Goal: Task Accomplishment & Management: Manage account settings

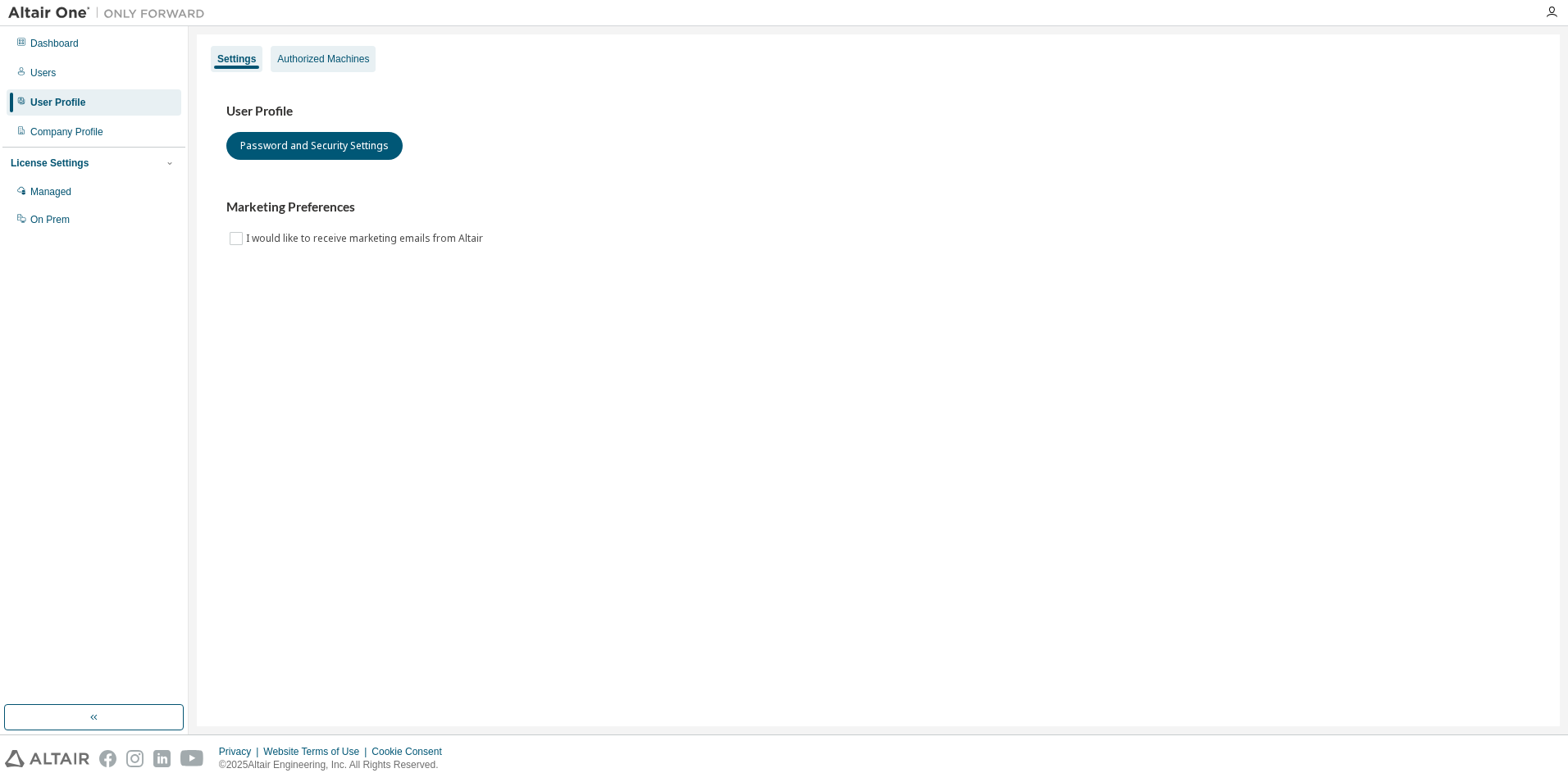
click at [304, 62] on div "Authorized Machines" at bounding box center [323, 59] width 92 height 13
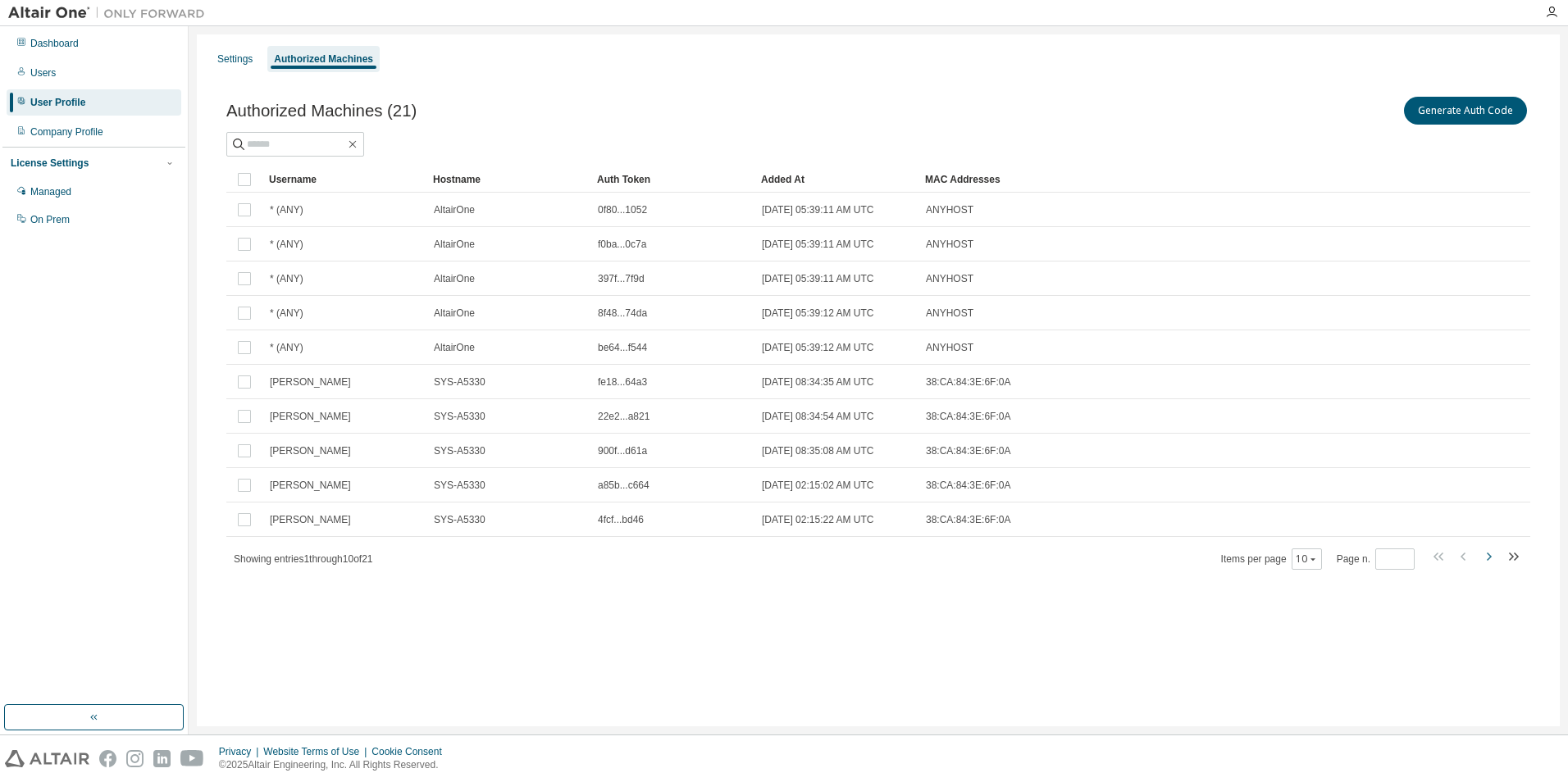
click at [1485, 562] on icon "button" at bounding box center [1489, 556] width 20 height 20
type input "*"
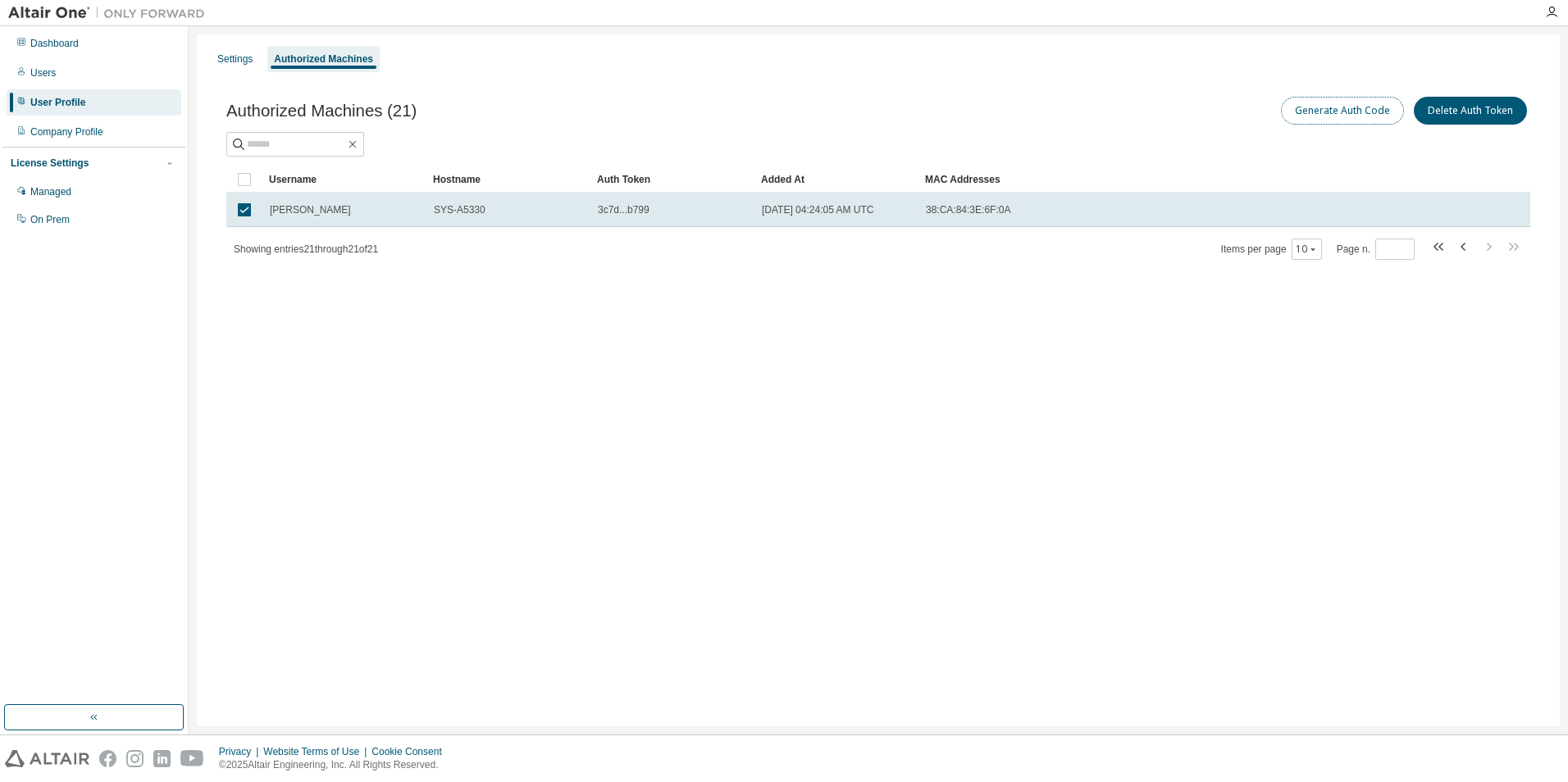
click at [1328, 113] on button "Generate Auth Code" at bounding box center [1342, 110] width 123 height 28
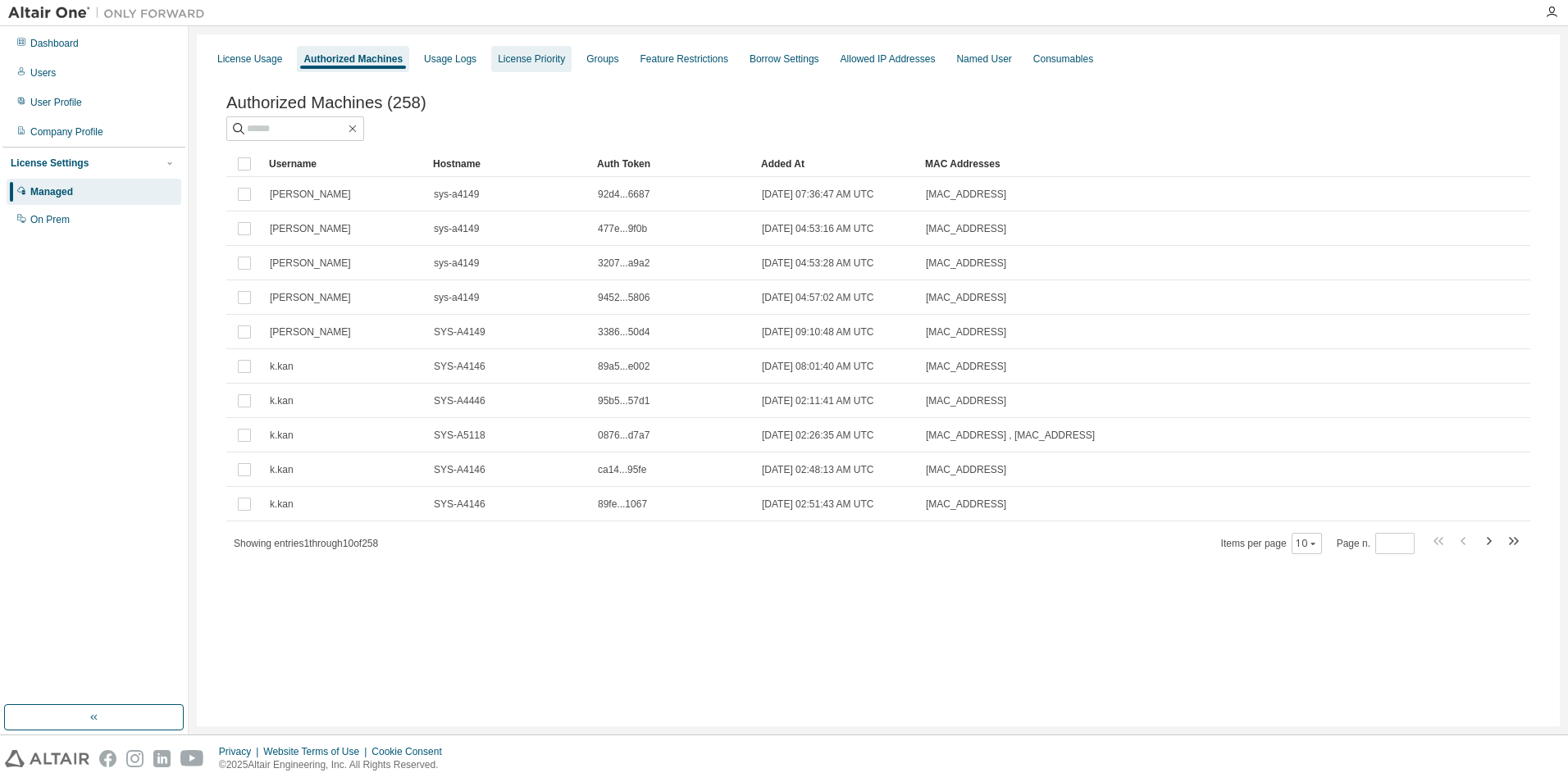
click at [501, 61] on div "License Priority" at bounding box center [531, 59] width 67 height 13
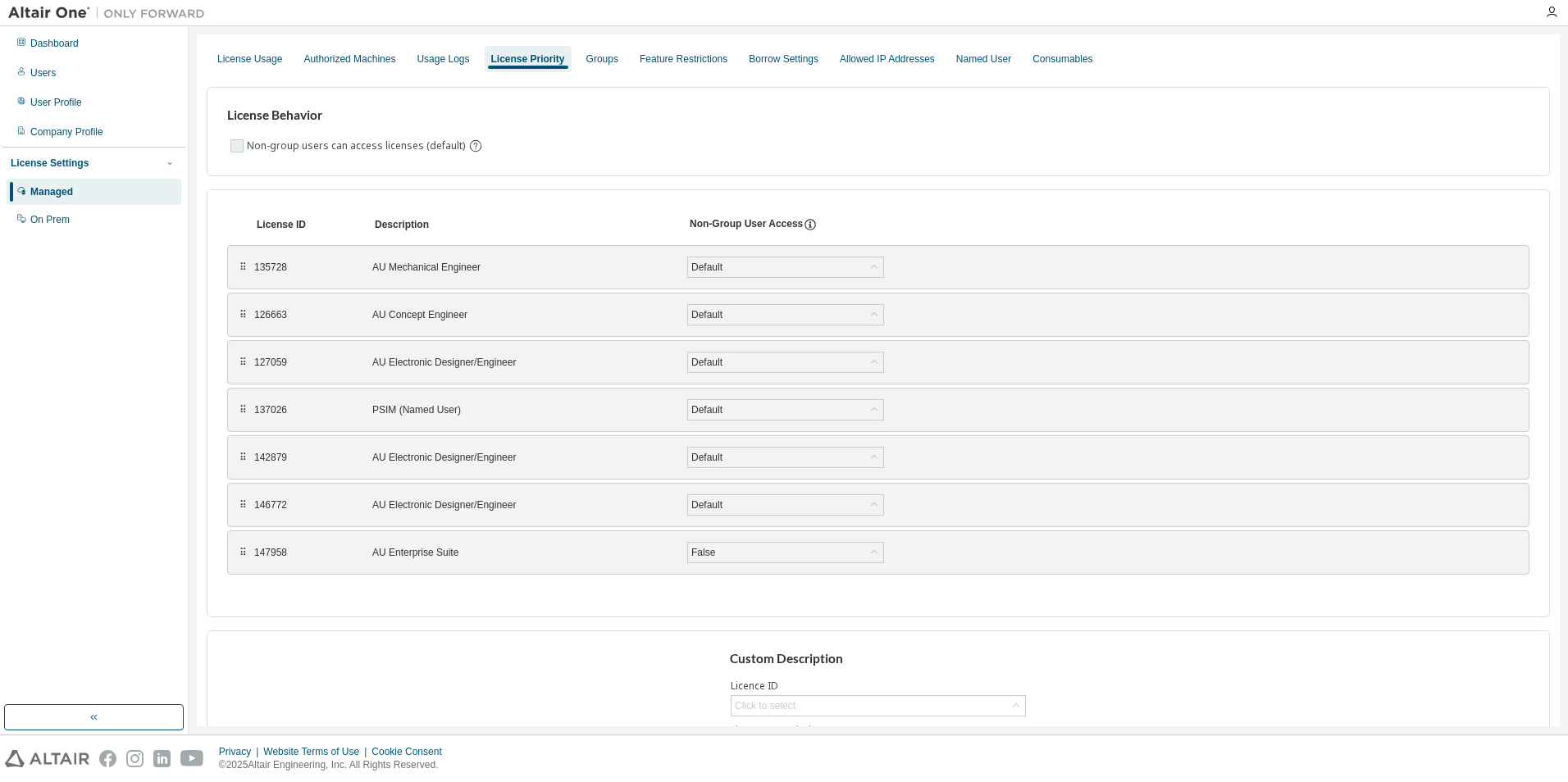
click at [293, 152] on label "Non-group users can access licenses (default)" at bounding box center [358, 146] width 221 height 20
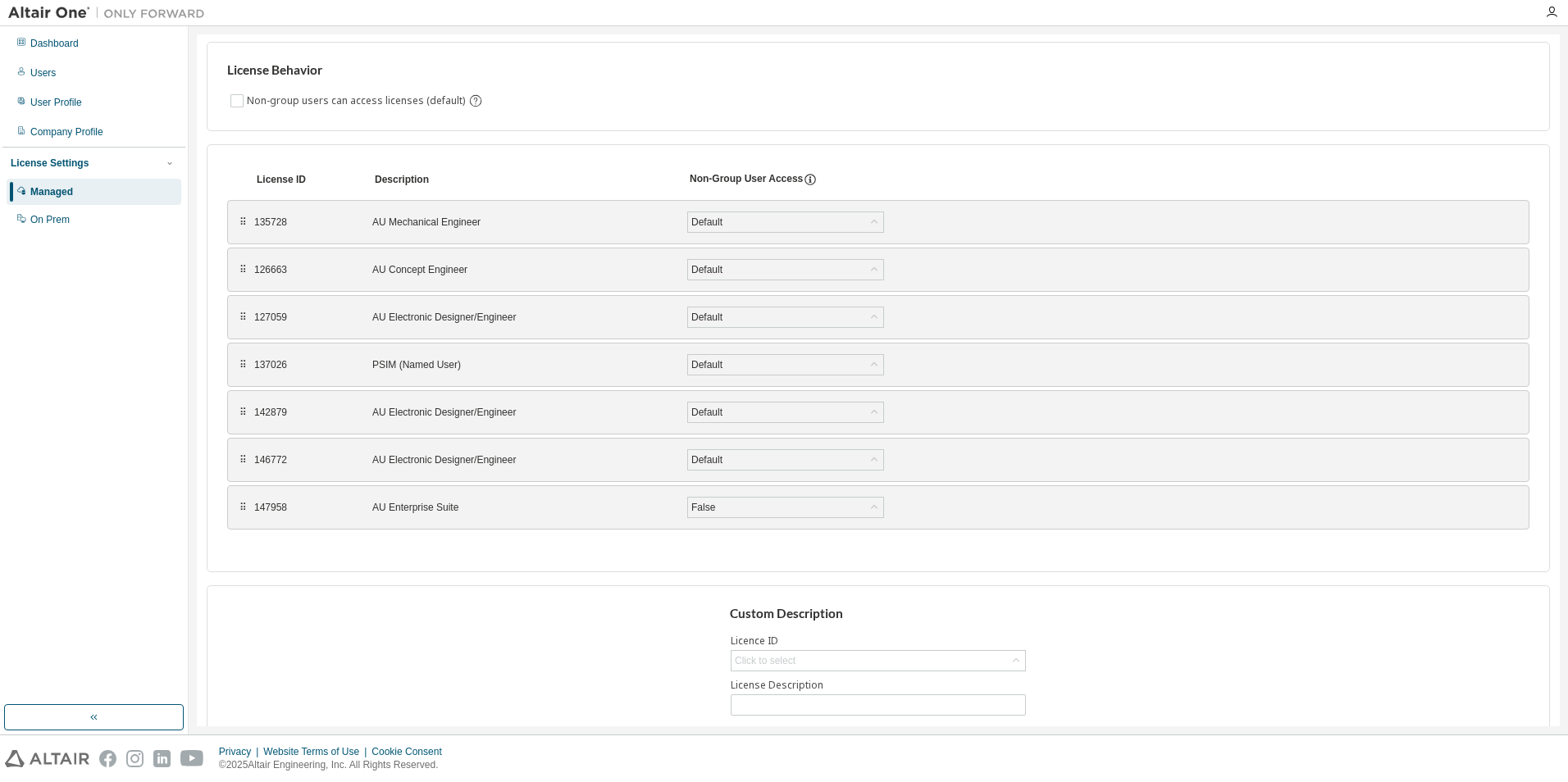
scroll to position [108, 0]
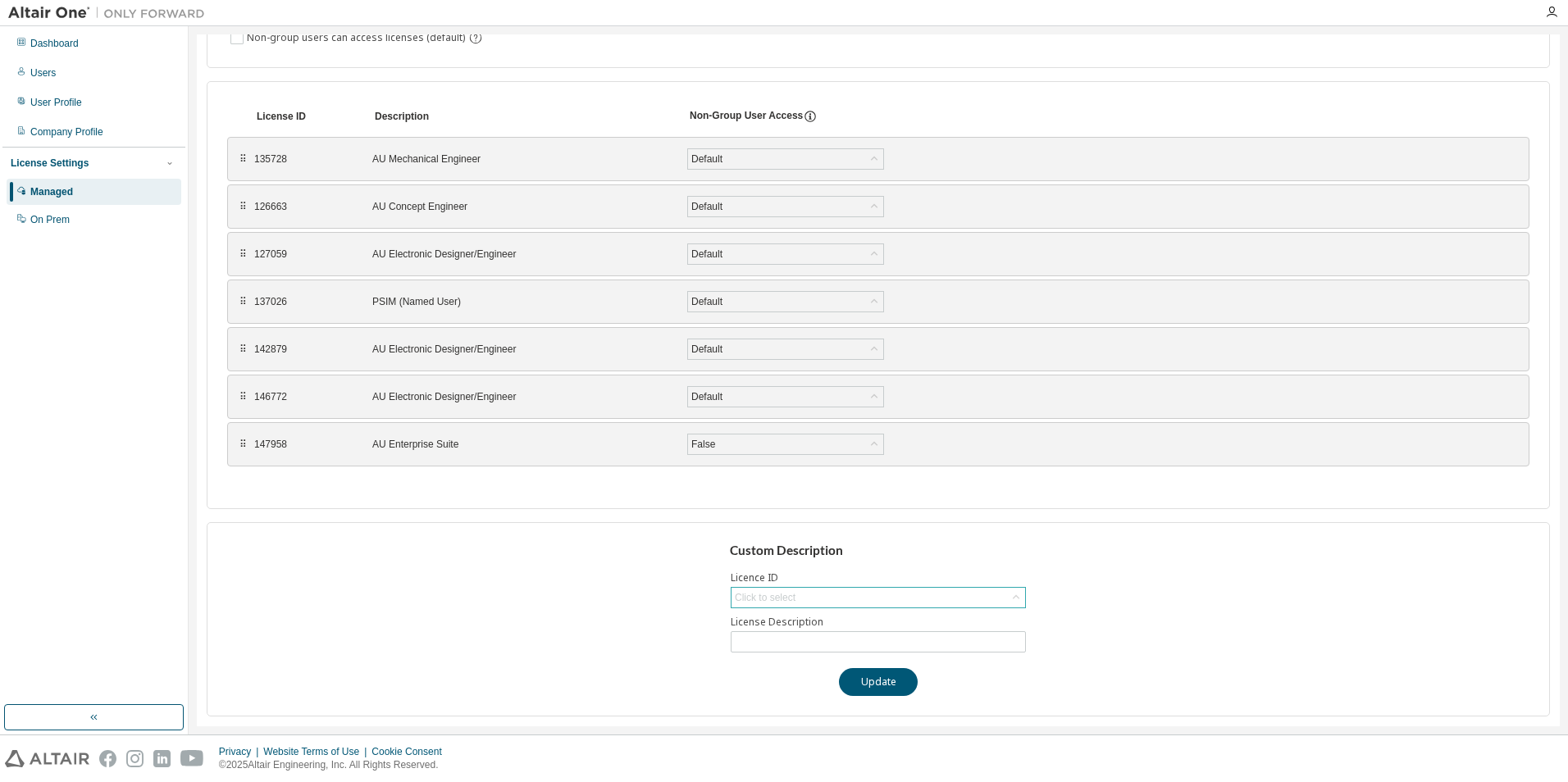
click at [892, 599] on div "Click to select" at bounding box center [878, 597] width 293 height 20
click at [1106, 605] on div "Custom Description Licence ID Click to select 135728 - AU Mechanical Engineer 1…" at bounding box center [879, 620] width 1343 height 194
click at [928, 639] on input "text" at bounding box center [879, 642] width 287 height 13
click at [1137, 578] on div "Custom Description Licence ID Click to select License Description Update" at bounding box center [879, 620] width 1343 height 194
click at [45, 221] on div "On Prem" at bounding box center [50, 219] width 39 height 13
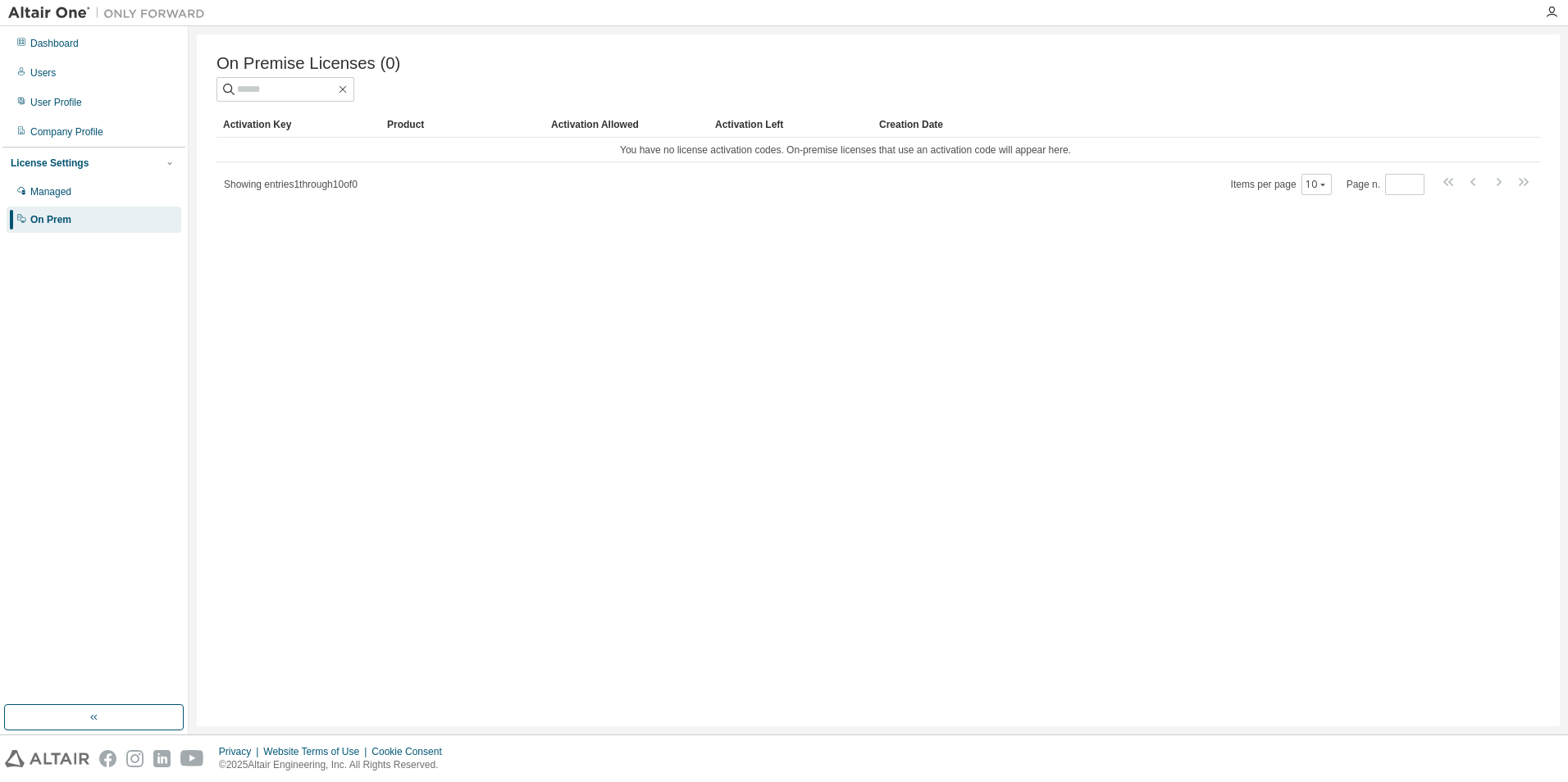
click at [79, 165] on div "License Settings" at bounding box center [49, 163] width 78 height 13
click at [55, 102] on div "User Profile" at bounding box center [56, 103] width 52 height 13
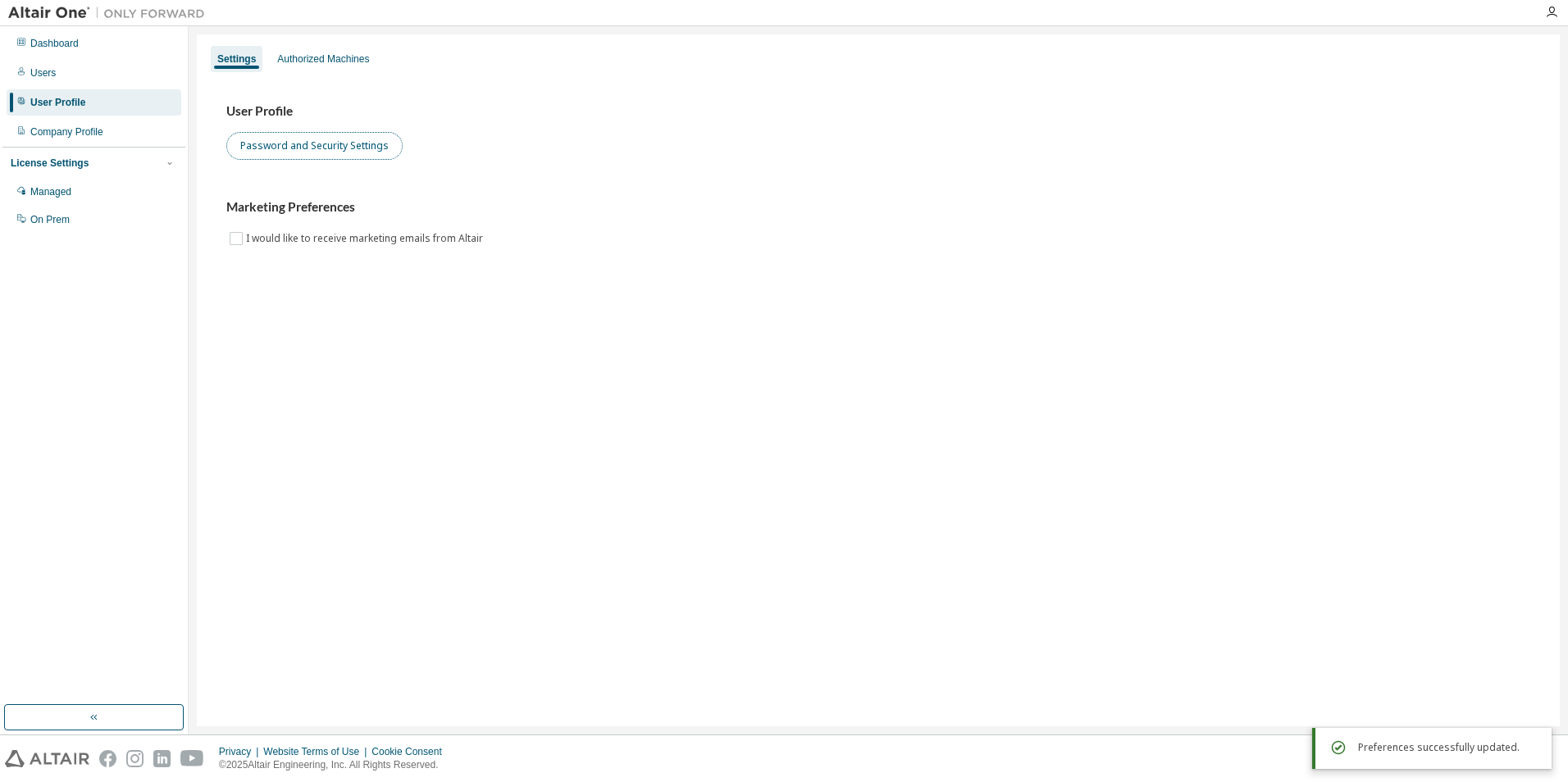
click at [301, 150] on button "Password and Security Settings" at bounding box center [315, 145] width 177 height 28
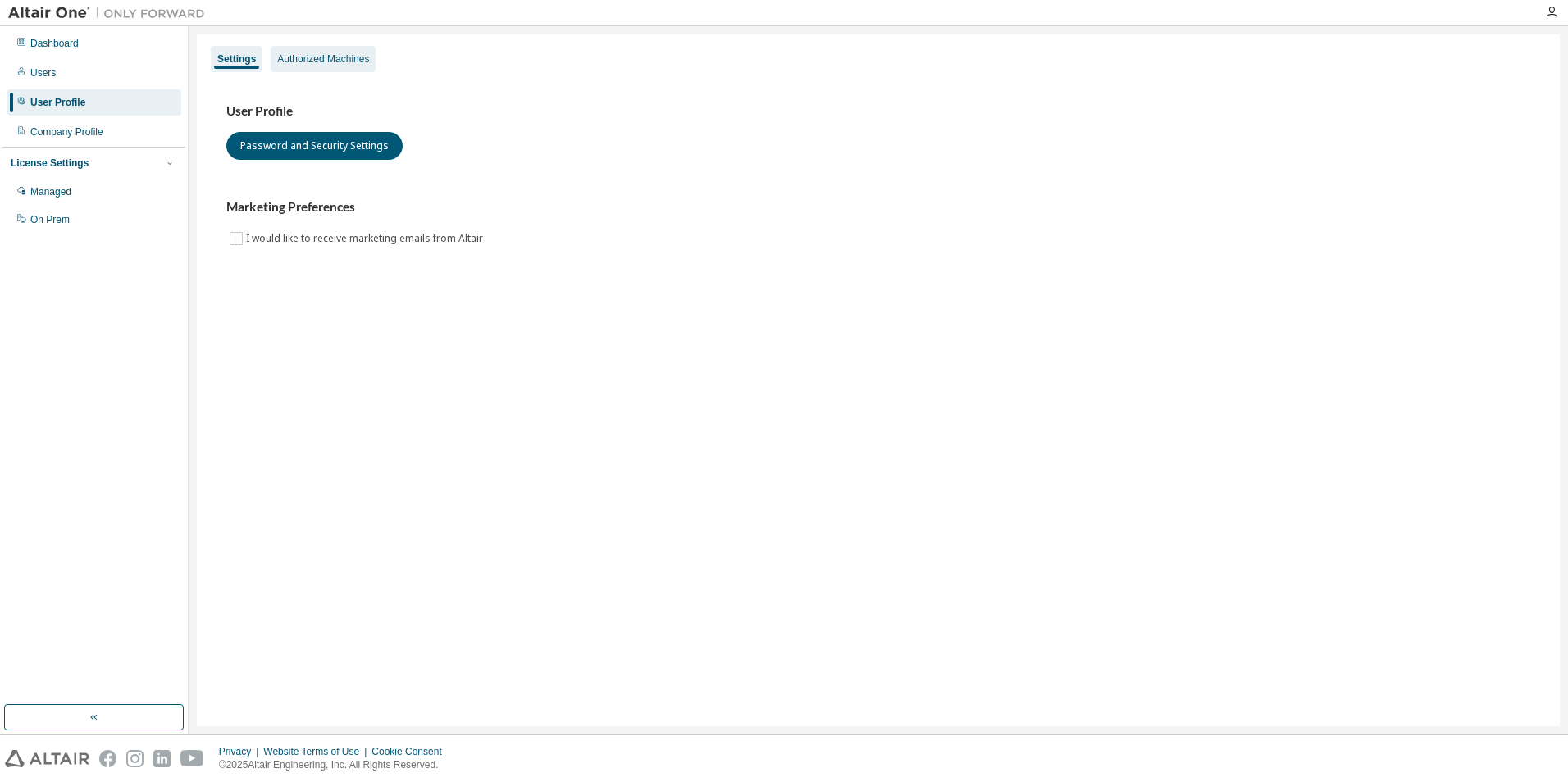
click at [300, 64] on div "Authorized Machines" at bounding box center [323, 59] width 92 height 13
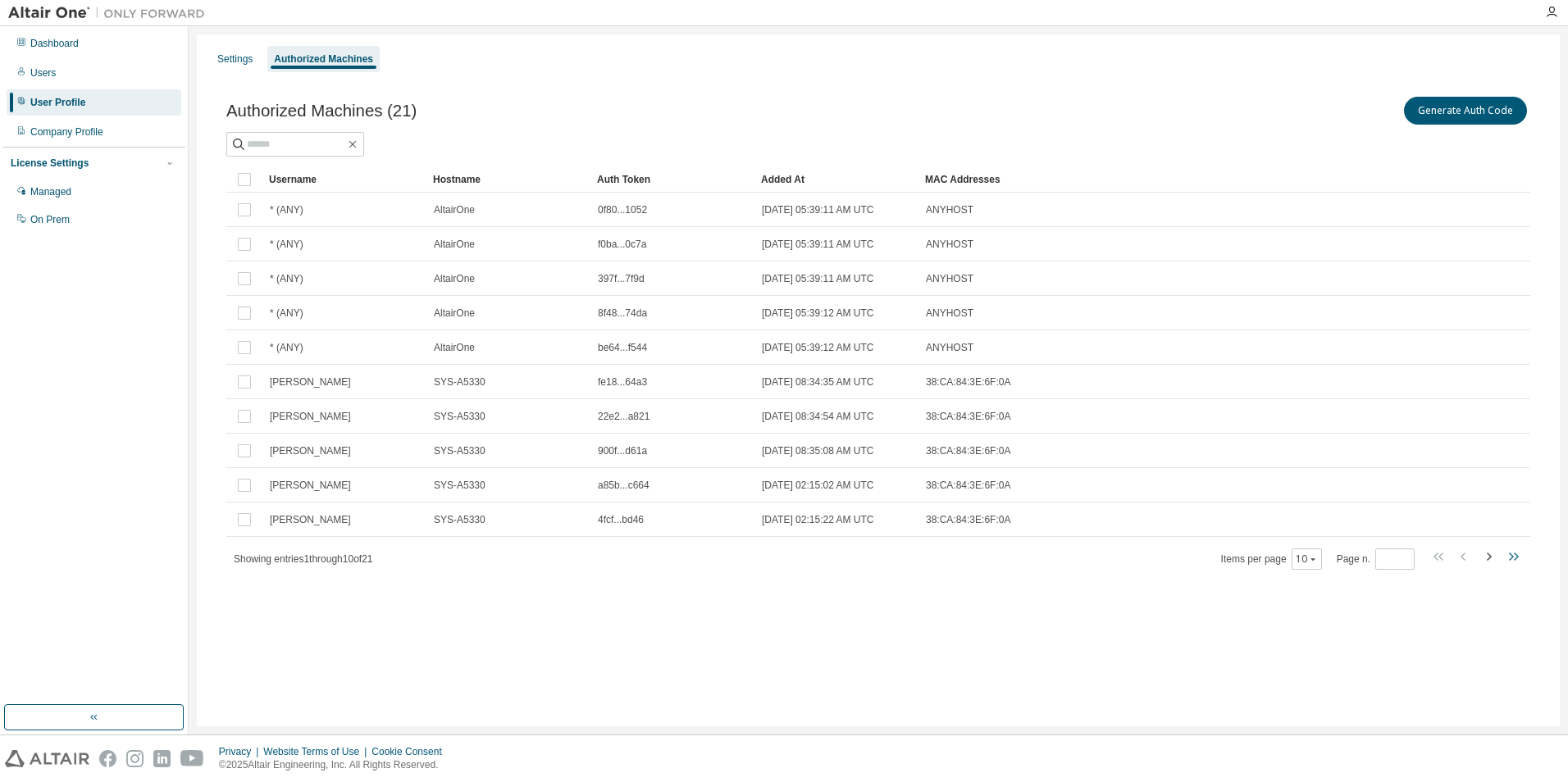
click at [1515, 555] on icon "button" at bounding box center [1516, 556] width 5 height 8
type input "*"
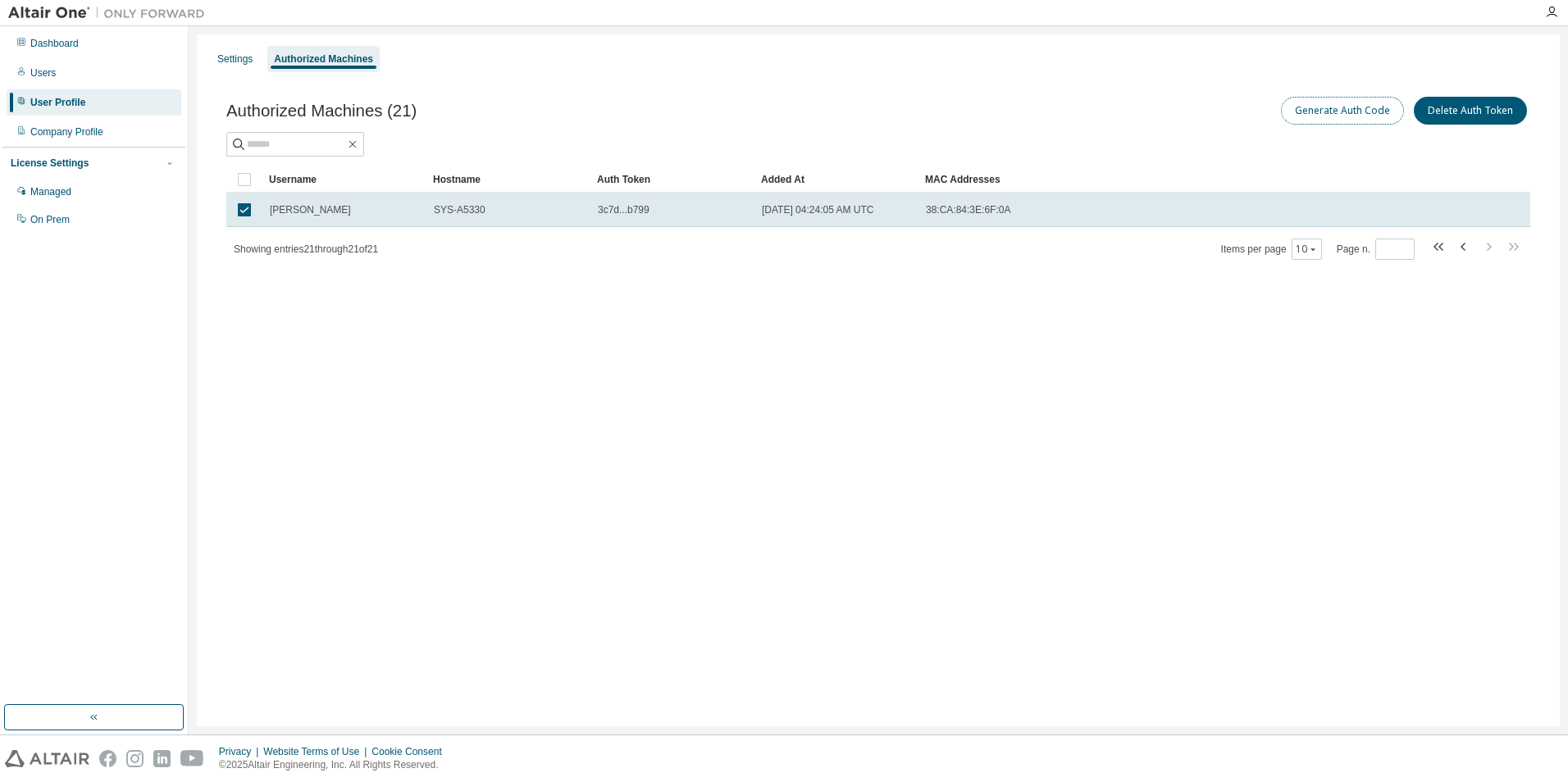
click at [1349, 117] on button "Generate Auth Code" at bounding box center [1342, 110] width 123 height 28
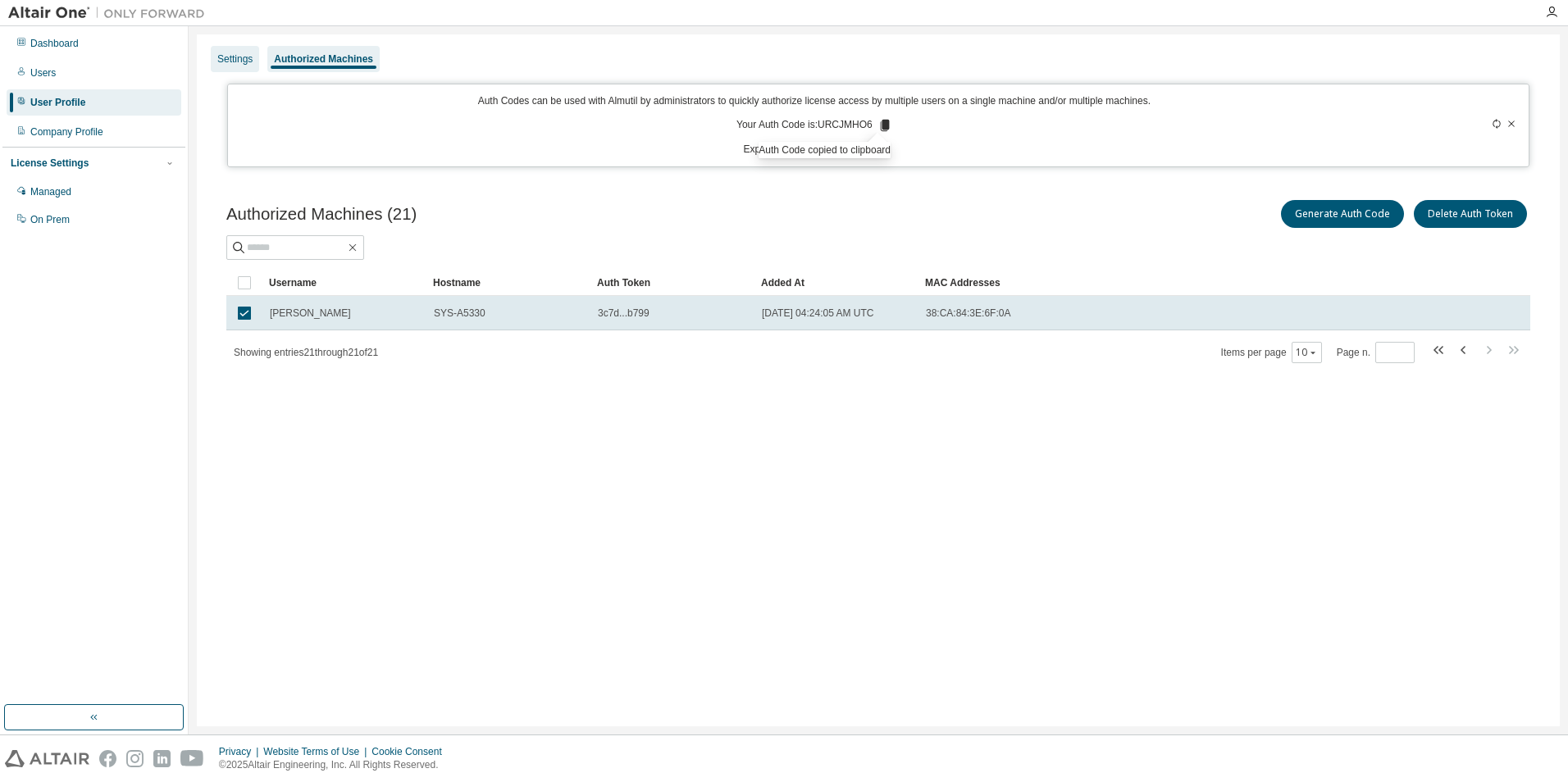
click at [229, 62] on div "Settings" at bounding box center [235, 59] width 36 height 13
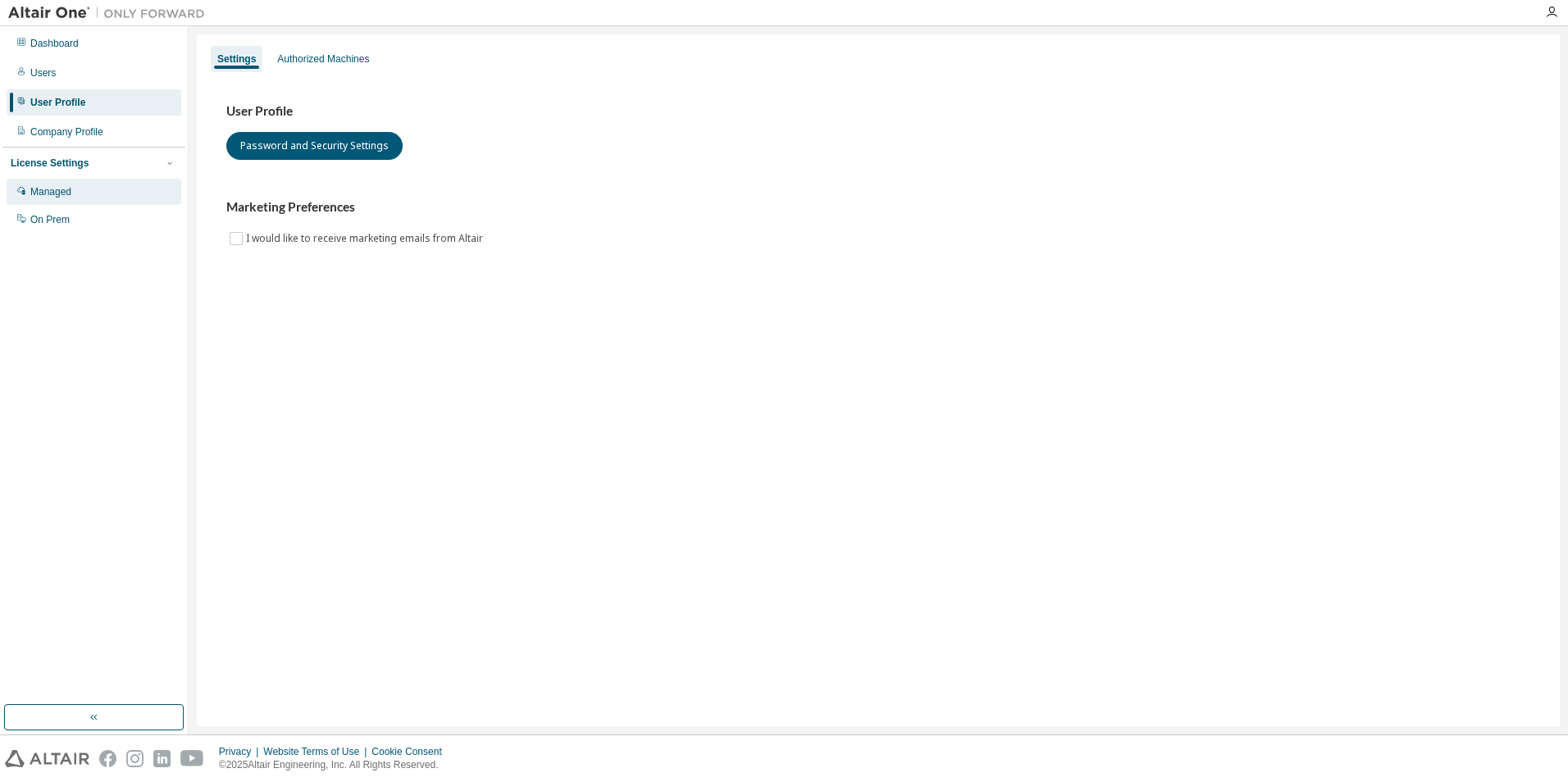
click at [77, 193] on div "Managed" at bounding box center [94, 191] width 175 height 26
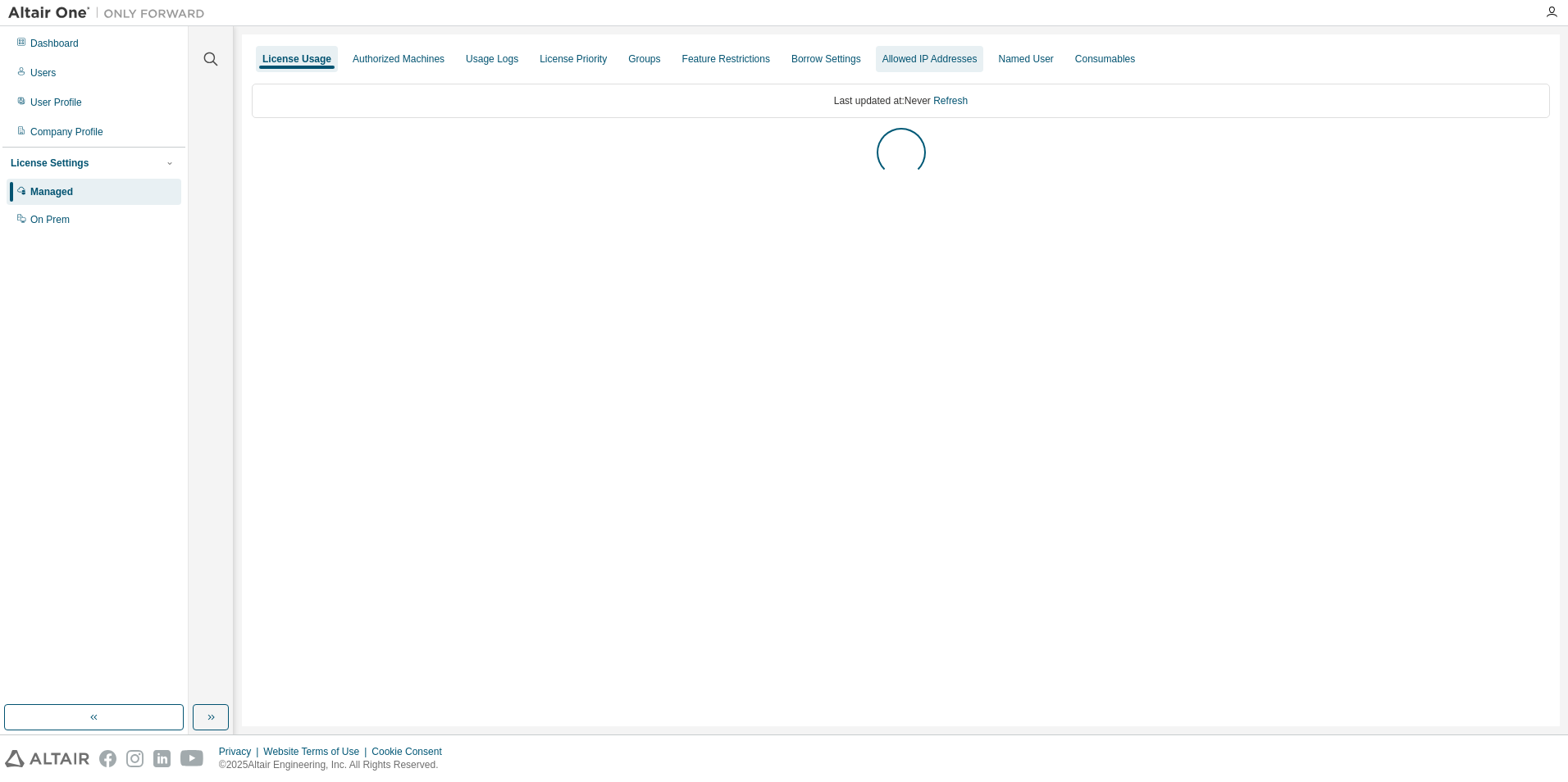
click at [923, 61] on div "Allowed IP Addresses" at bounding box center [929, 59] width 95 height 13
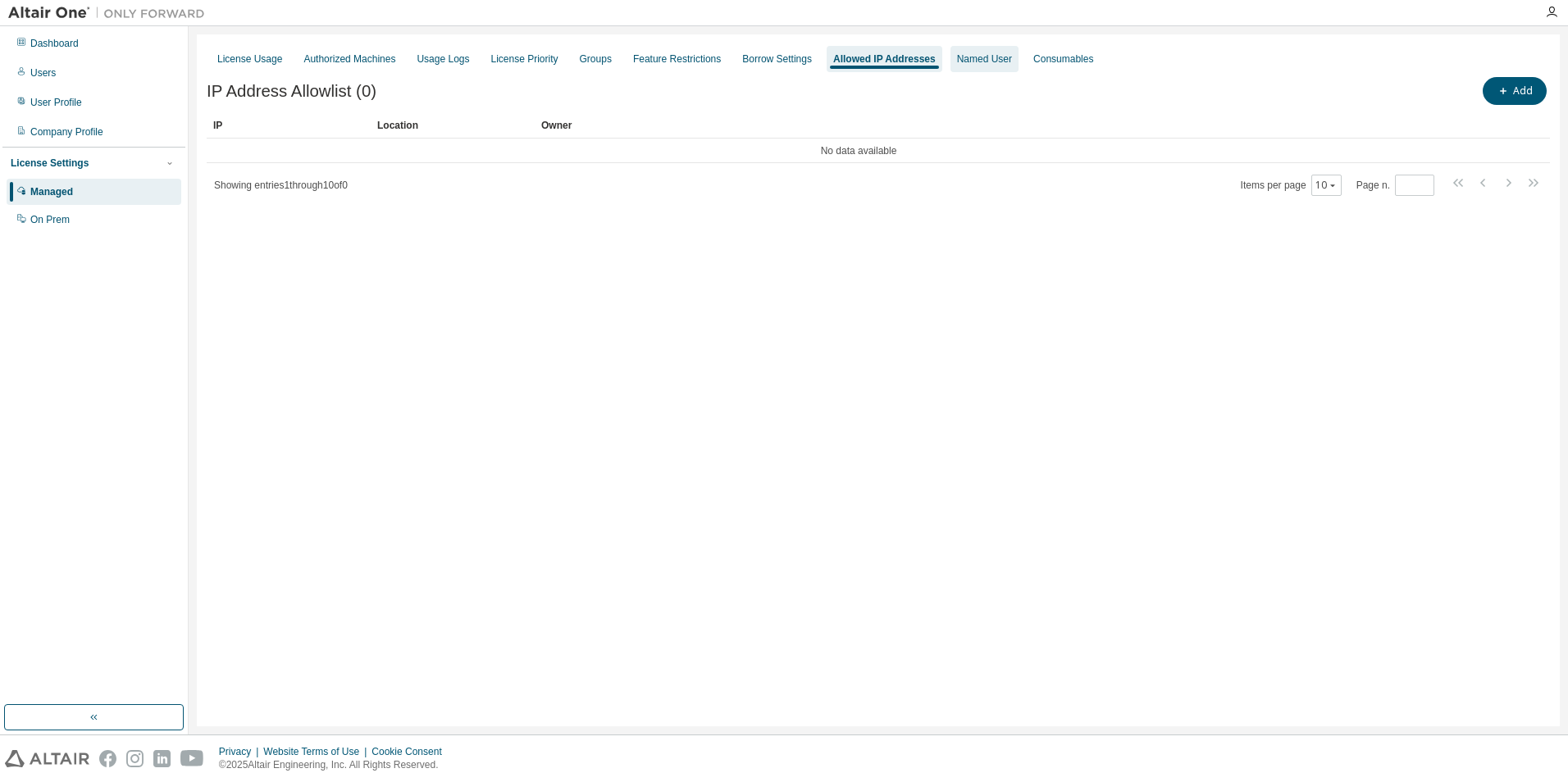
click at [957, 62] on div "Named User" at bounding box center [985, 59] width 55 height 13
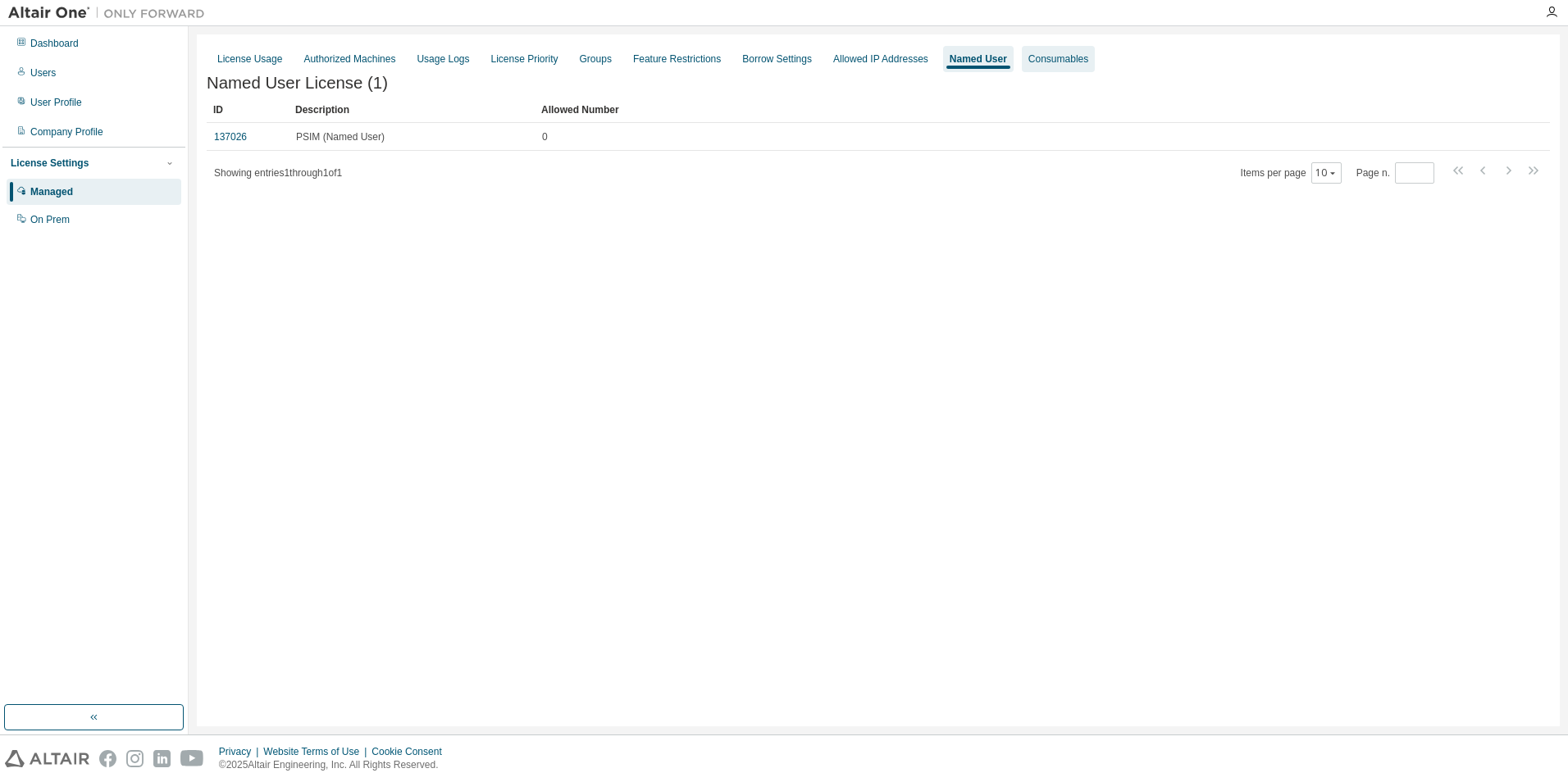
click at [1028, 56] on div "Consumables" at bounding box center [1058, 59] width 60 height 13
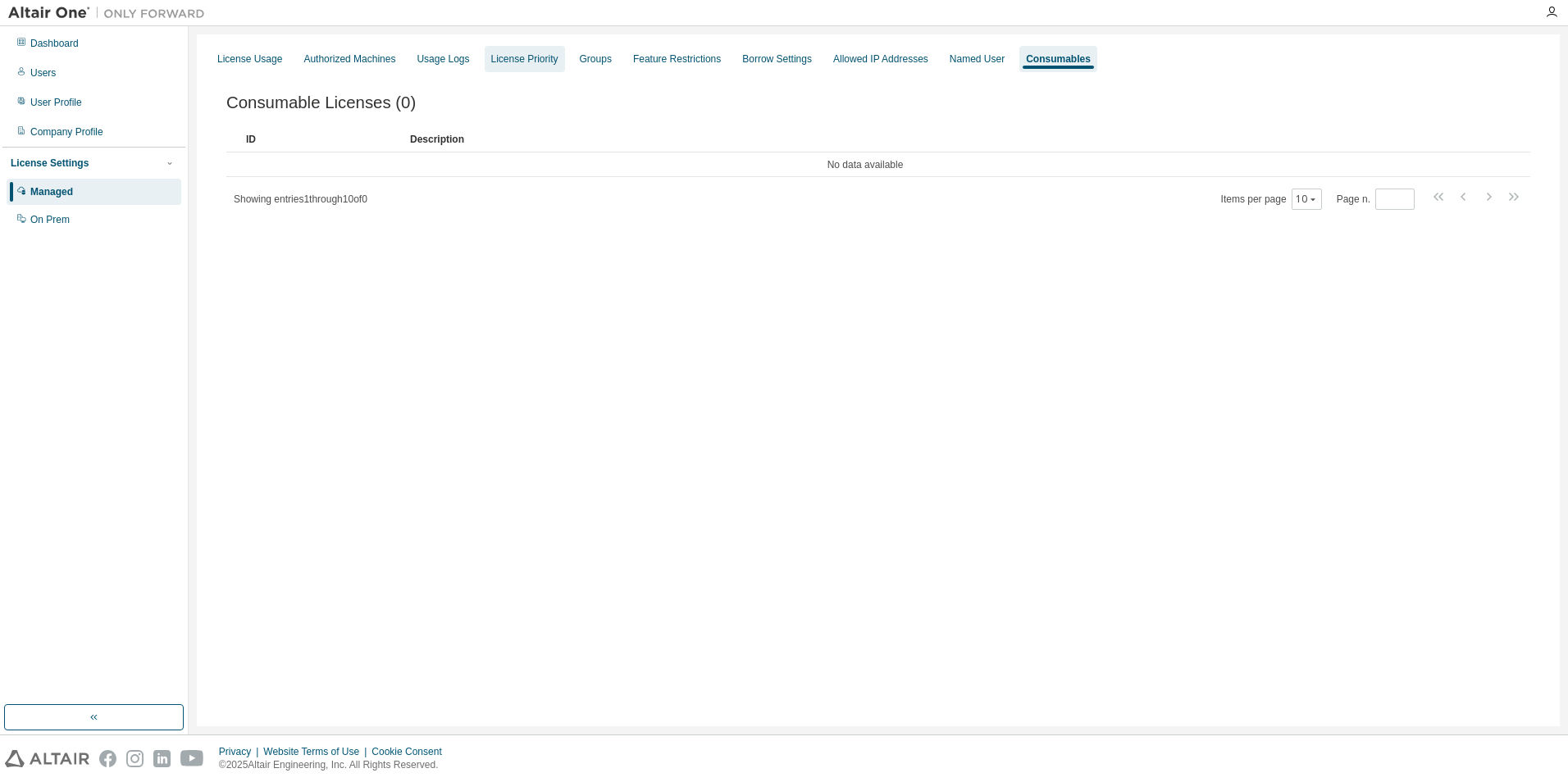
click at [514, 67] on div "License Priority" at bounding box center [524, 58] width 80 height 26
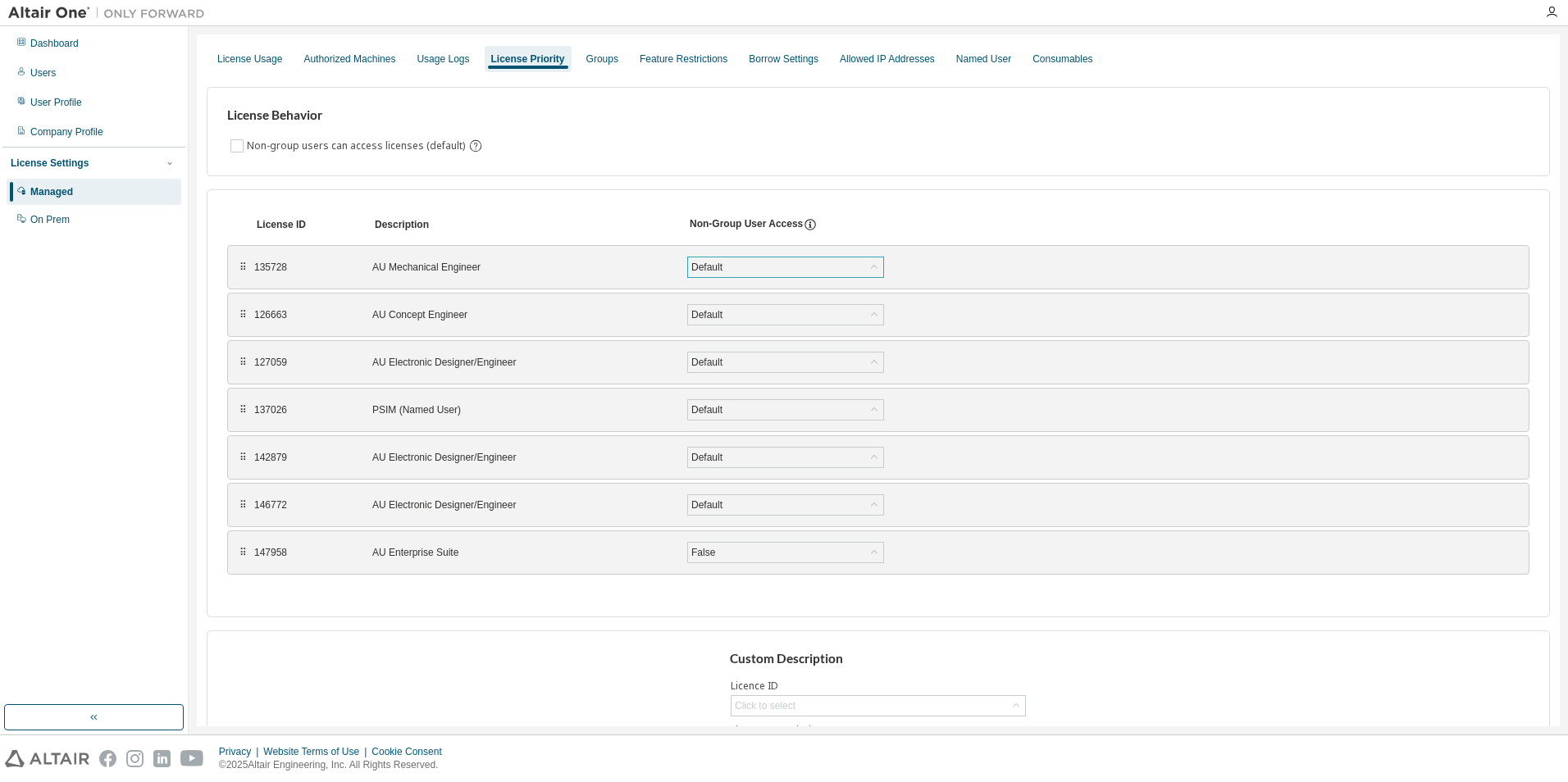
click at [745, 268] on div "Default" at bounding box center [785, 268] width 195 height 20
click at [247, 272] on div "⠿" at bounding box center [243, 267] width 10 height 13
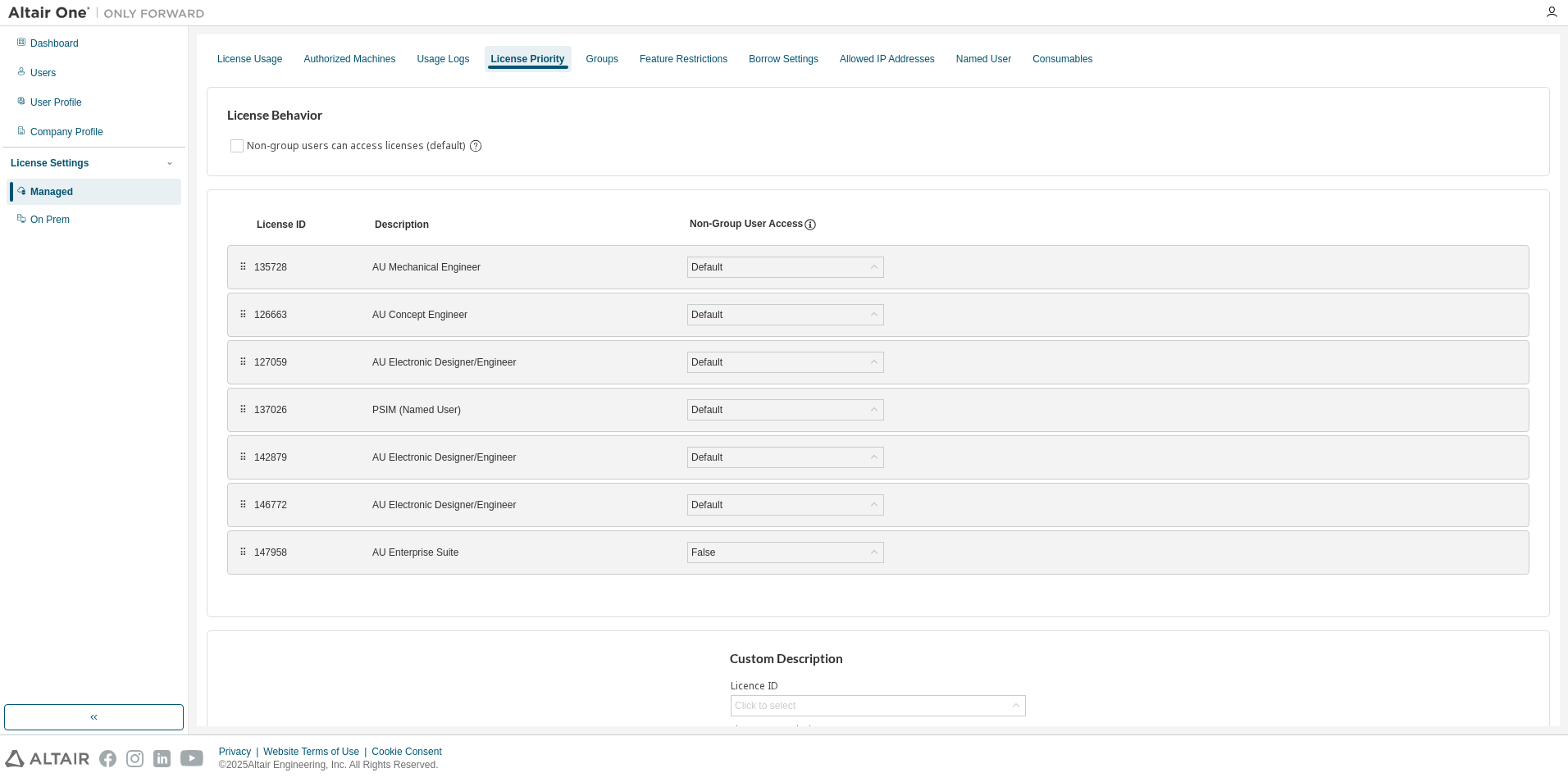
drag, startPoint x: 247, startPoint y: 272, endPoint x: 525, endPoint y: 188, distance: 290.4
click at [525, 189] on div "License ID Description Non-Group User Access ⠿ 135728 AU Mechanical Engineer De…" at bounding box center [879, 403] width 1343 height 428
click at [428, 67] on div "Usage Logs" at bounding box center [443, 58] width 66 height 26
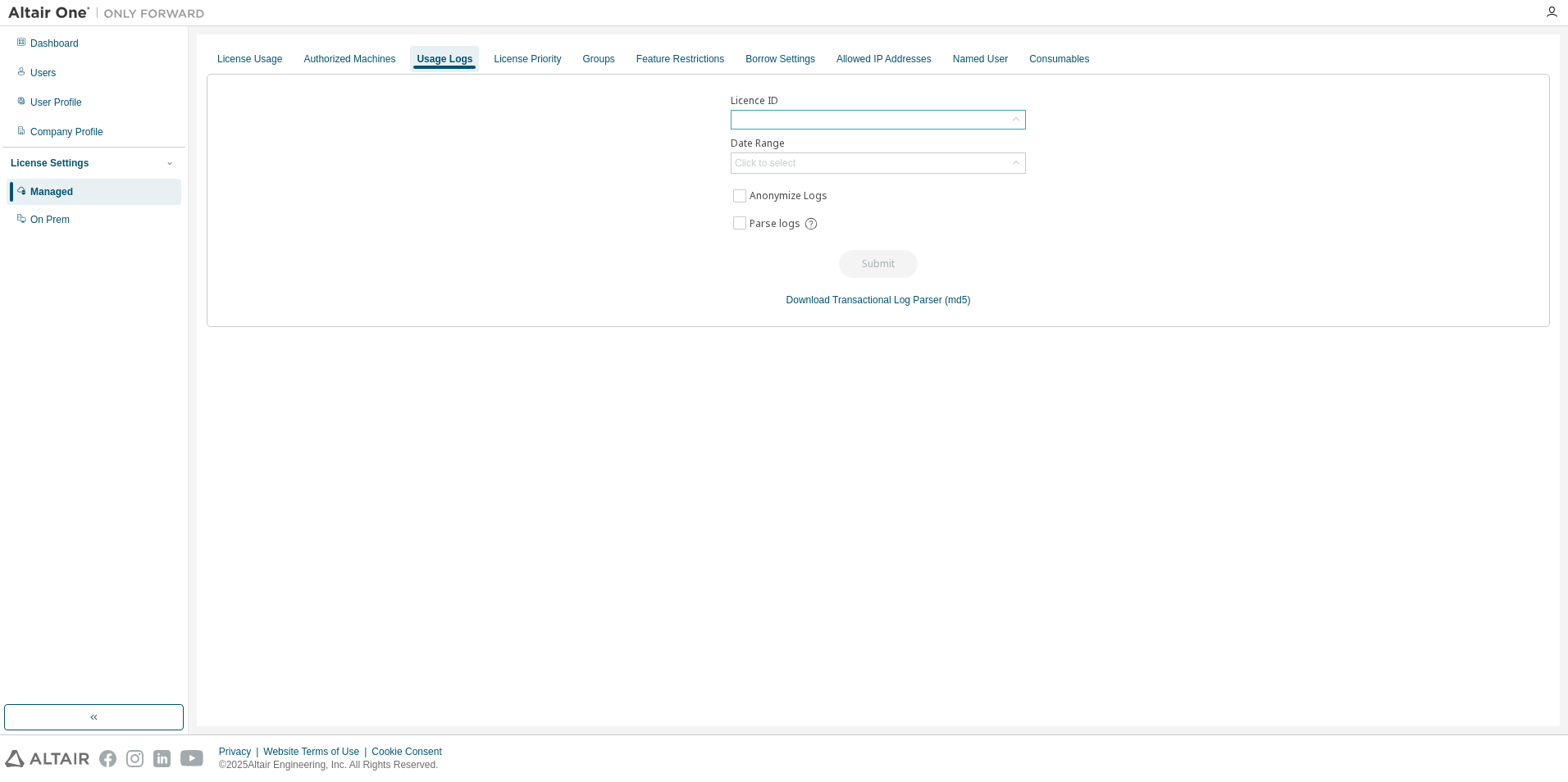
click at [820, 123] on div at bounding box center [878, 119] width 293 height 18
click at [815, 196] on li "135728 - AU Mechanical Engineer" at bounding box center [877, 188] width 290 height 21
click at [792, 167] on div "Click to select" at bounding box center [765, 164] width 61 height 13
click at [497, 177] on div "Licence ID 135728 - AU Mechanical Engineer Date Range Click to select Last 30 d…" at bounding box center [879, 202] width 1343 height 255
click at [367, 56] on div "Authorized Machines" at bounding box center [349, 59] width 92 height 13
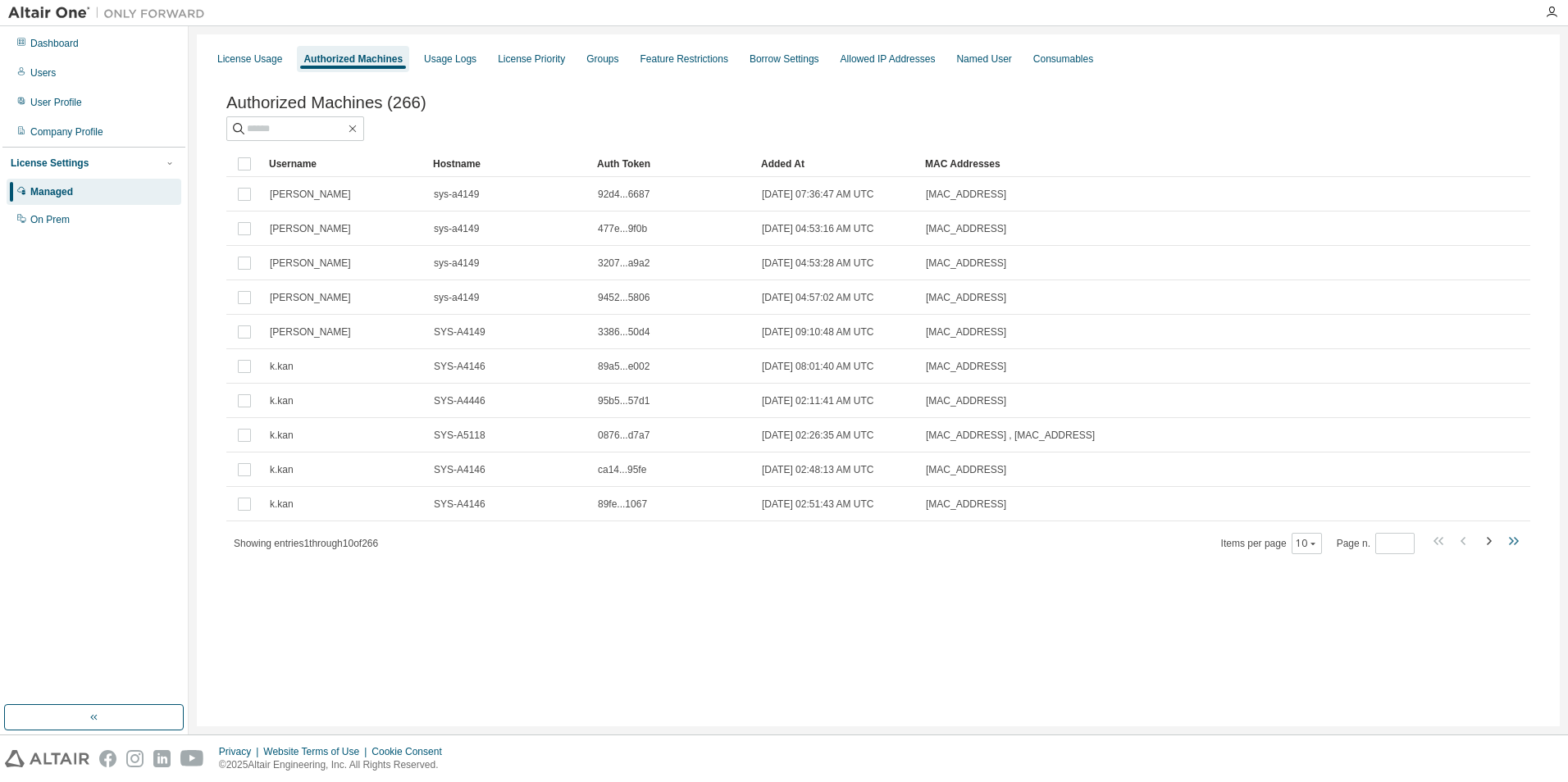
click at [1510, 545] on icon "button" at bounding box center [1513, 541] width 20 height 20
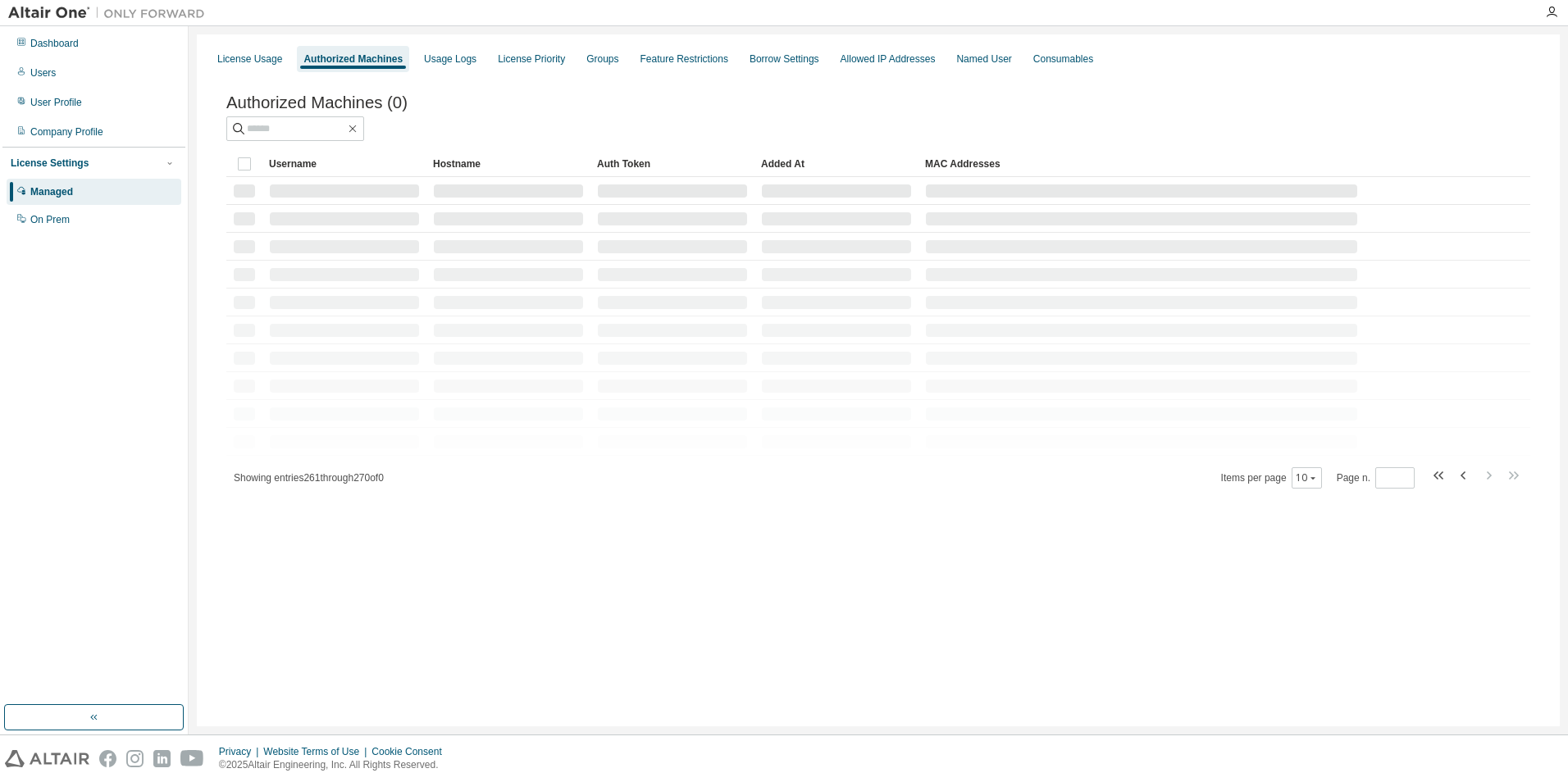
type input "**"
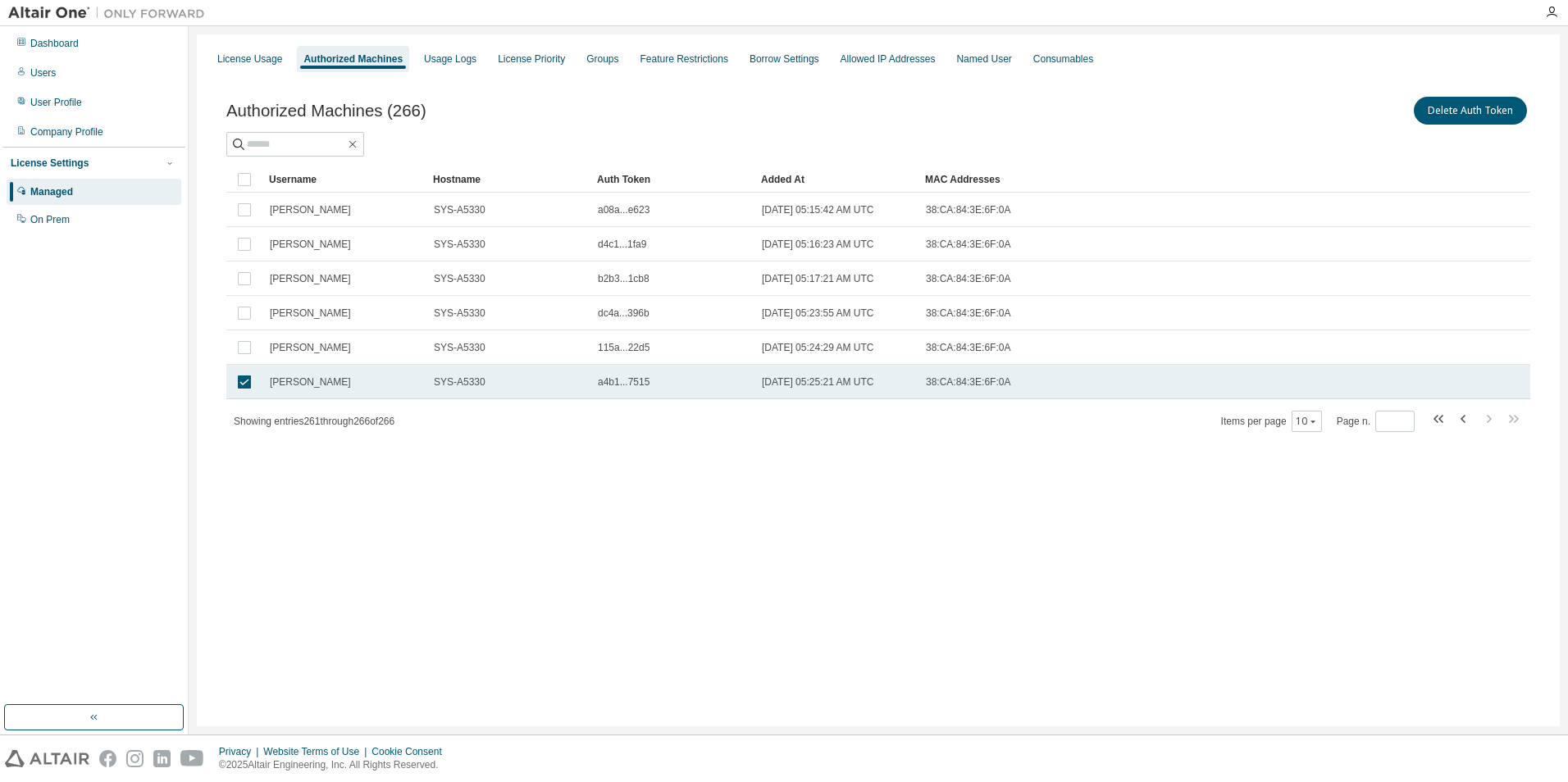
click at [455, 386] on span "SYS-A5330" at bounding box center [459, 382] width 52 height 13
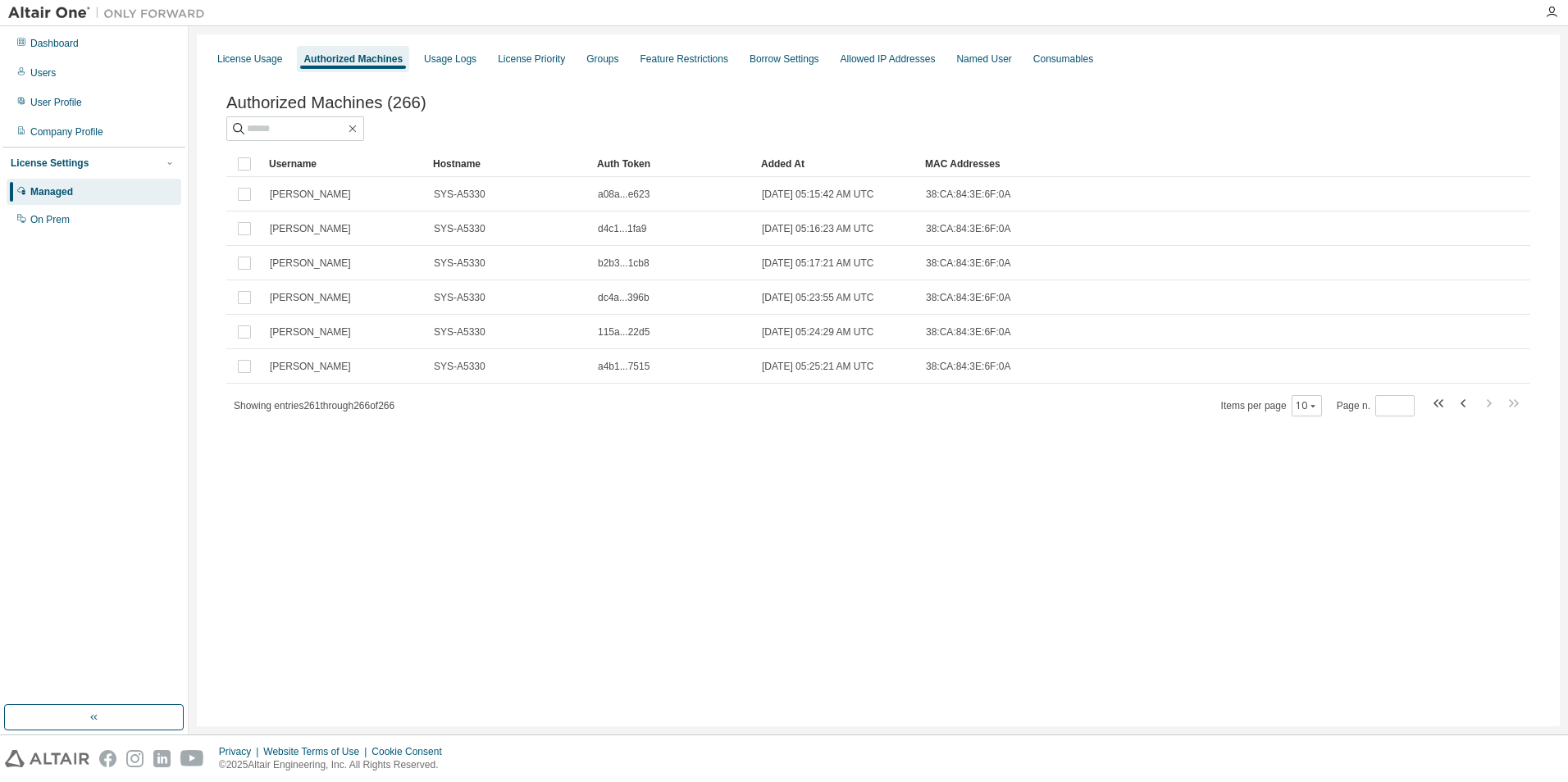
drag, startPoint x: 654, startPoint y: 366, endPoint x: 1115, endPoint y: 387, distance: 461.5
click at [1139, 394] on div "Username Hostname Auth Token Added At MAC Addresses k.fujimura SYS-A5330 a08a..…" at bounding box center [879, 284] width 1304 height 267
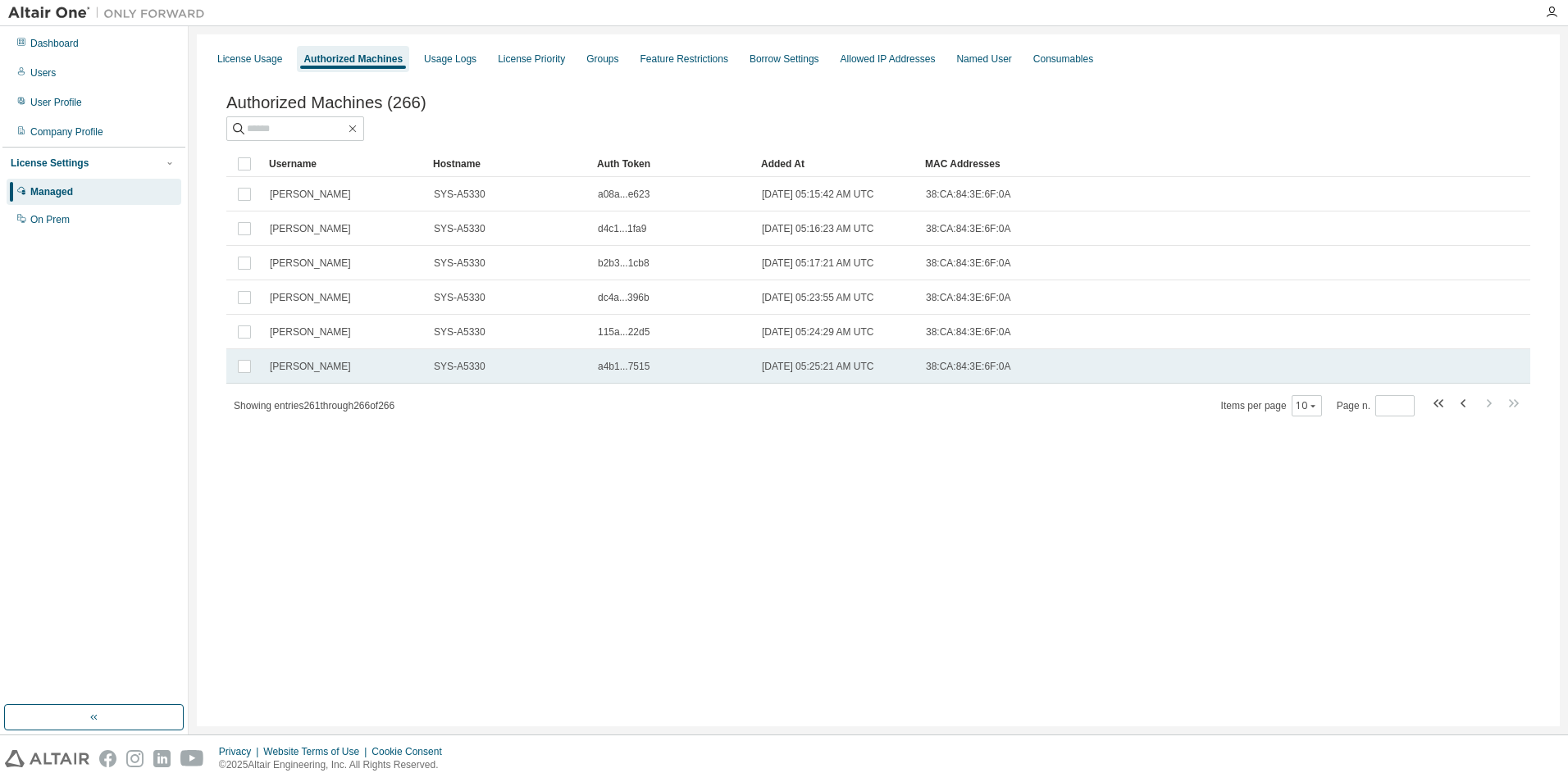
click at [1009, 371] on div "38:CA:84:3E:6F:0A" at bounding box center [1142, 366] width 432 height 13
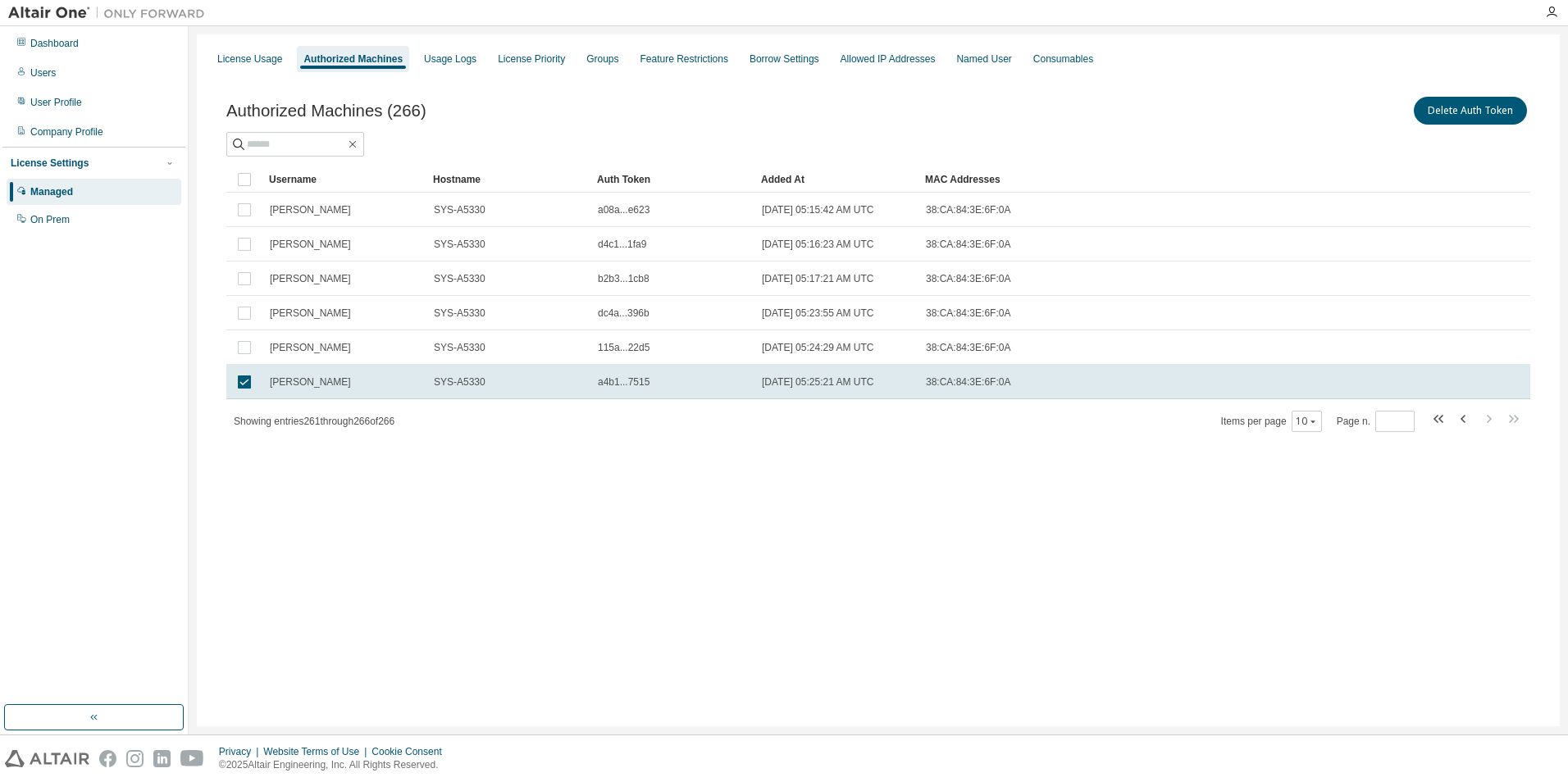
click at [1009, 371] on td "38:CA:84:3E:6F:0A" at bounding box center [1142, 382] width 446 height 35
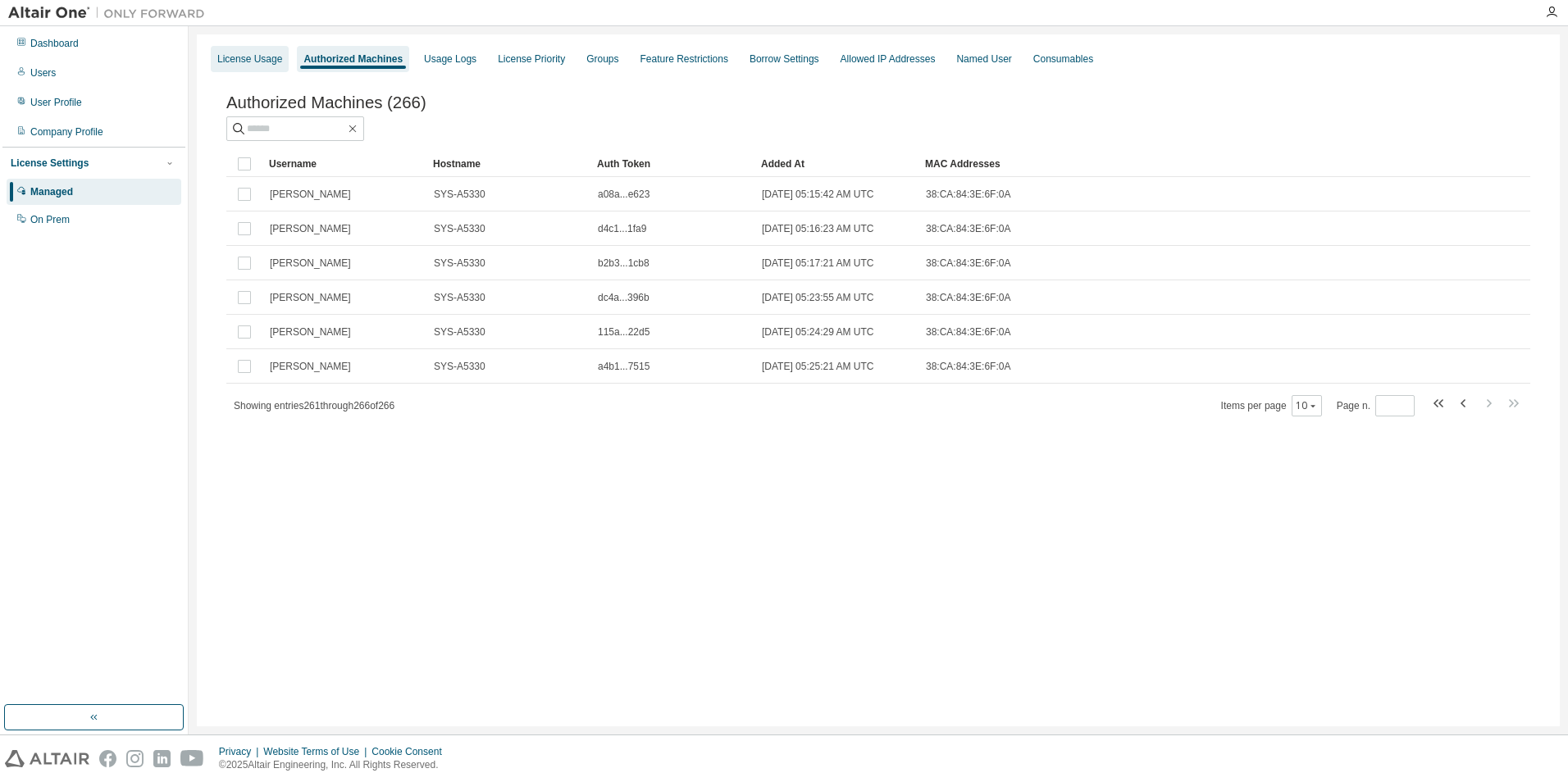
click at [237, 56] on div "License Usage" at bounding box center [250, 59] width 65 height 13
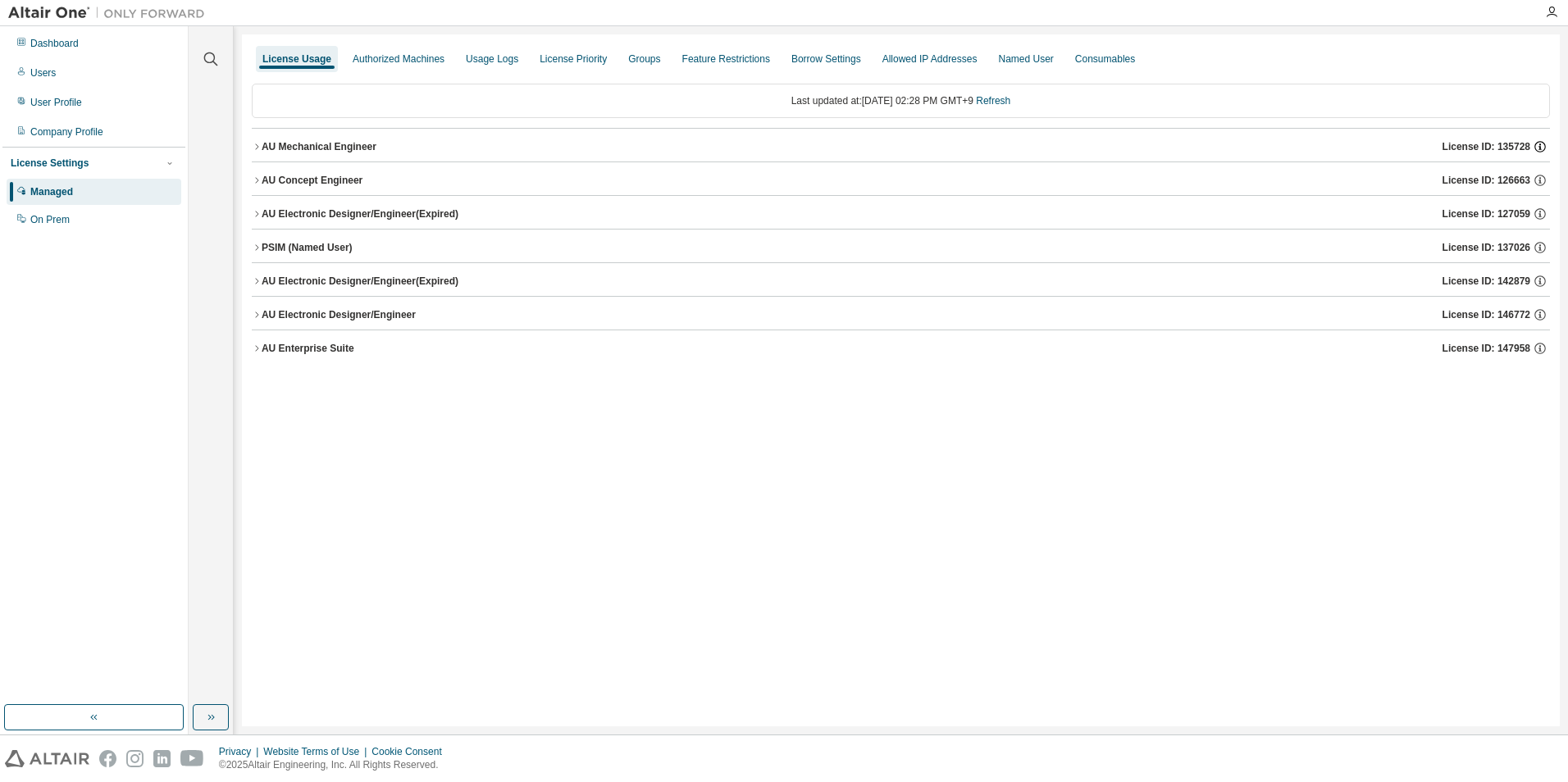
click at [1542, 145] on icon "button" at bounding box center [1539, 146] width 15 height 15
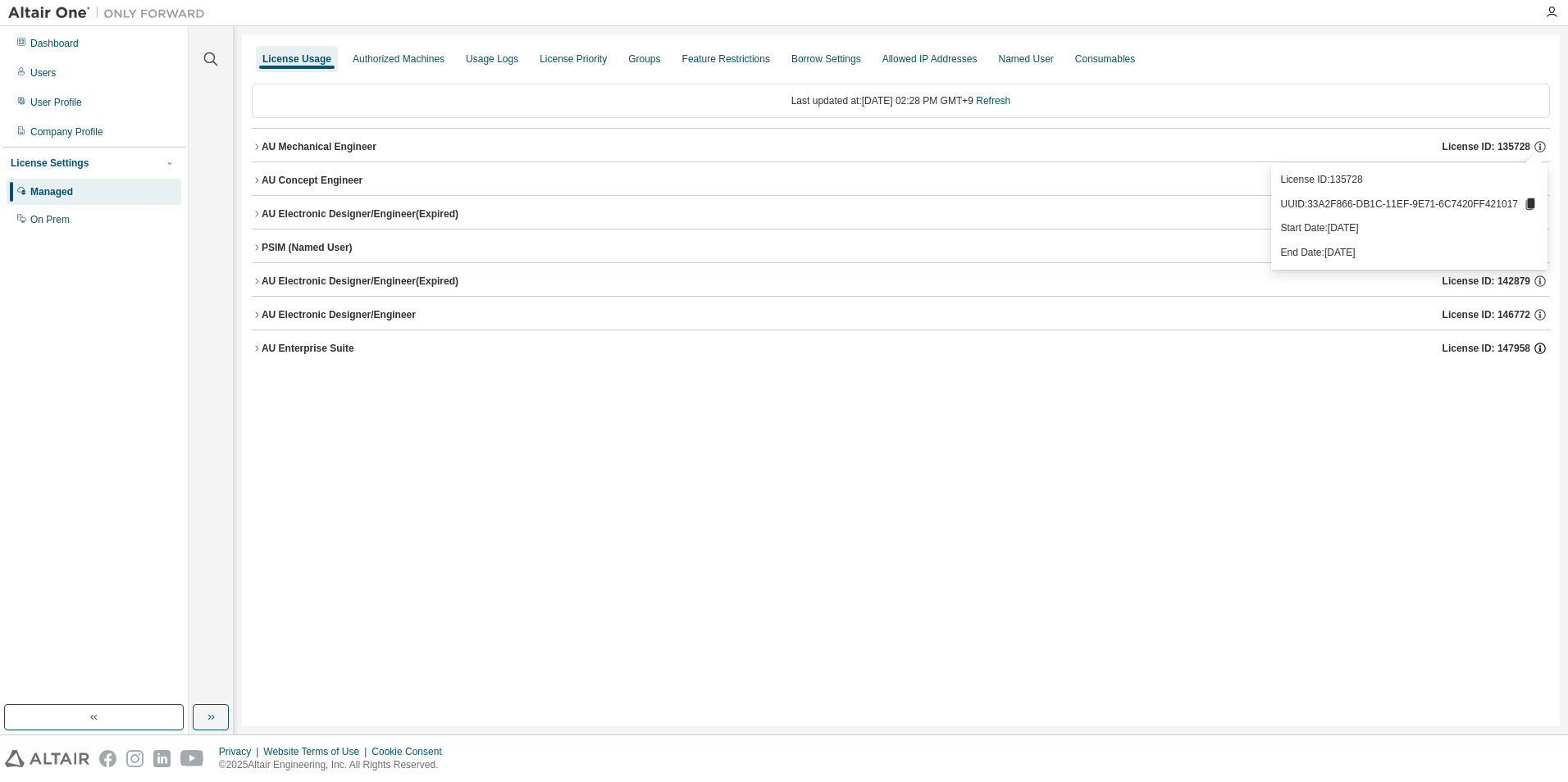
click at [1542, 351] on icon "button" at bounding box center [1539, 348] width 15 height 15
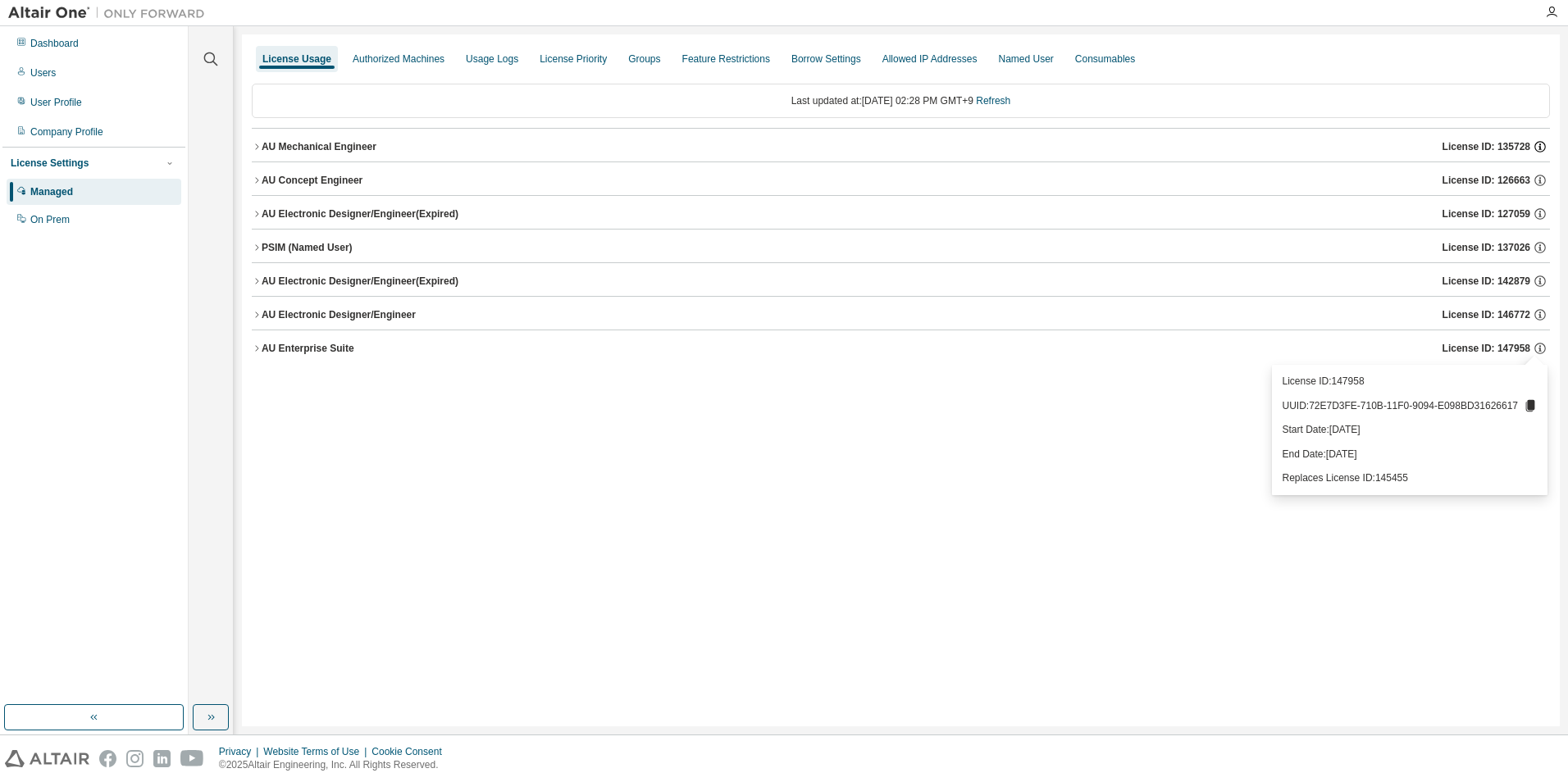
click at [1546, 148] on icon "button" at bounding box center [1539, 146] width 15 height 15
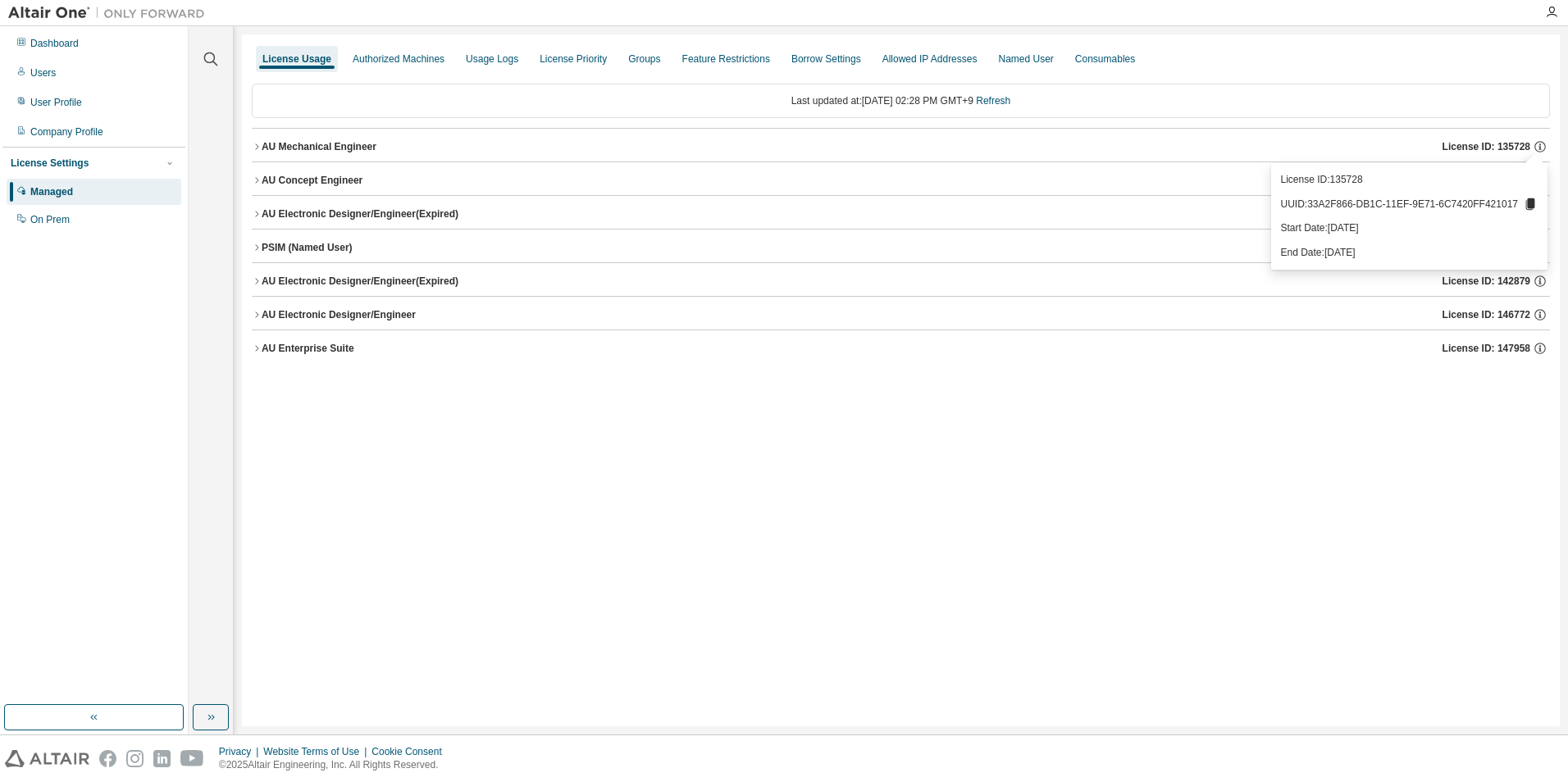
click at [1533, 201] on icon at bounding box center [1531, 204] width 9 height 12
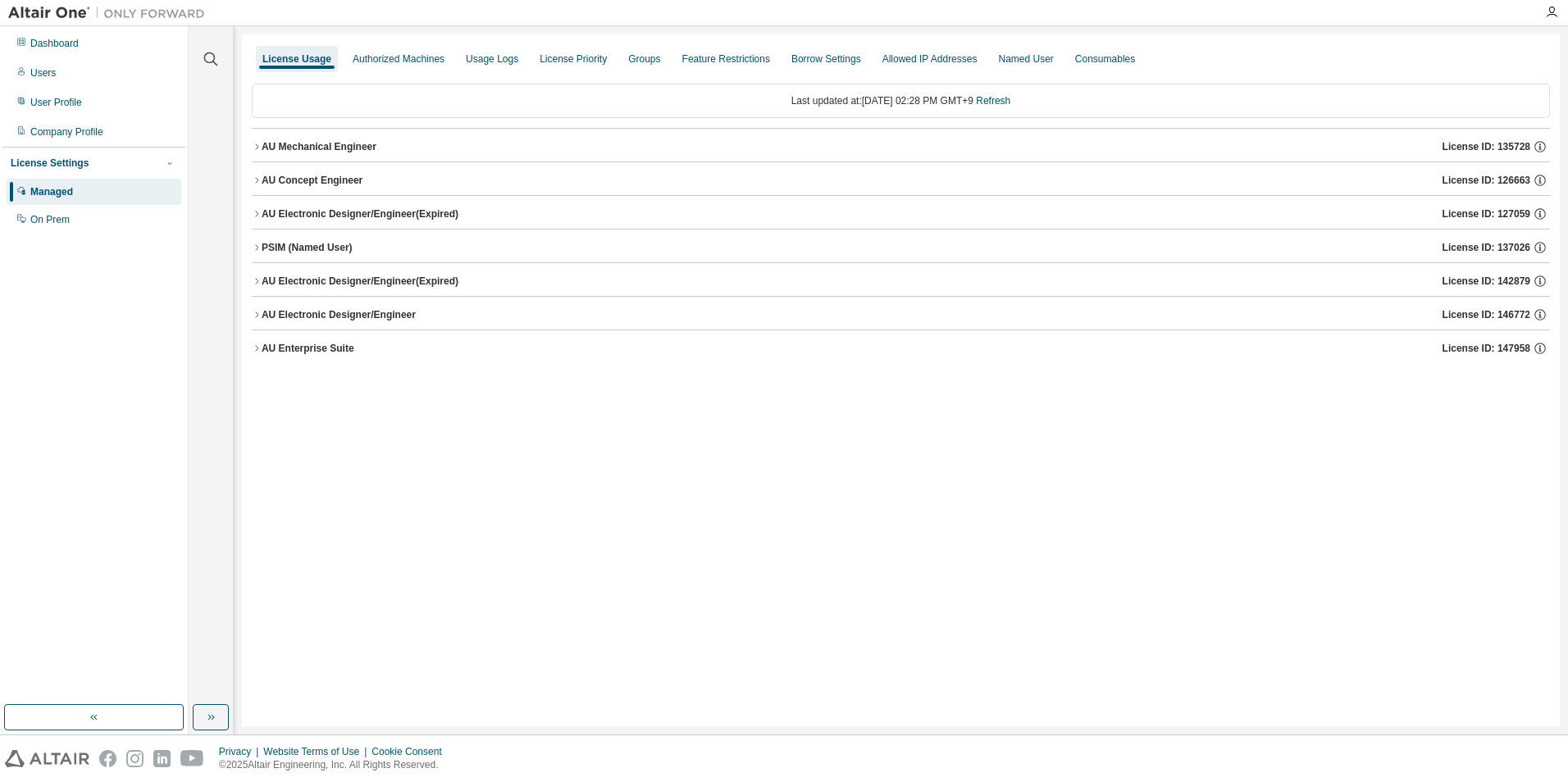
click at [1222, 342] on div "AU Enterprise Suite License ID: 147958" at bounding box center [905, 348] width 1288 height 15
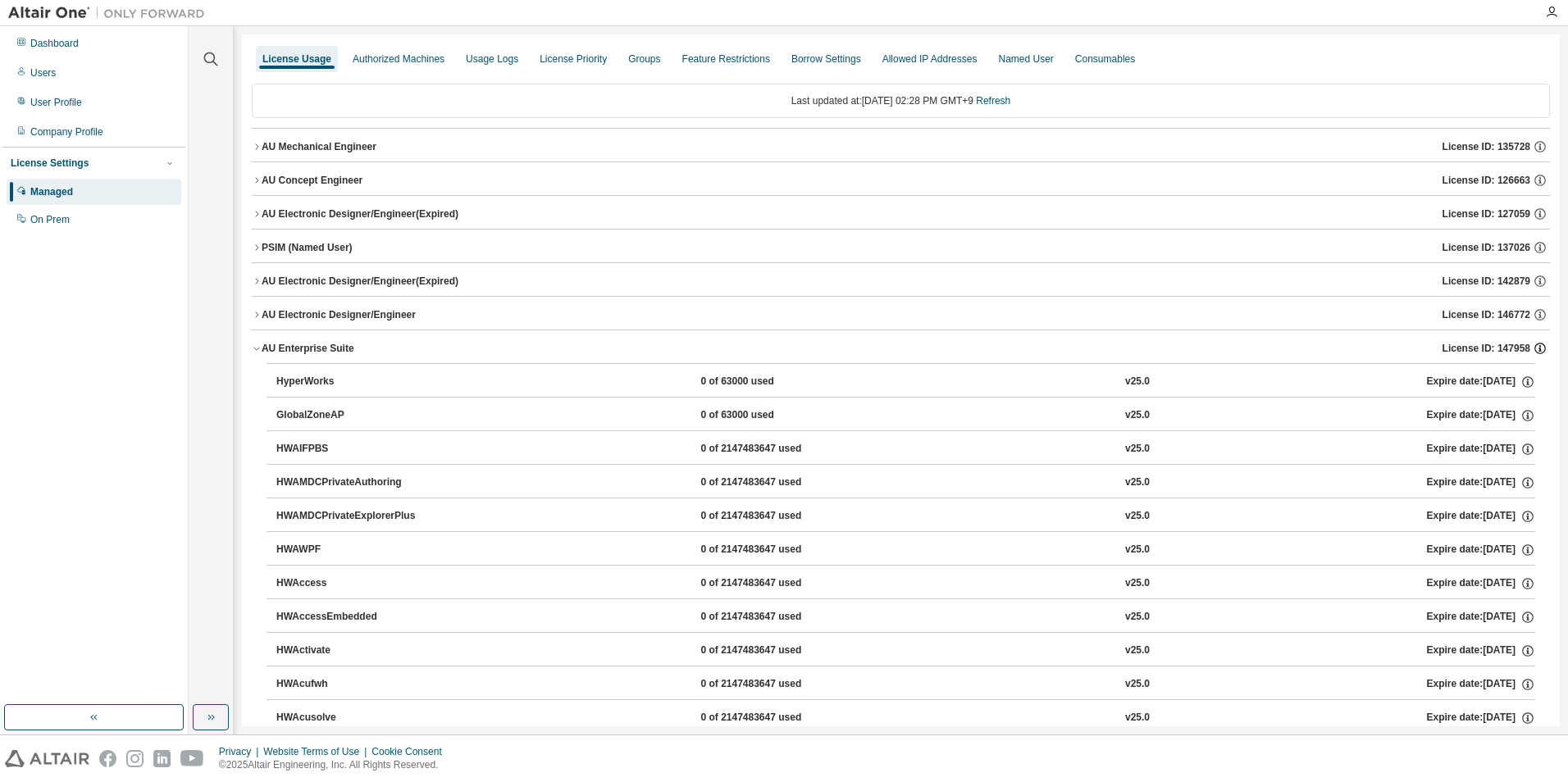
click at [1536, 347] on icon "button" at bounding box center [1539, 348] width 15 height 15
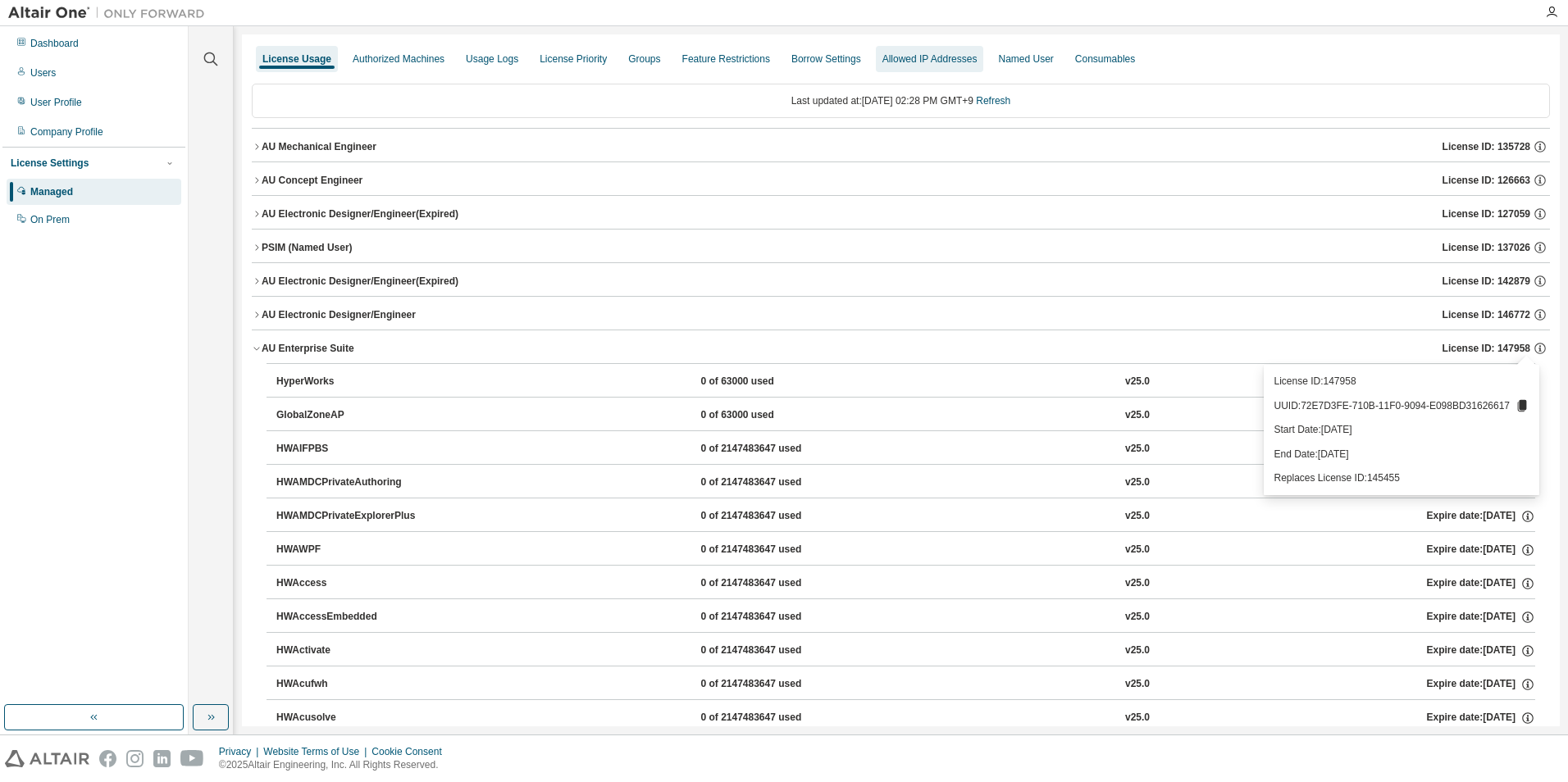
click at [885, 60] on div "Allowed IP Addresses" at bounding box center [929, 59] width 95 height 13
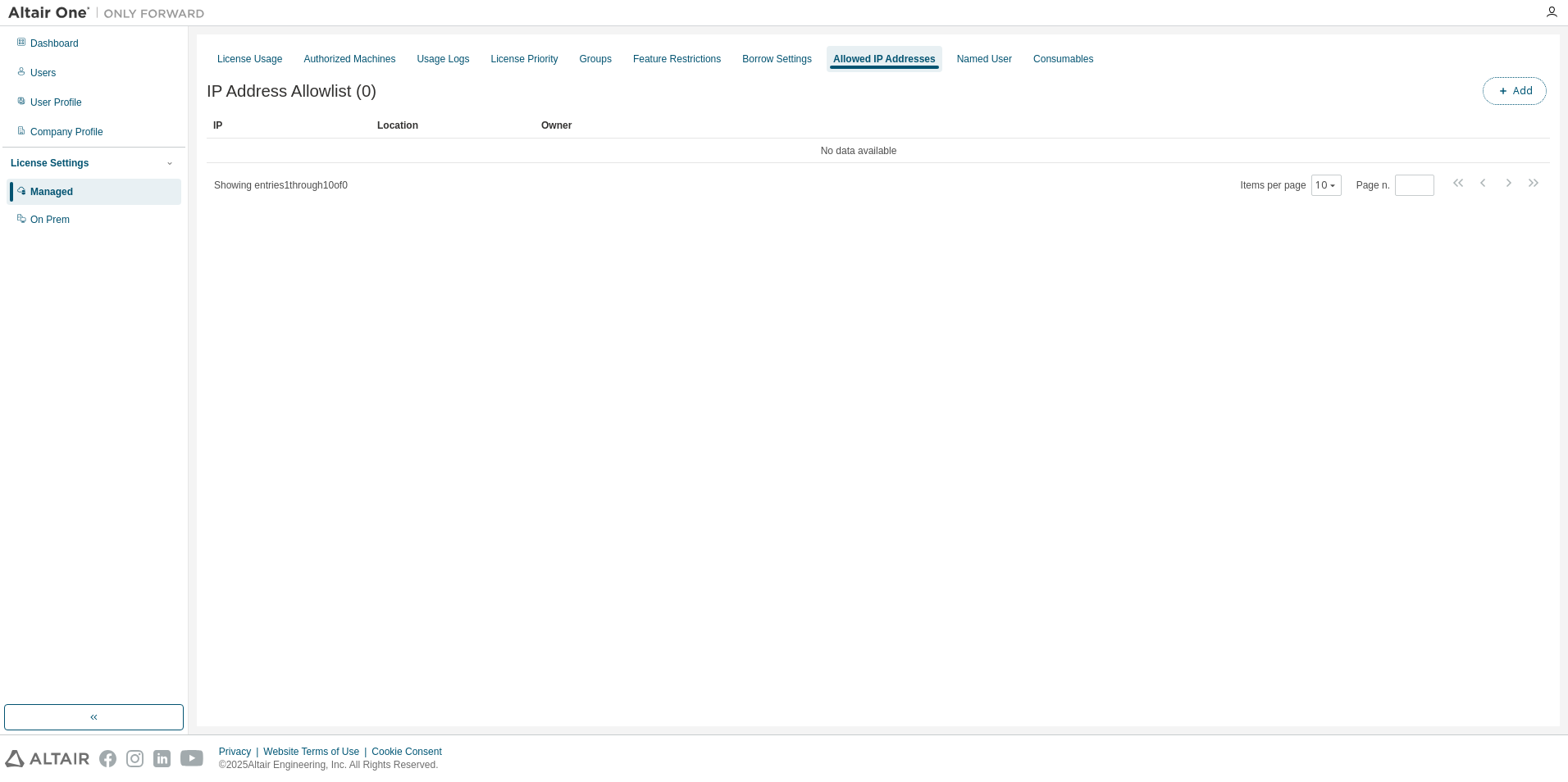
click at [1492, 89] on button "Add" at bounding box center [1514, 90] width 64 height 28
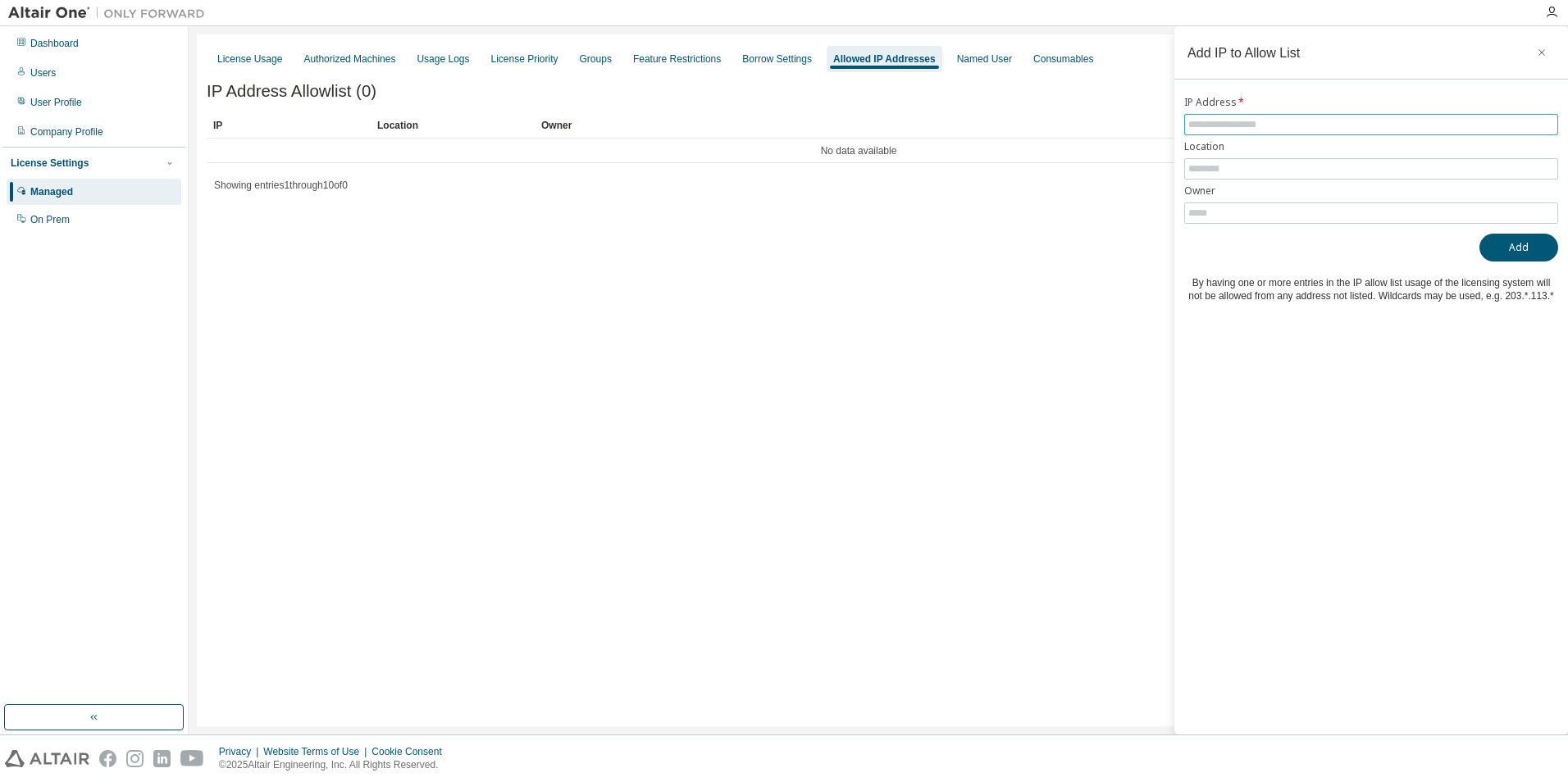
click at [1223, 126] on input "text" at bounding box center [1371, 124] width 366 height 13
click at [1195, 169] on input "text" at bounding box center [1371, 169] width 366 height 13
click at [1199, 209] on input "text" at bounding box center [1371, 213] width 366 height 13
click at [1209, 122] on input "text" at bounding box center [1371, 124] width 366 height 13
click at [1201, 168] on input "text" at bounding box center [1371, 169] width 366 height 13
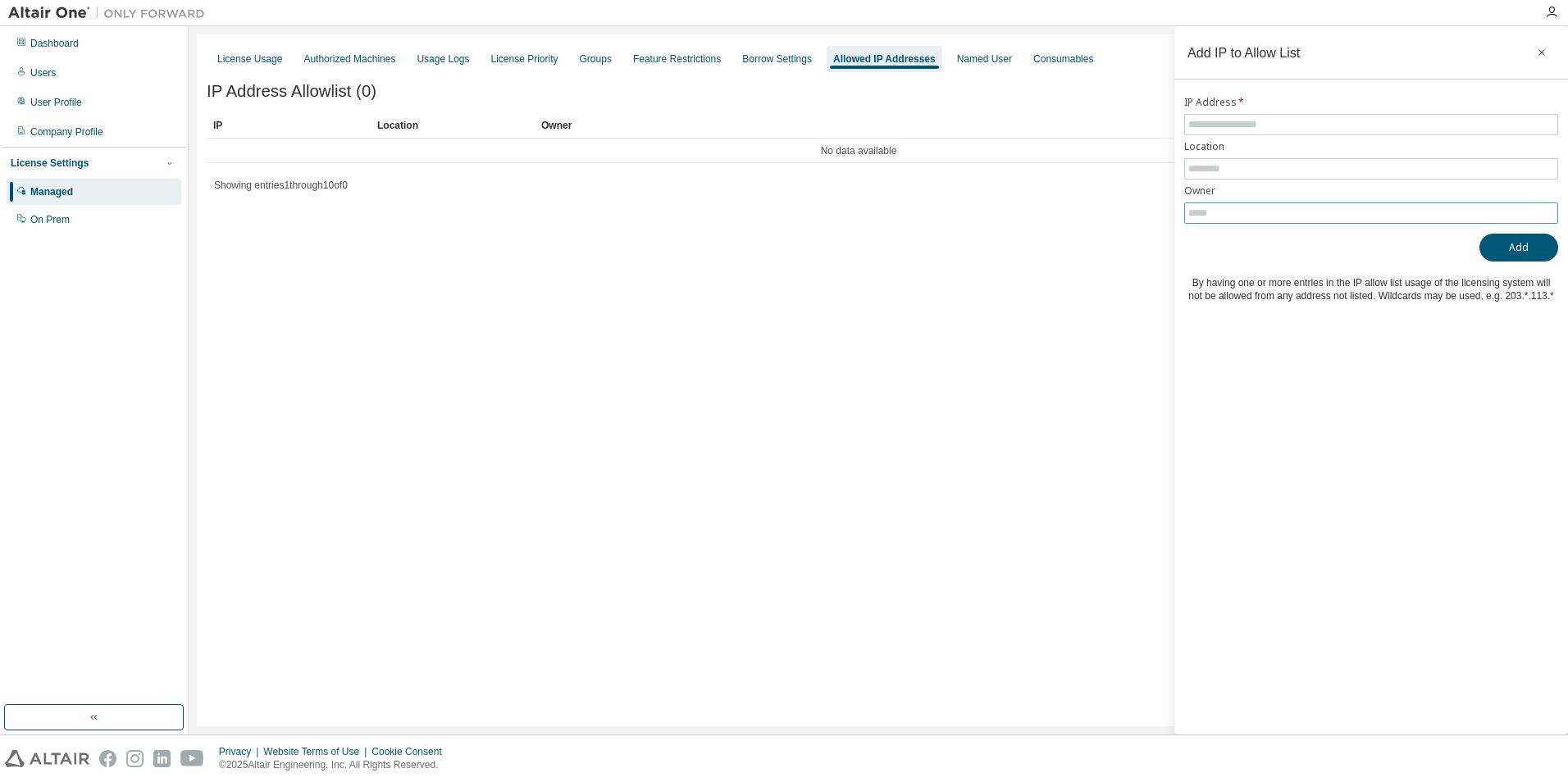
click at [1214, 213] on input "text" at bounding box center [1371, 213] width 366 height 13
type input "**********"
click at [1231, 127] on input "text" at bounding box center [1371, 124] width 366 height 13
click at [1237, 127] on input "text" at bounding box center [1371, 124] width 366 height 13
paste input "**********"
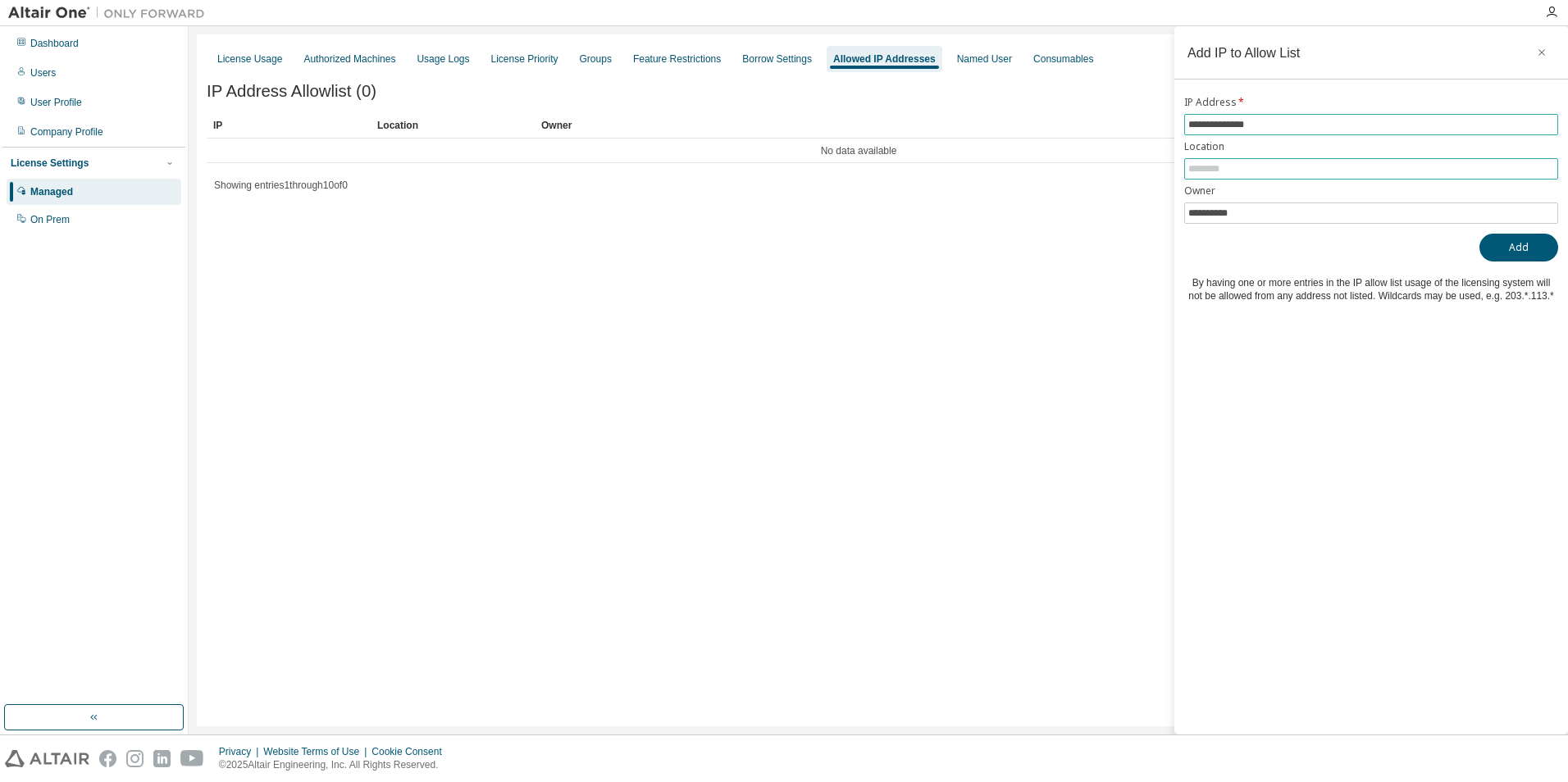
type input "**********"
click at [1259, 171] on input "text" at bounding box center [1371, 169] width 366 height 13
type input "*"
type input "*****"
click at [1505, 248] on button "Add" at bounding box center [1519, 247] width 78 height 28
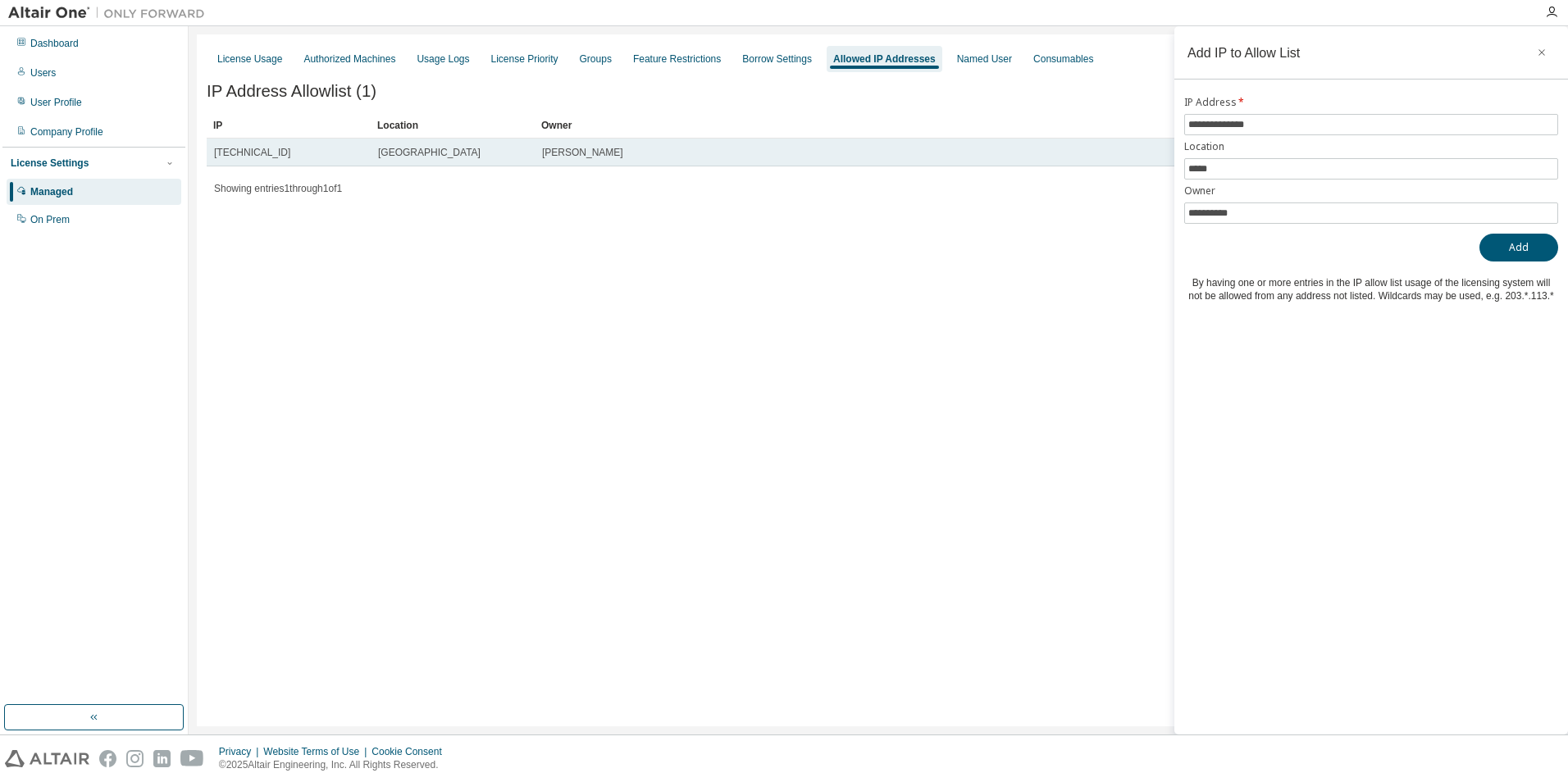
click at [559, 148] on span "k.fujimura" at bounding box center [582, 152] width 81 height 13
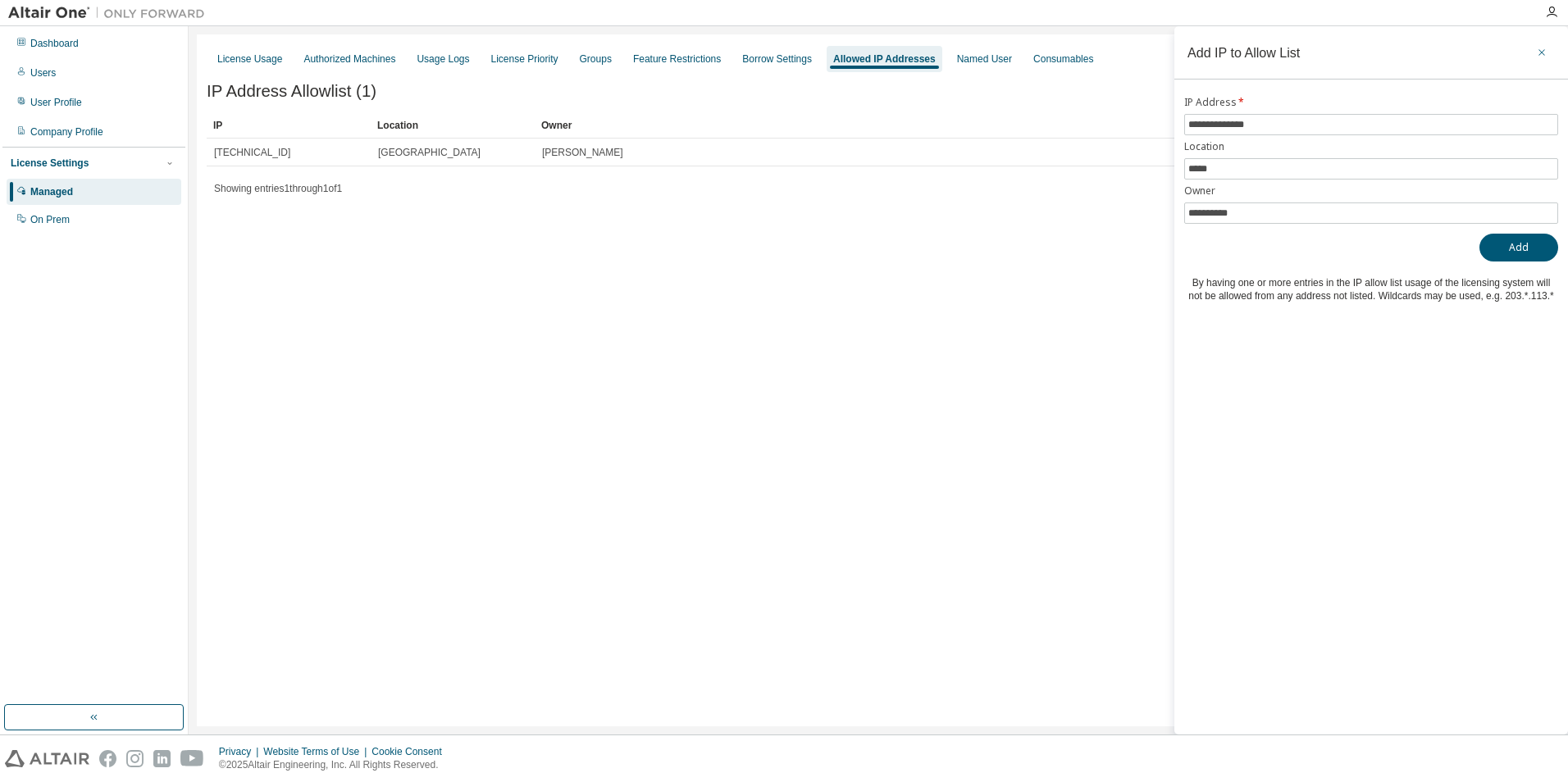
click at [1543, 52] on icon "button" at bounding box center [1541, 52] width 12 height 13
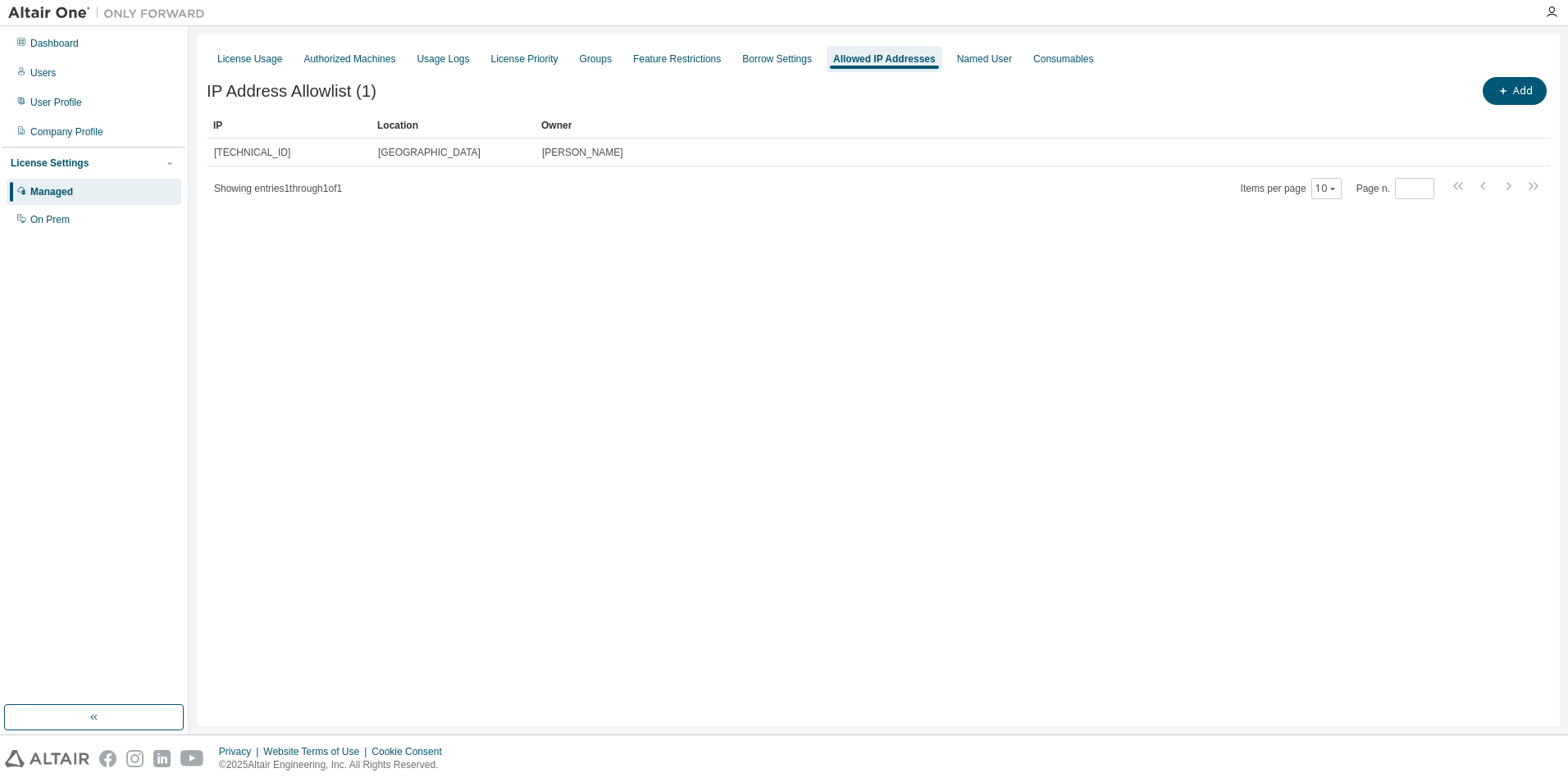
click at [1040, 349] on div "License Usage Authorized Machines Usage Logs License Priority Groups Feature Re…" at bounding box center [879, 381] width 1363 height 692
click at [767, 60] on div "Borrow Settings" at bounding box center [777, 59] width 70 height 13
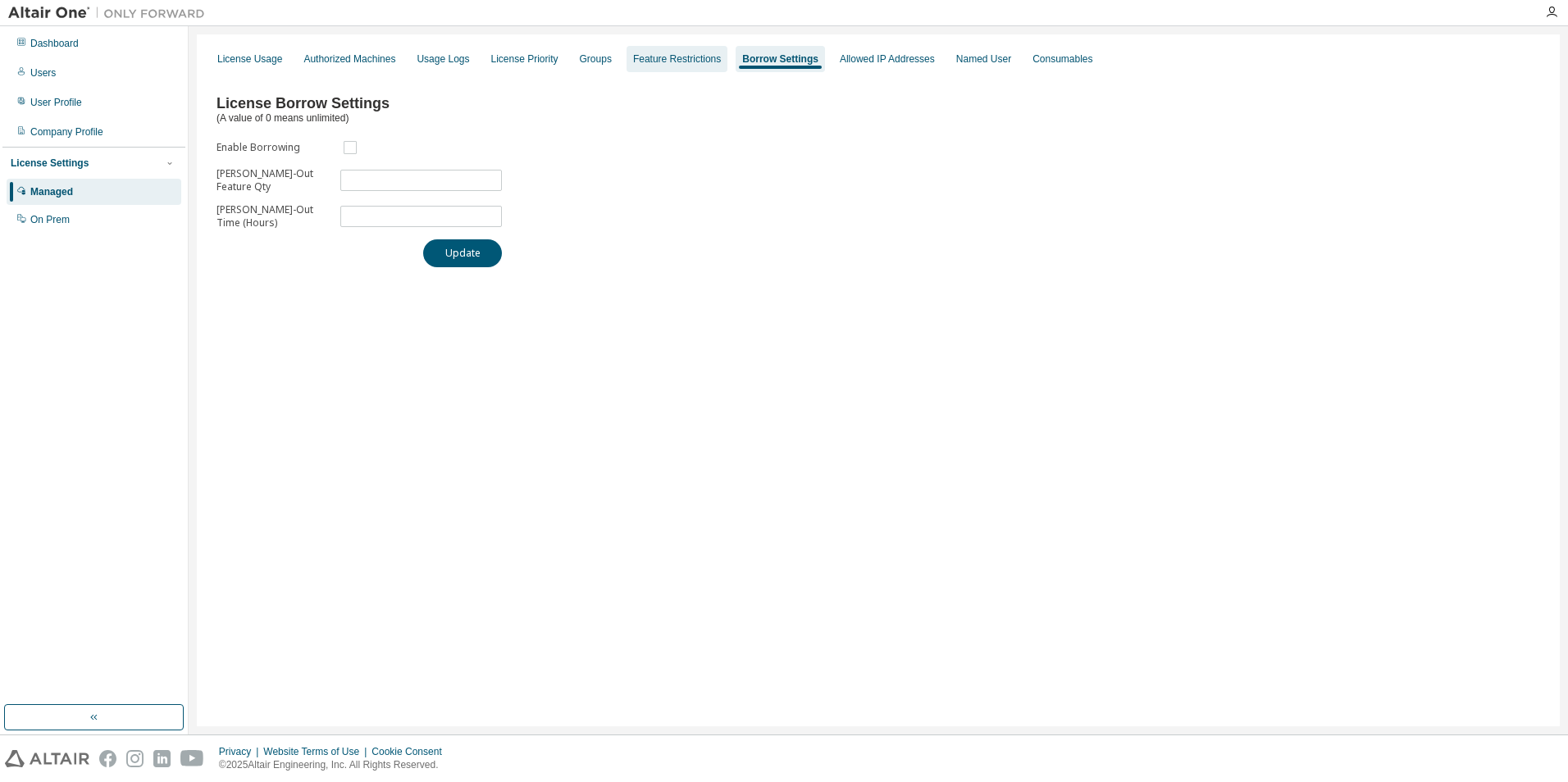
click at [678, 62] on div "Feature Restrictions" at bounding box center [677, 59] width 87 height 13
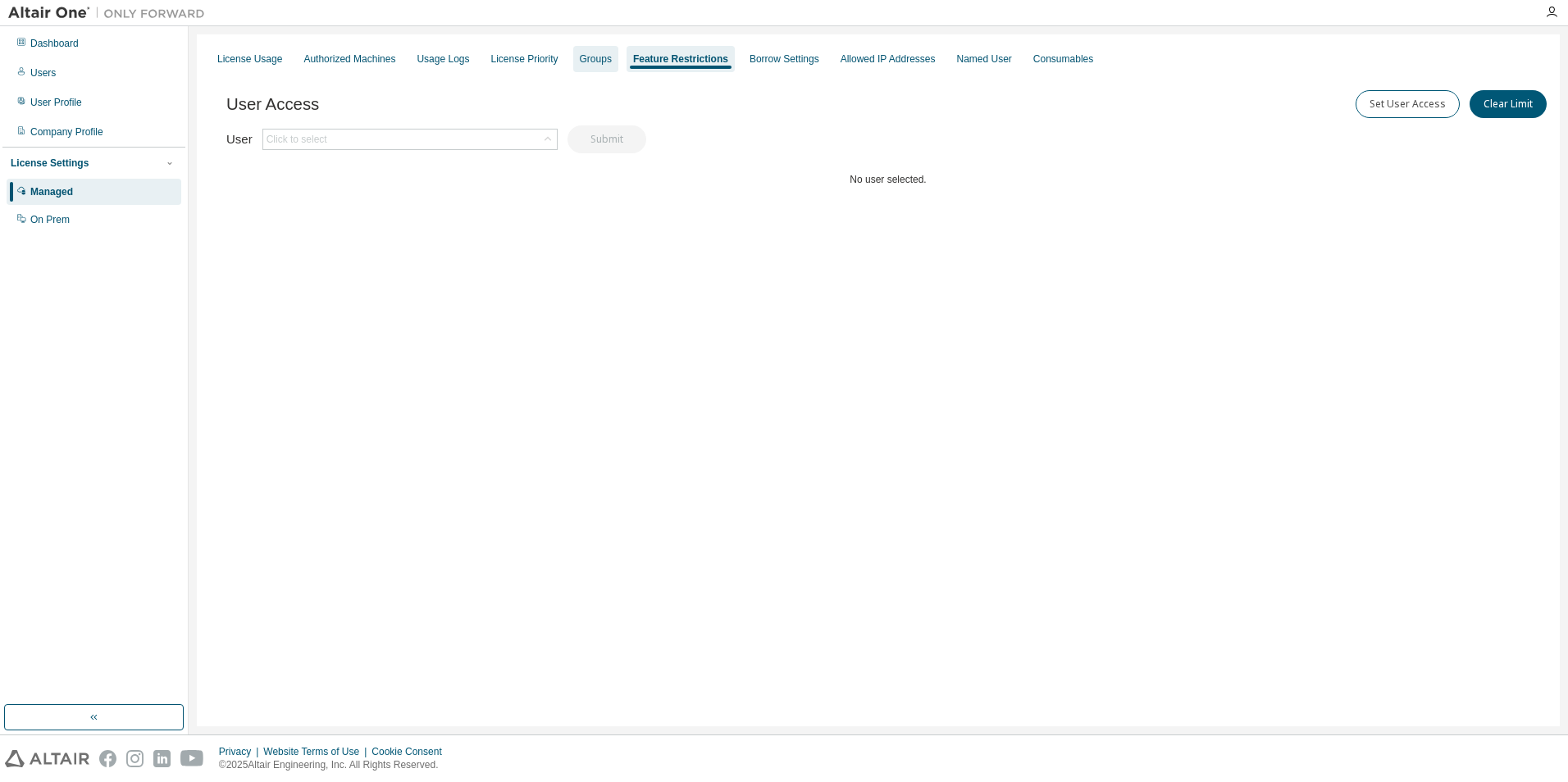
click at [583, 60] on div "Groups" at bounding box center [596, 59] width 32 height 13
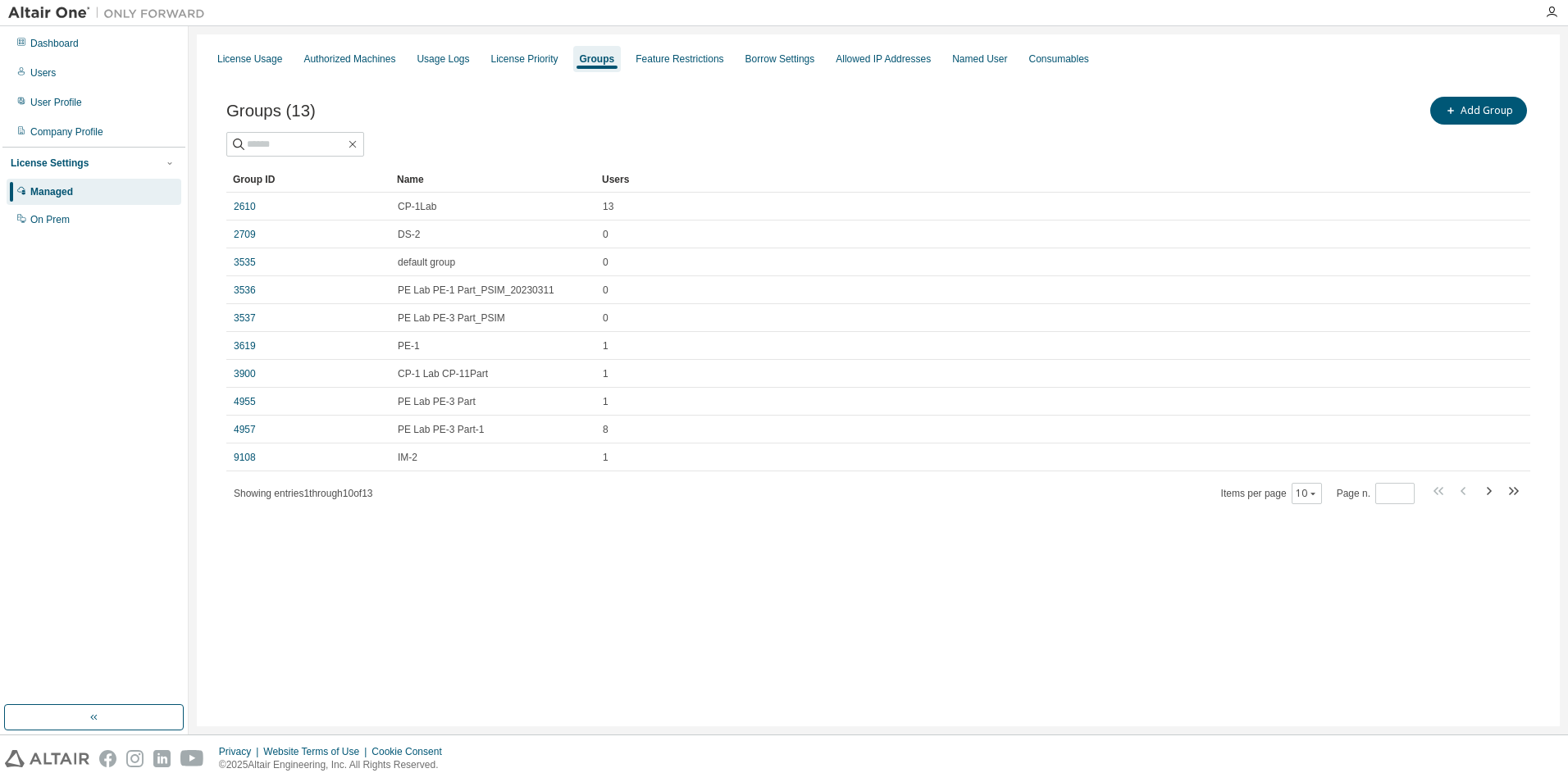
click at [1499, 488] on span at bounding box center [1476, 493] width 94 height 24
click at [1517, 490] on icon "button" at bounding box center [1516, 490] width 5 height 8
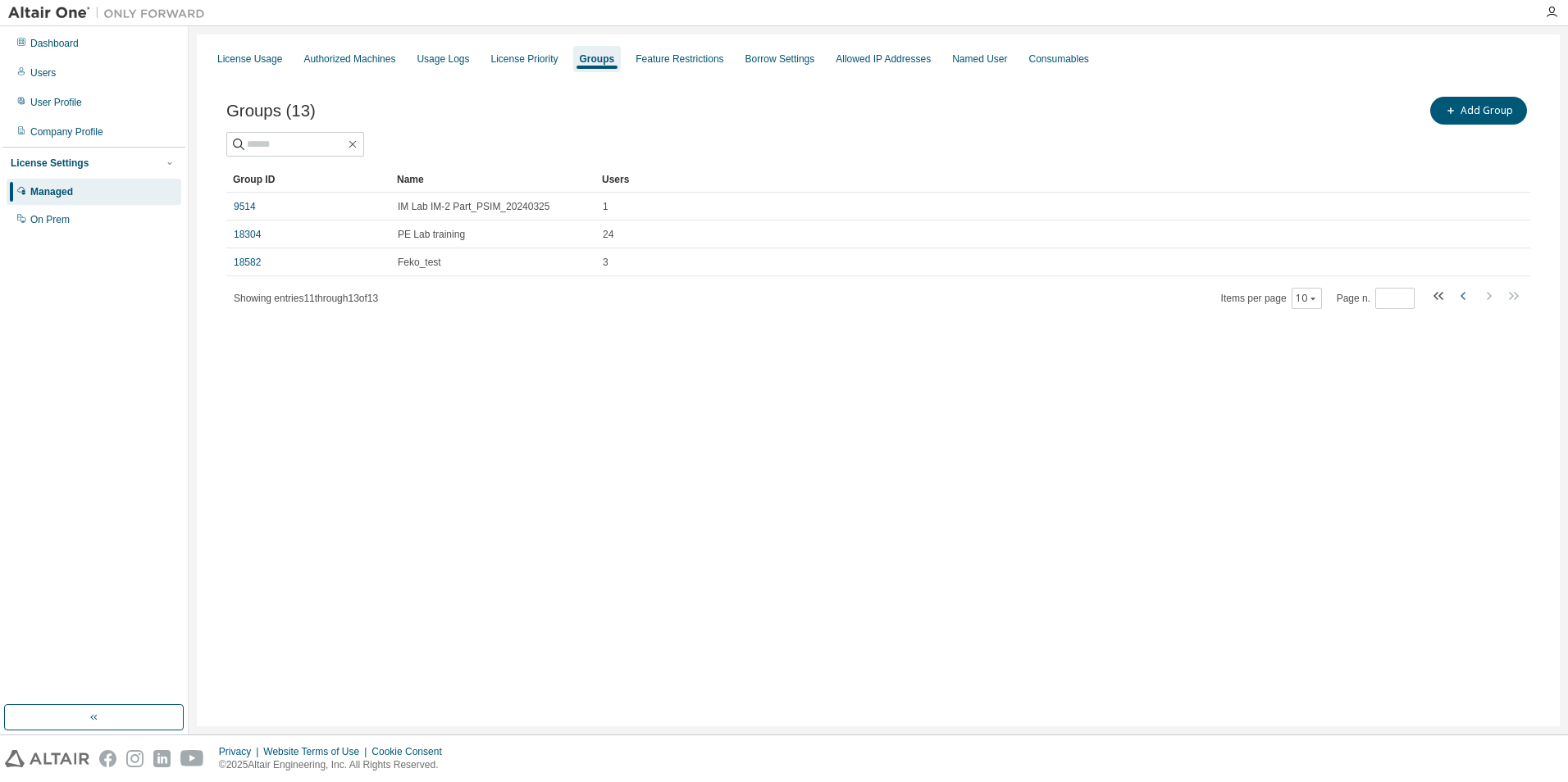
click at [1463, 296] on icon "button" at bounding box center [1464, 296] width 20 height 20
type input "*"
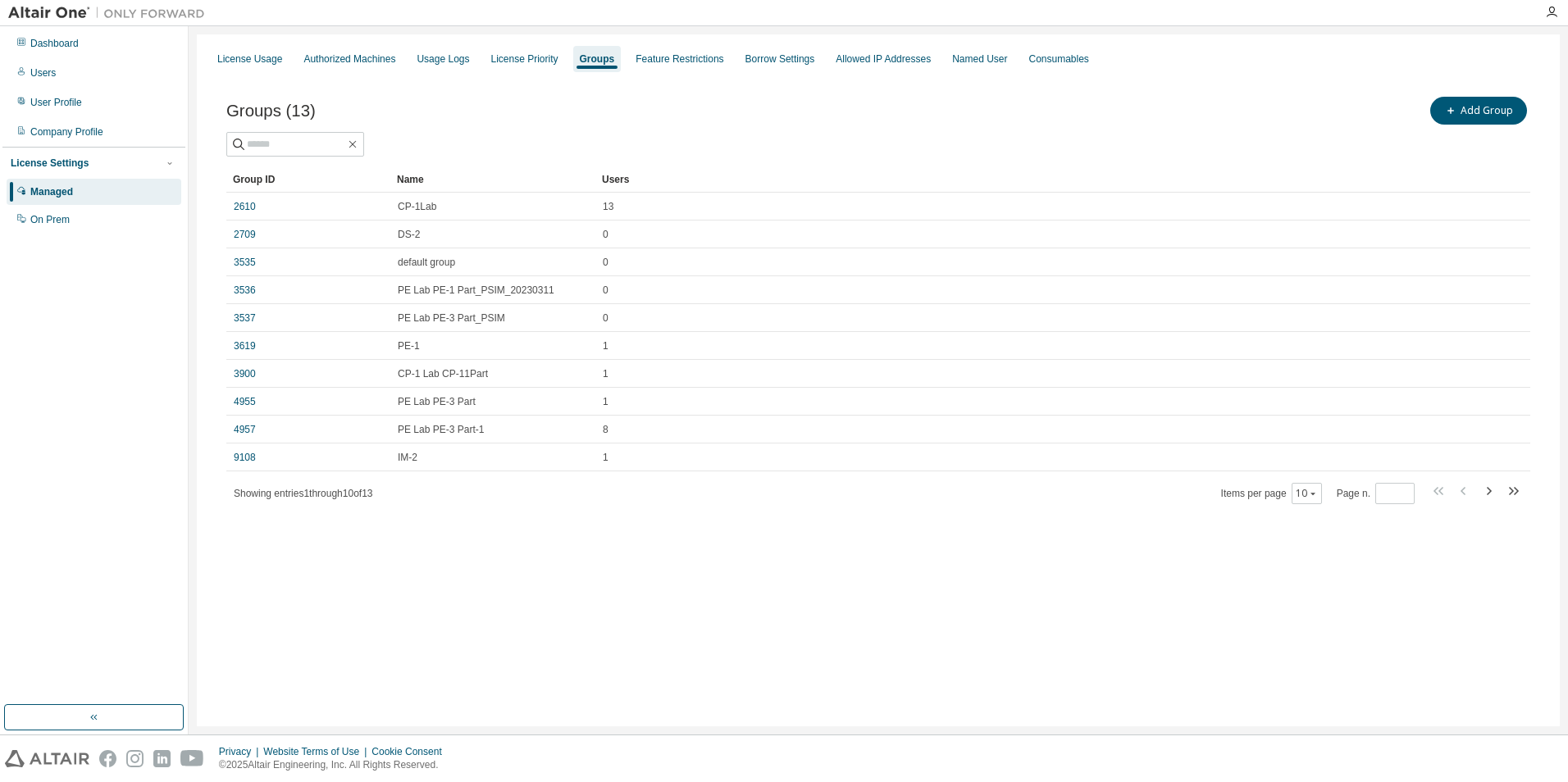
click at [411, 457] on span "IM-2" at bounding box center [408, 457] width 20 height 13
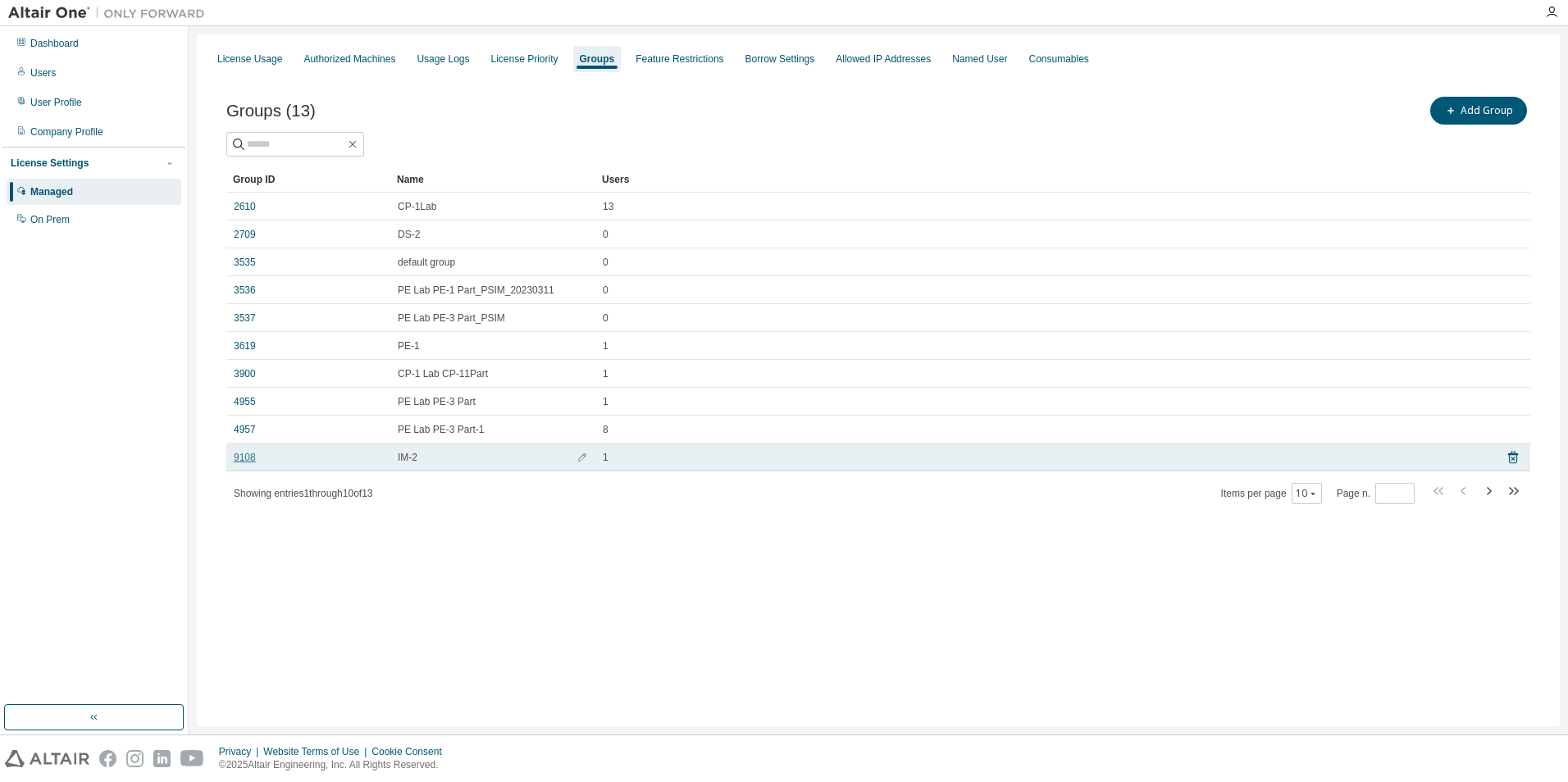
click at [234, 457] on link "9108" at bounding box center [244, 457] width 22 height 13
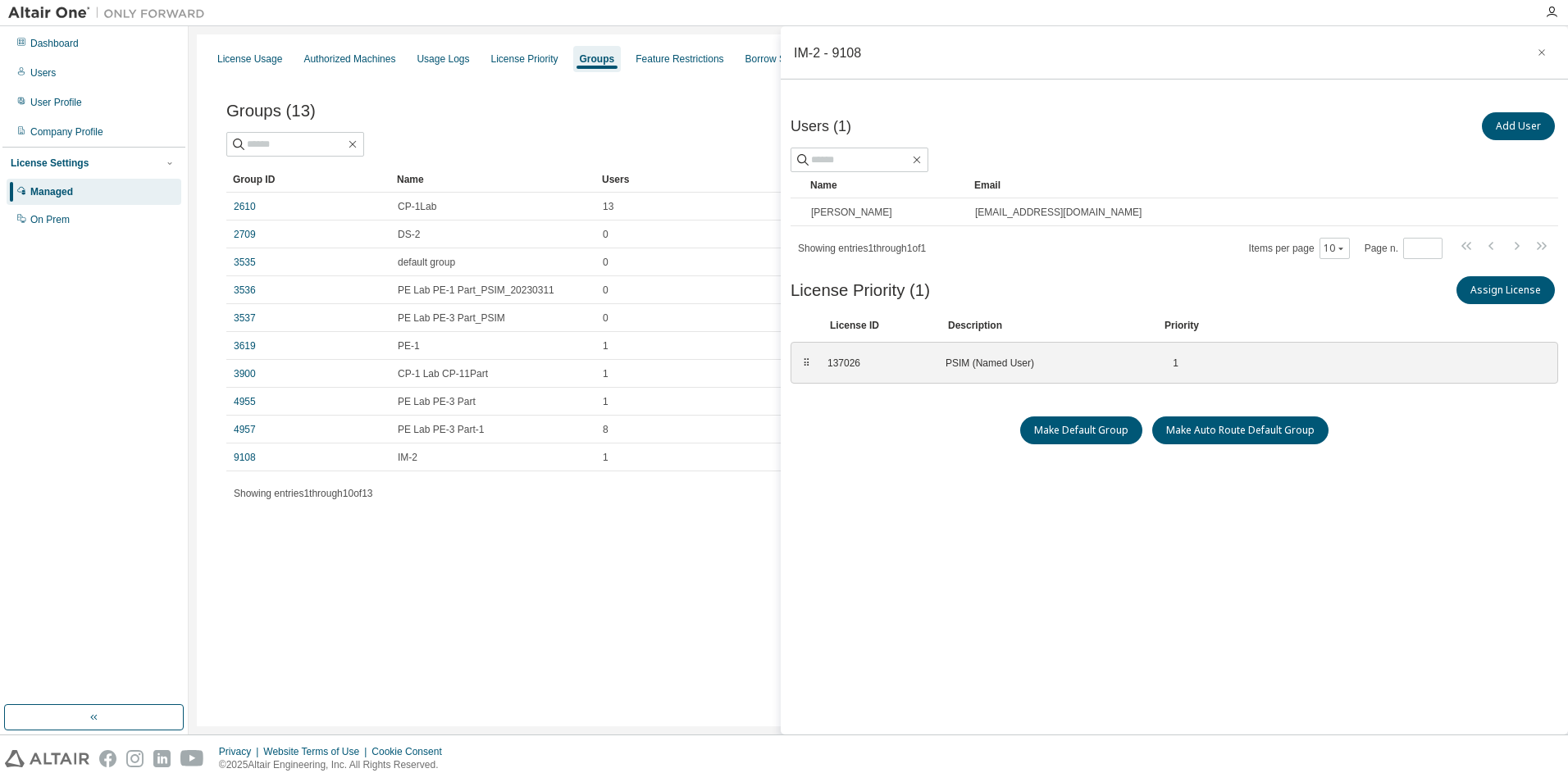
click at [501, 555] on div "License Usage Authorized Machines Usage Logs License Priority Groups Feature Re…" at bounding box center [879, 381] width 1363 height 692
click at [547, 593] on div "License Usage Authorized Machines Usage Logs License Priority Groups Feature Re…" at bounding box center [879, 381] width 1363 height 692
click at [503, 58] on div "License Priority" at bounding box center [524, 59] width 67 height 13
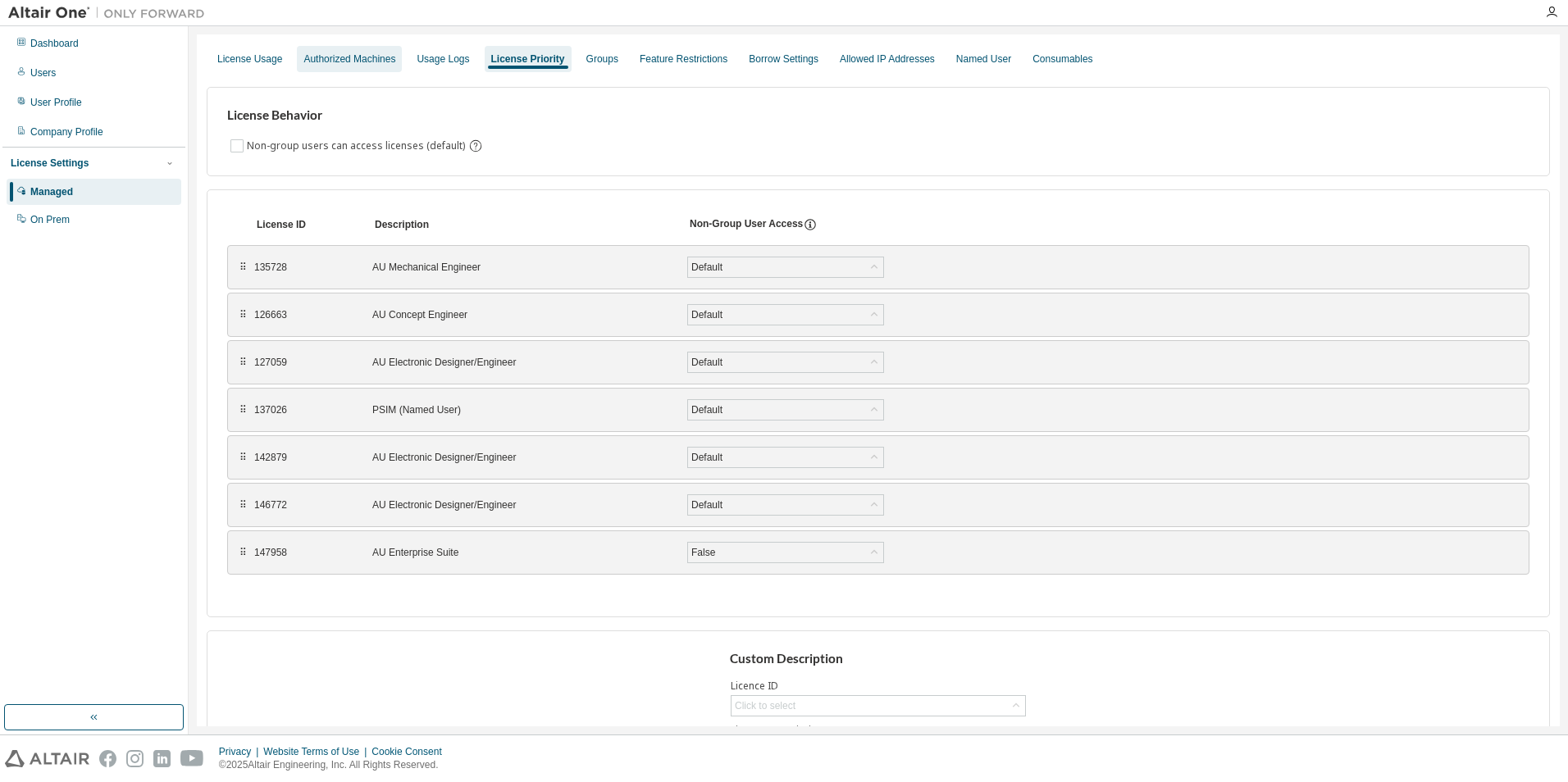
click at [314, 62] on div "Authorized Machines" at bounding box center [349, 59] width 92 height 13
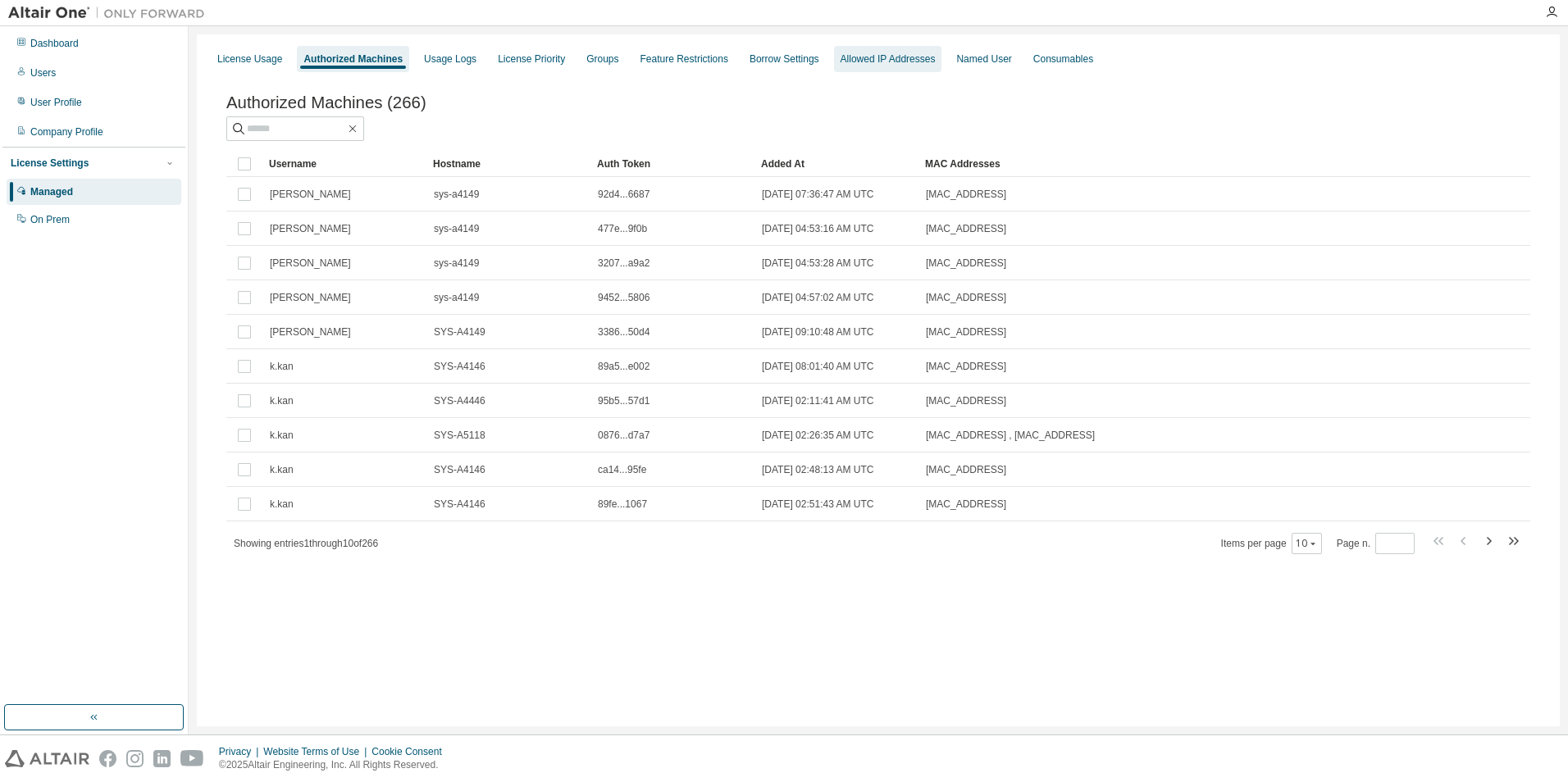
click at [879, 62] on div "Allowed IP Addresses" at bounding box center [887, 59] width 95 height 13
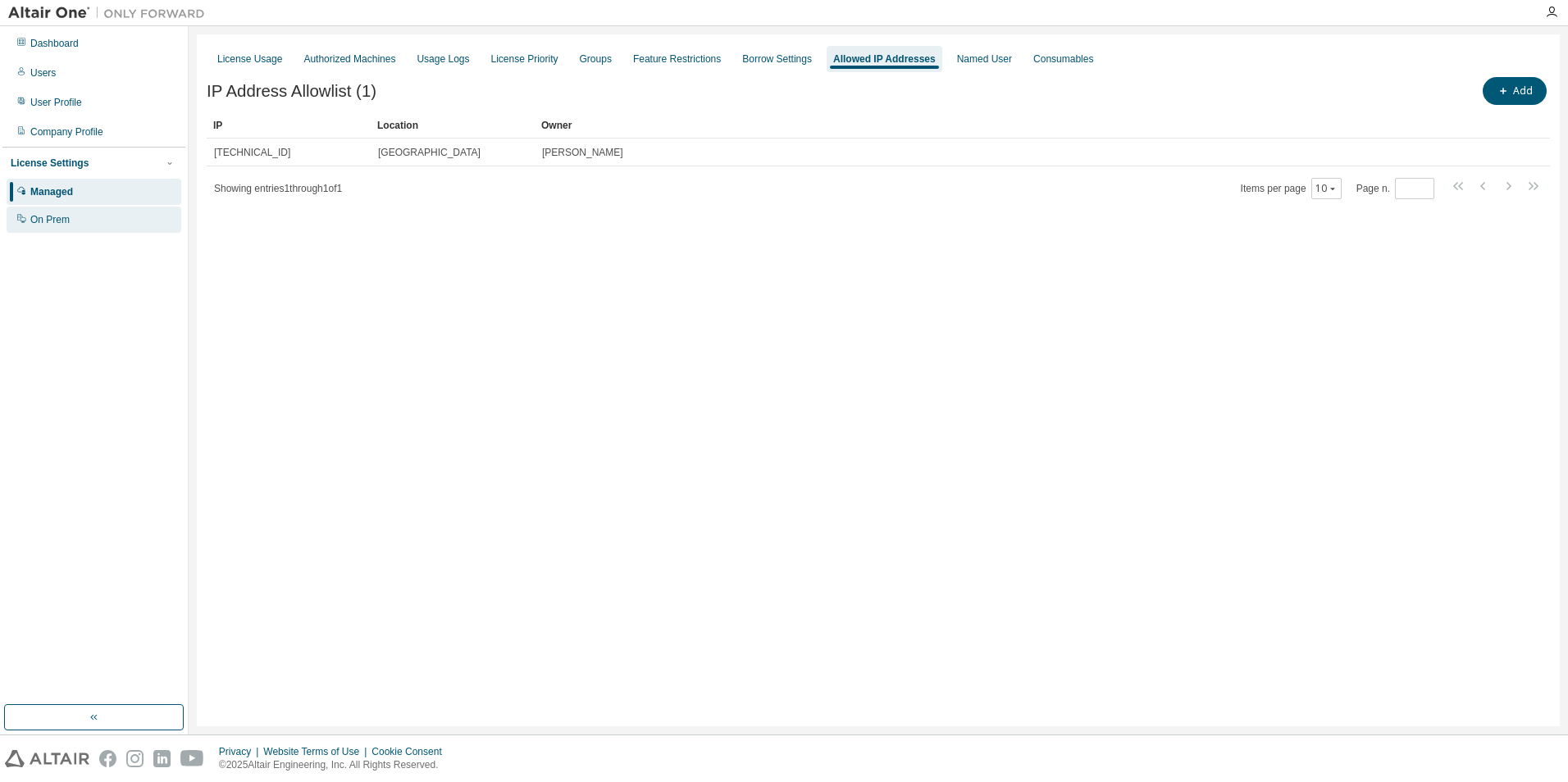
click at [60, 218] on div "On Prem" at bounding box center [50, 219] width 39 height 13
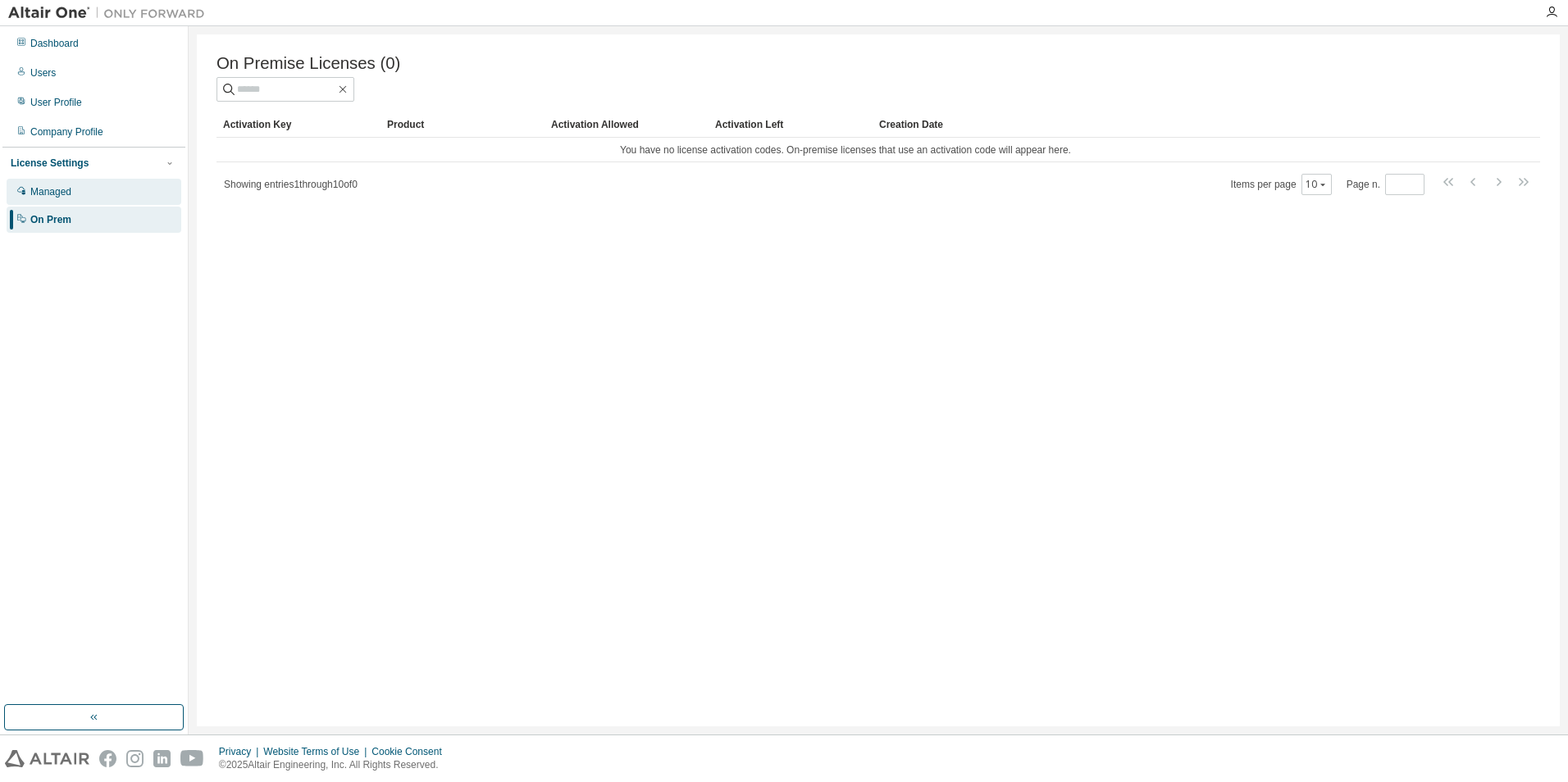
click at [70, 190] on div "Managed" at bounding box center [51, 192] width 41 height 13
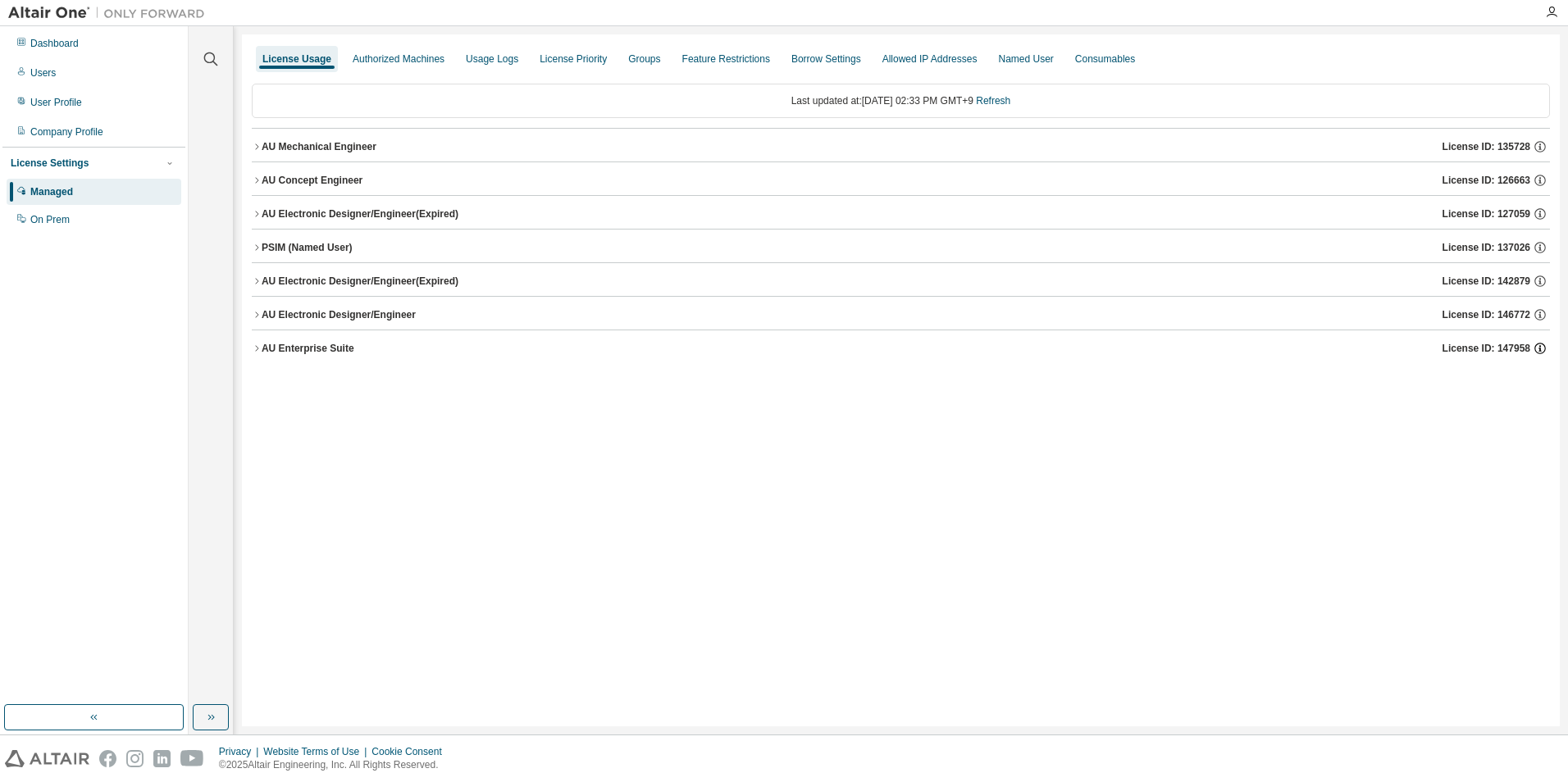
click at [1542, 349] on icon "button" at bounding box center [1539, 348] width 15 height 15
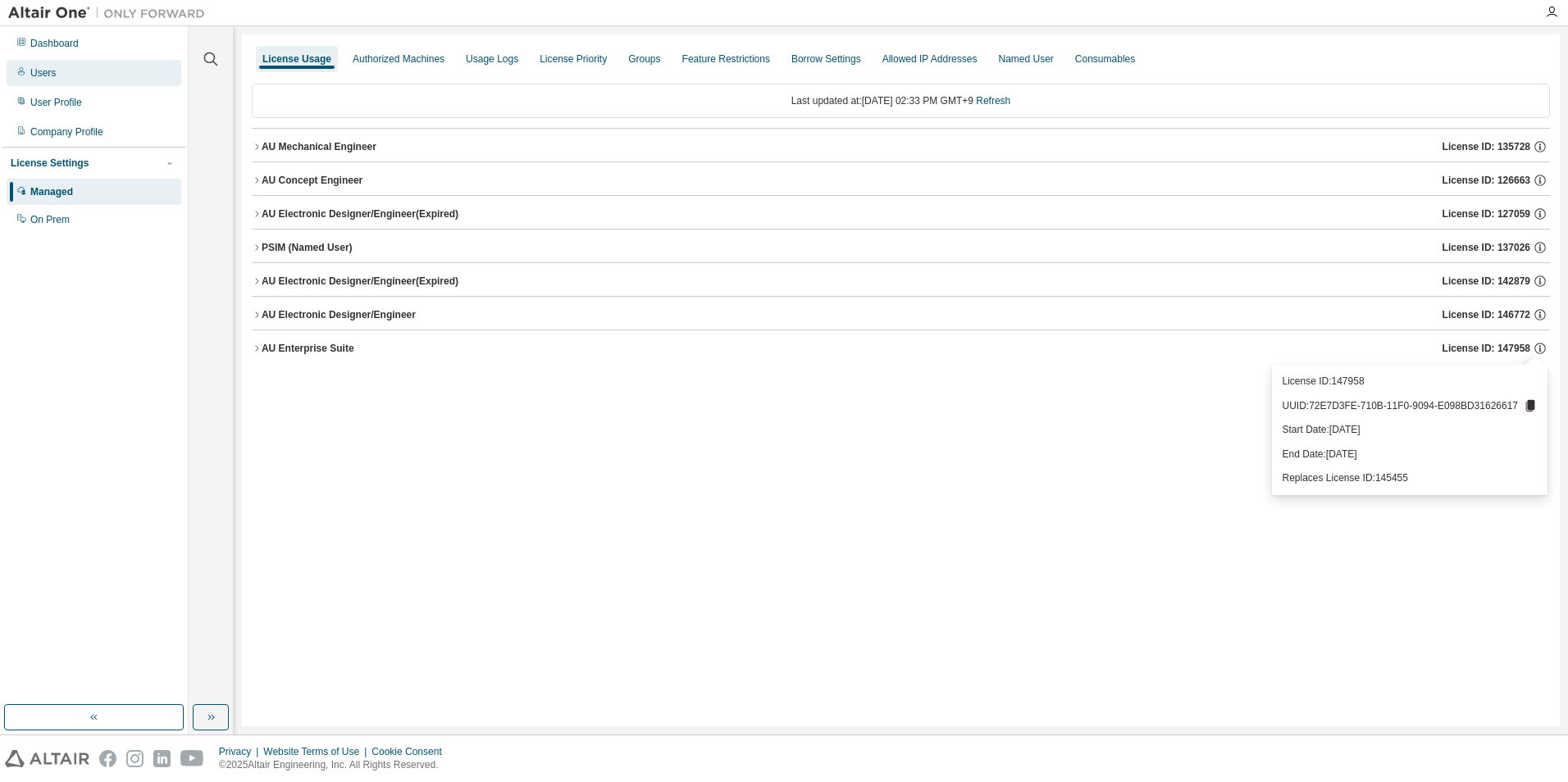
click at [34, 83] on div "Users" at bounding box center [94, 72] width 175 height 26
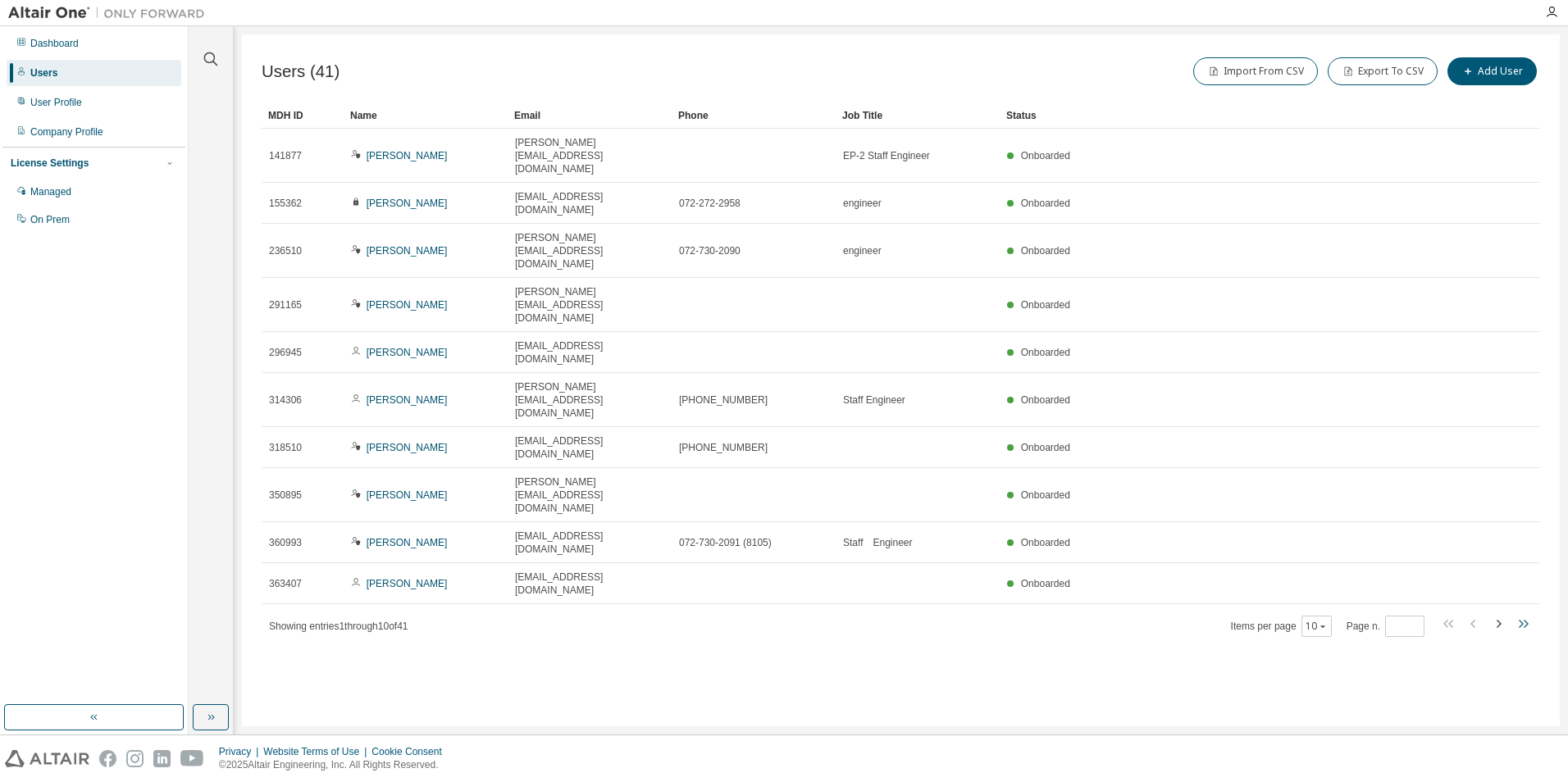
click at [1523, 614] on icon "button" at bounding box center [1523, 624] width 20 height 20
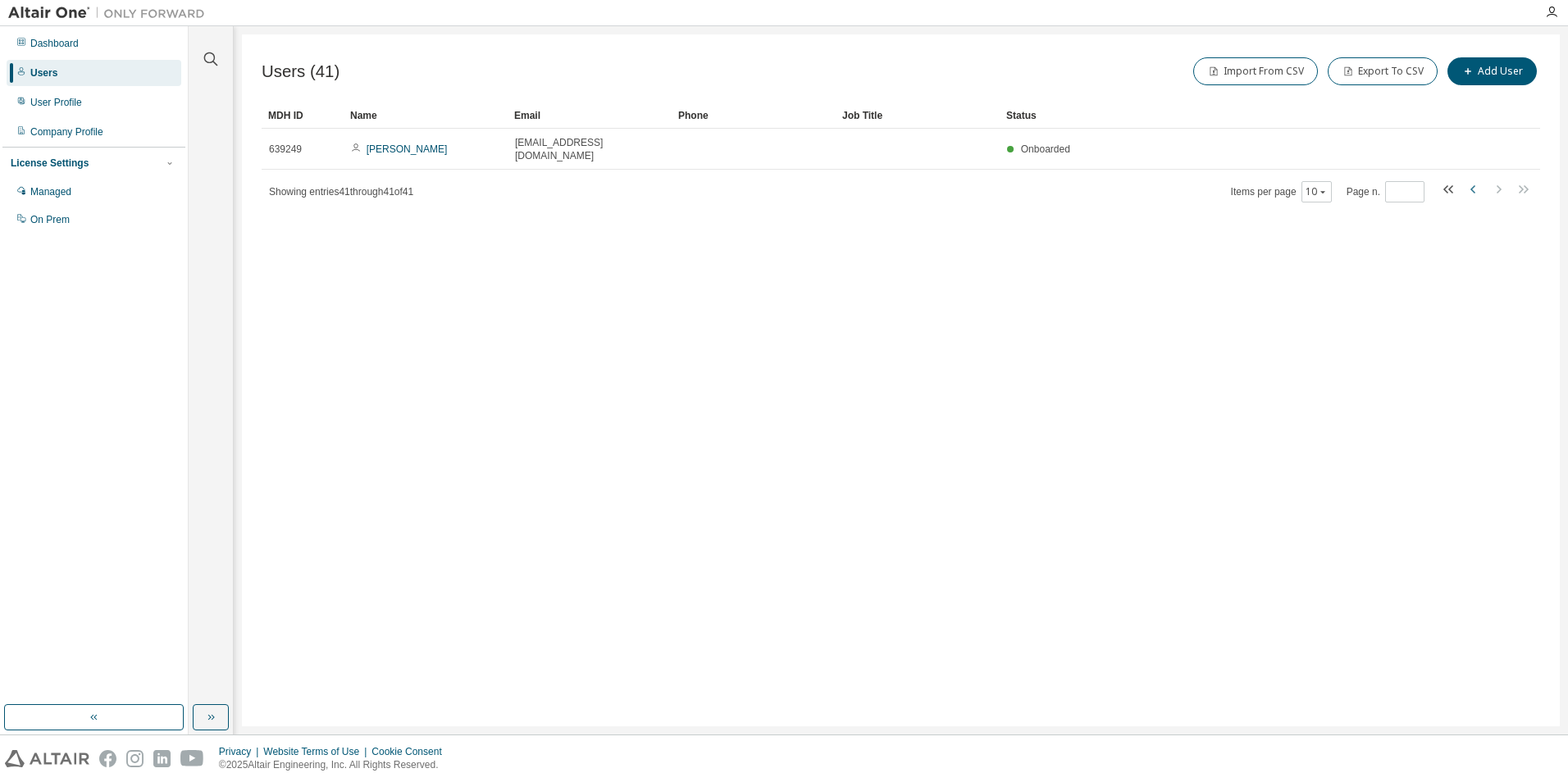
click at [1471, 179] on icon "button" at bounding box center [1473, 189] width 20 height 20
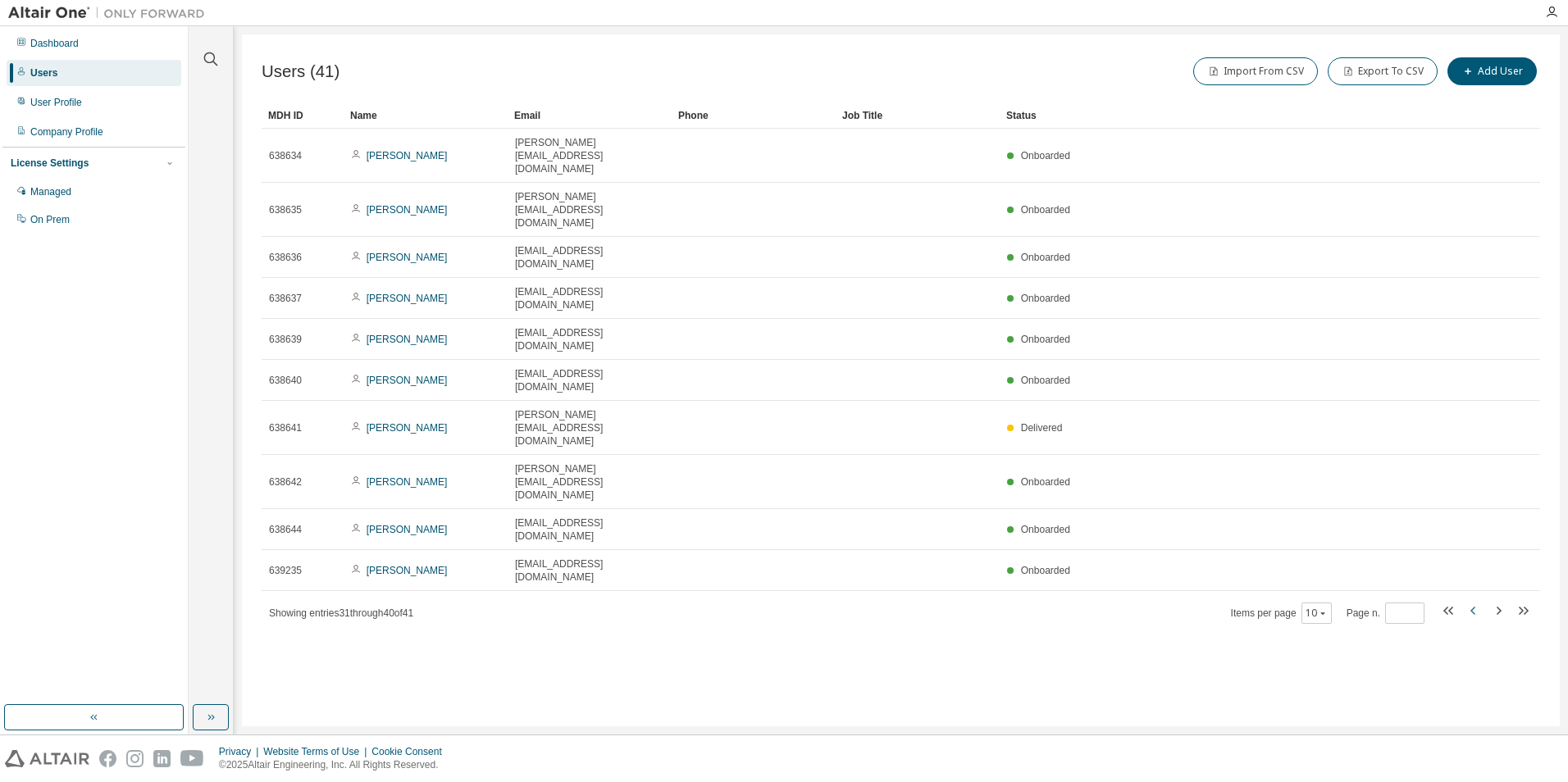
click at [1480, 601] on icon "button" at bounding box center [1473, 611] width 20 height 20
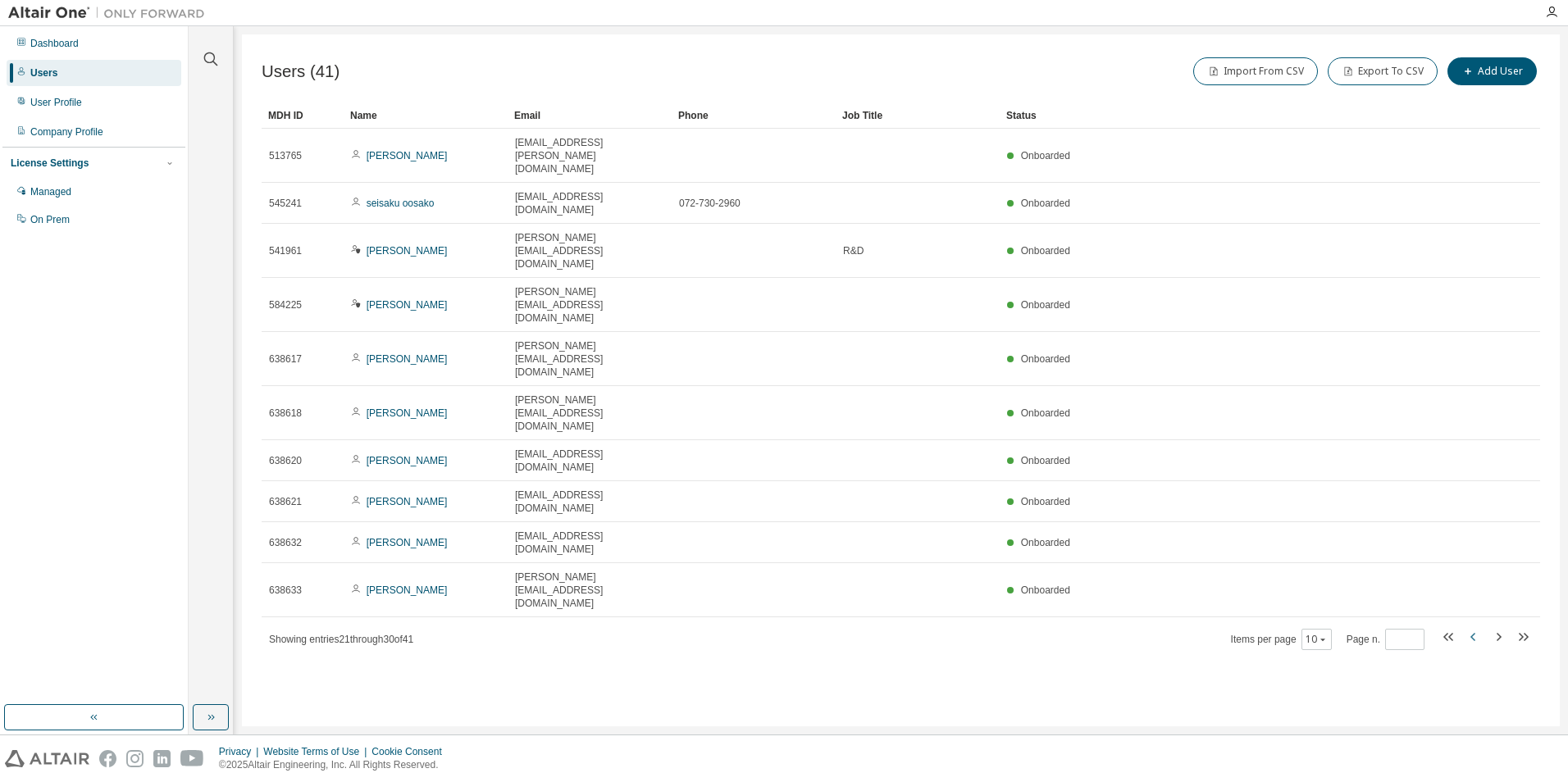
click at [1478, 627] on icon "button" at bounding box center [1473, 637] width 20 height 20
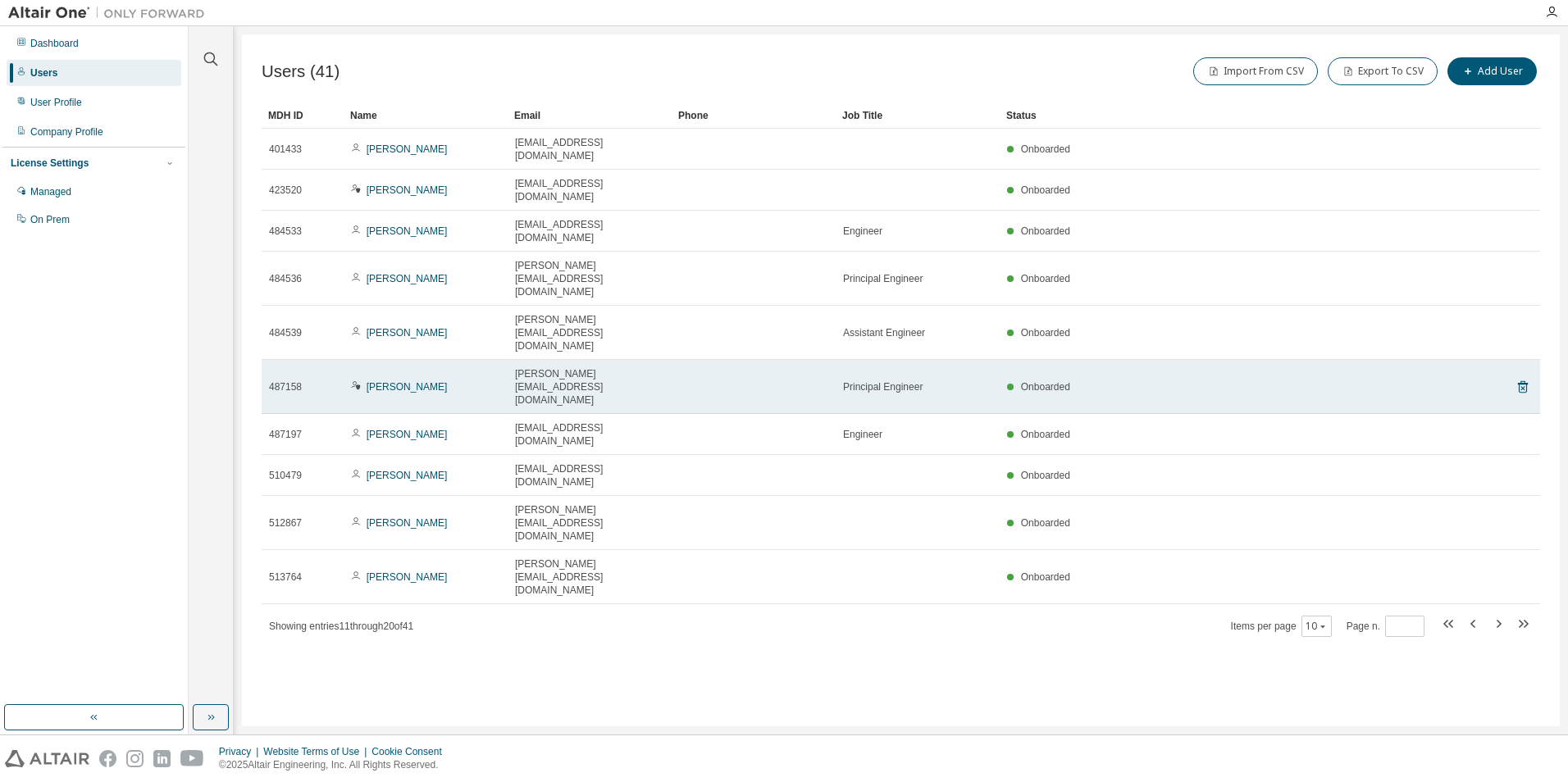
click at [417, 360] on td "Kazuyuki Fujimura" at bounding box center [425, 387] width 164 height 54
drag, startPoint x: 417, startPoint y: 290, endPoint x: 383, endPoint y: 286, distance: 34.2
click at [383, 382] on link "Kazuyuki Fujimura" at bounding box center [407, 387] width 81 height 12
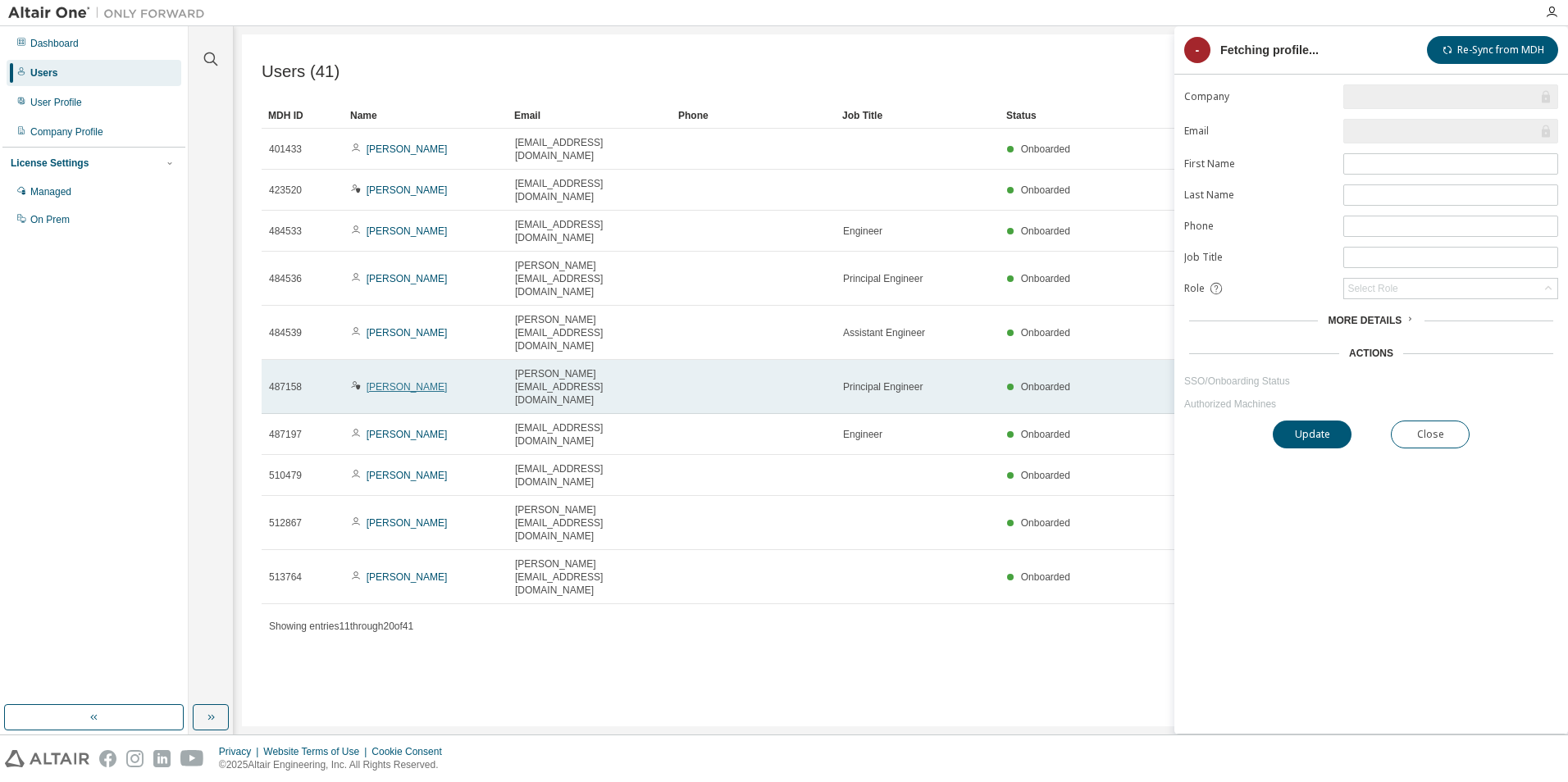
type input "*"
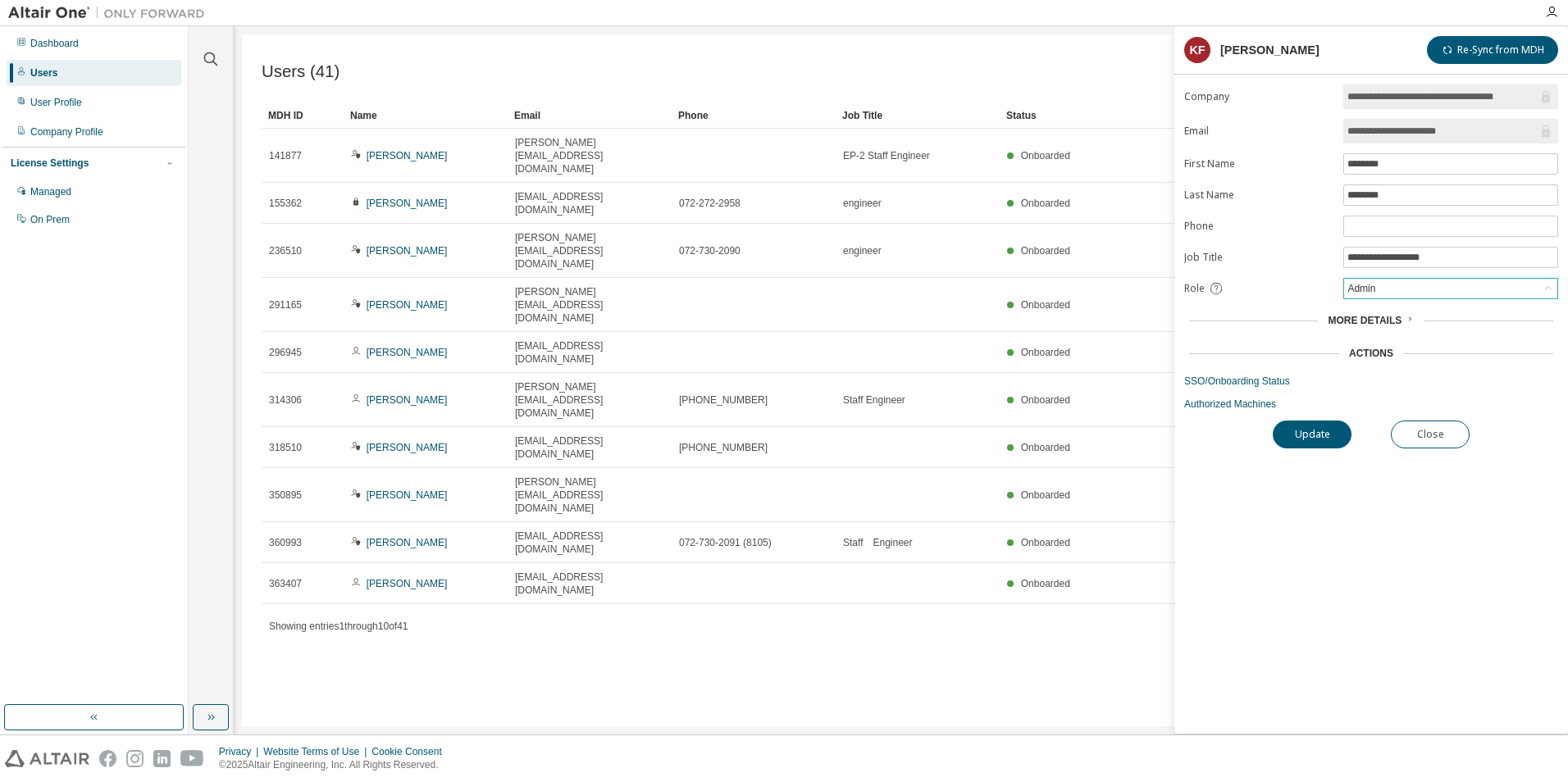
click at [1378, 296] on div "Admin" at bounding box center [1361, 289] width 33 height 18
click at [1384, 324] on span "More Details" at bounding box center [1365, 320] width 74 height 12
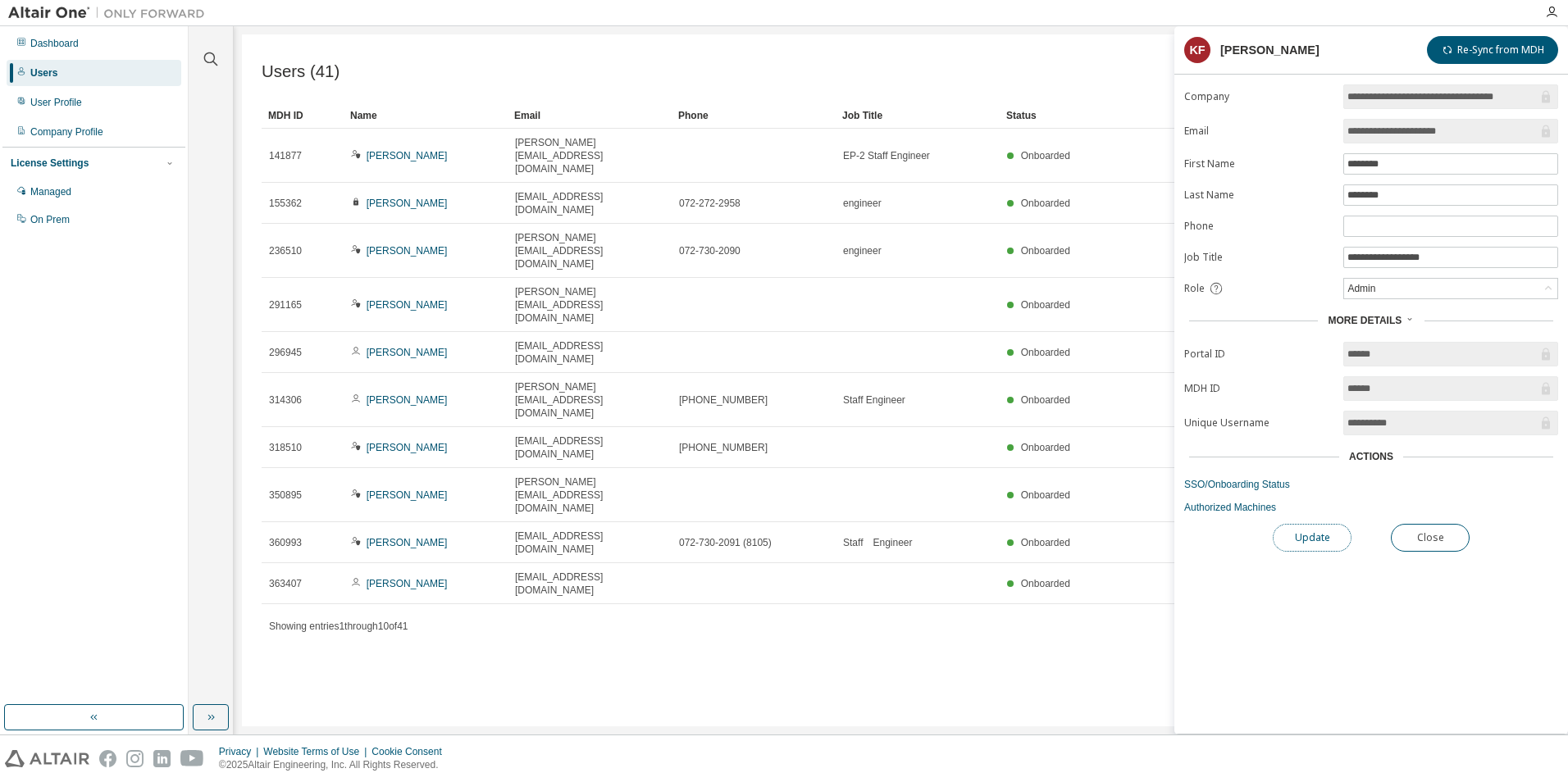
click at [1312, 535] on button "Update" at bounding box center [1312, 538] width 78 height 28
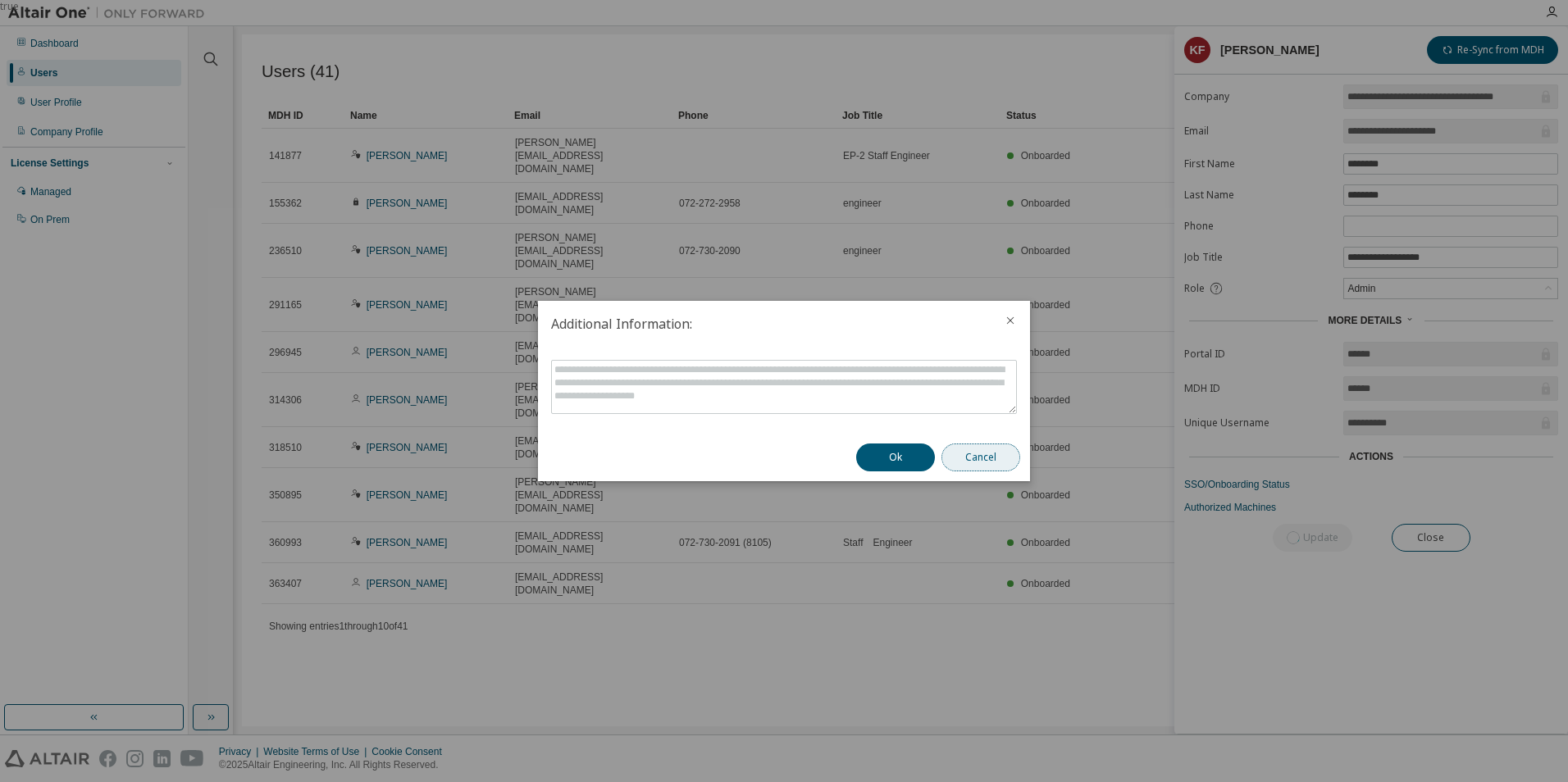
click at [983, 468] on button "Cancel" at bounding box center [981, 457] width 78 height 28
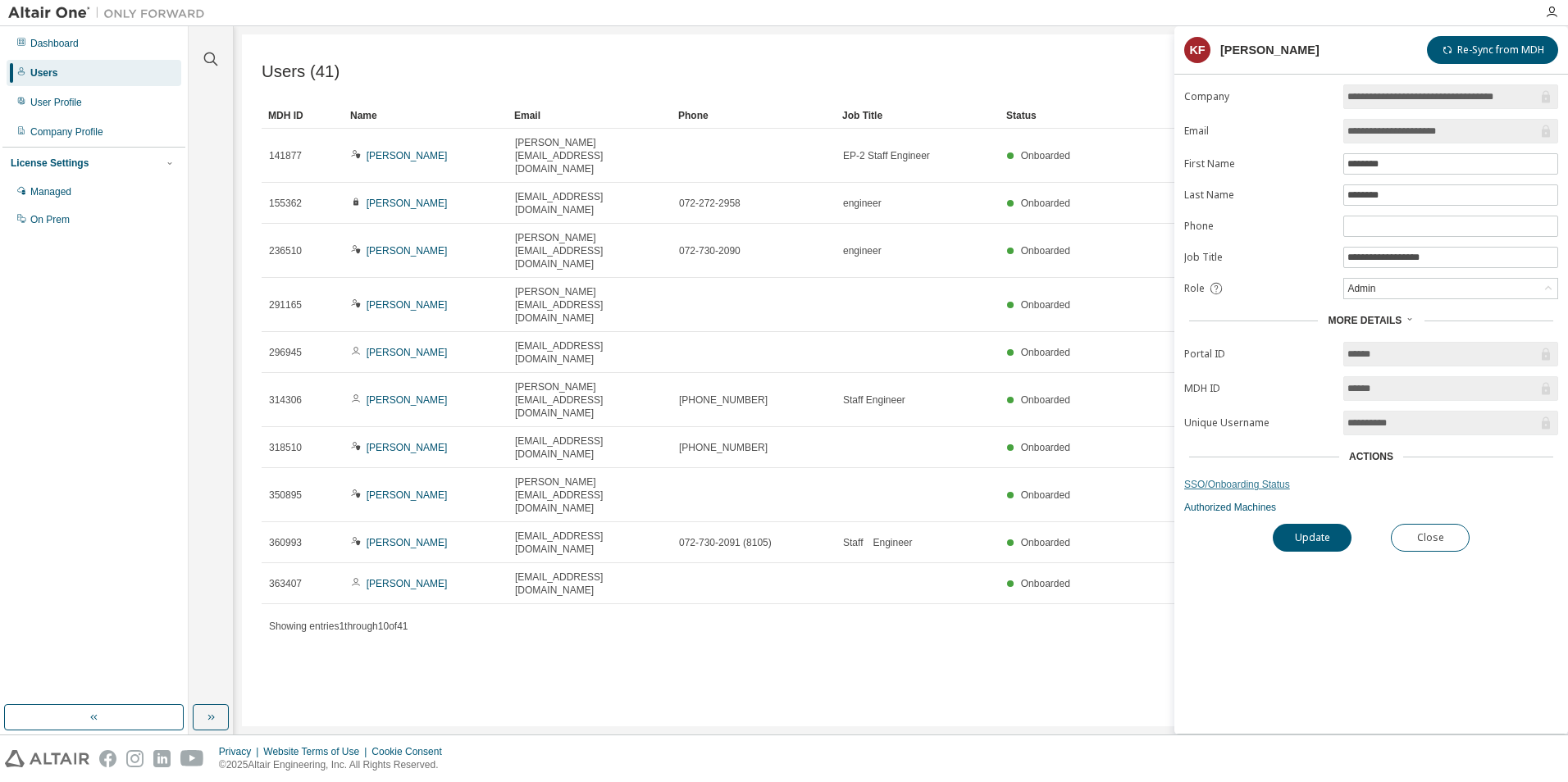
click at [1231, 490] on link "SSO/Onboarding Status" at bounding box center [1371, 484] width 374 height 13
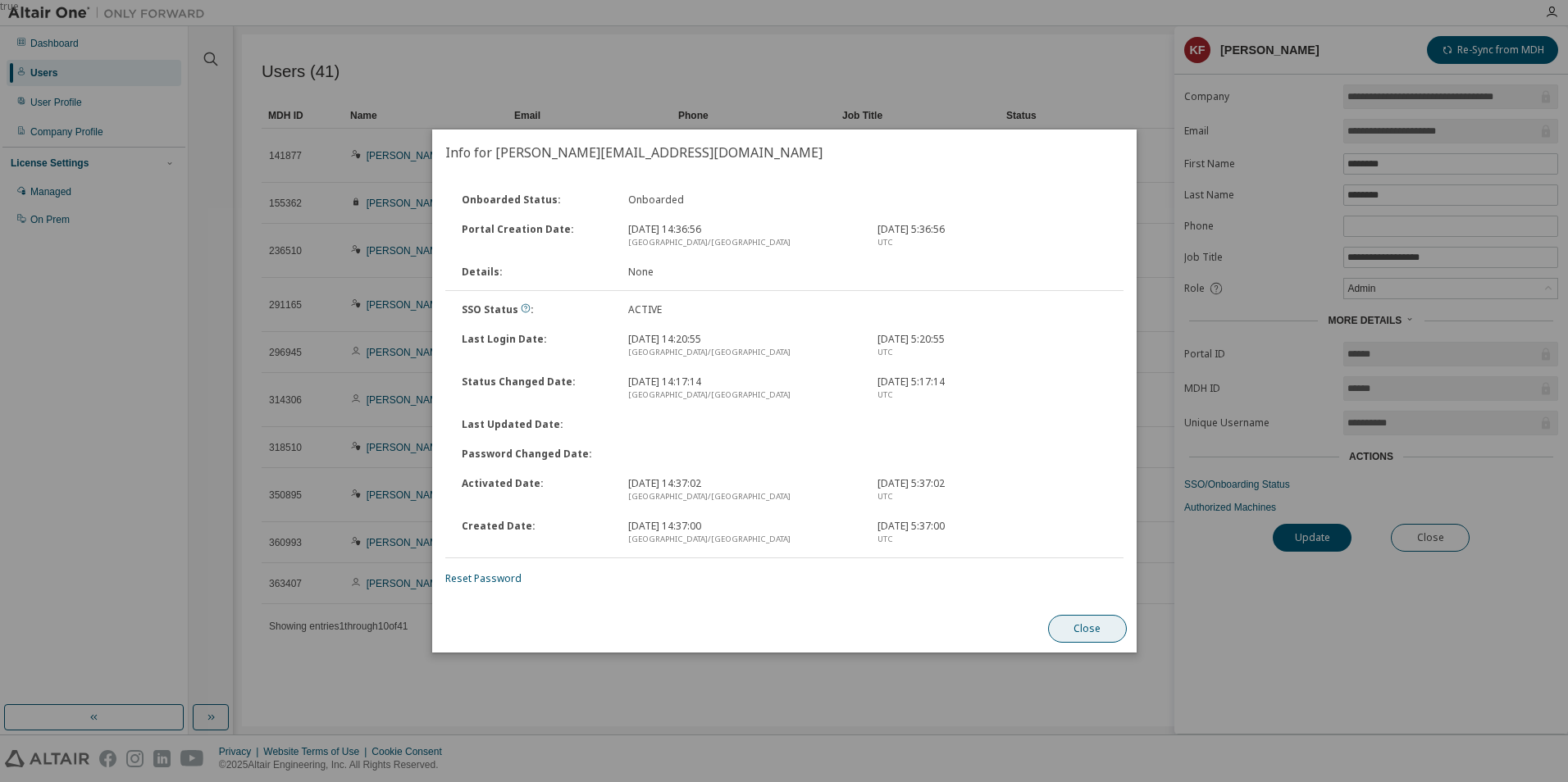
click at [1077, 629] on button "Close" at bounding box center [1086, 629] width 78 height 28
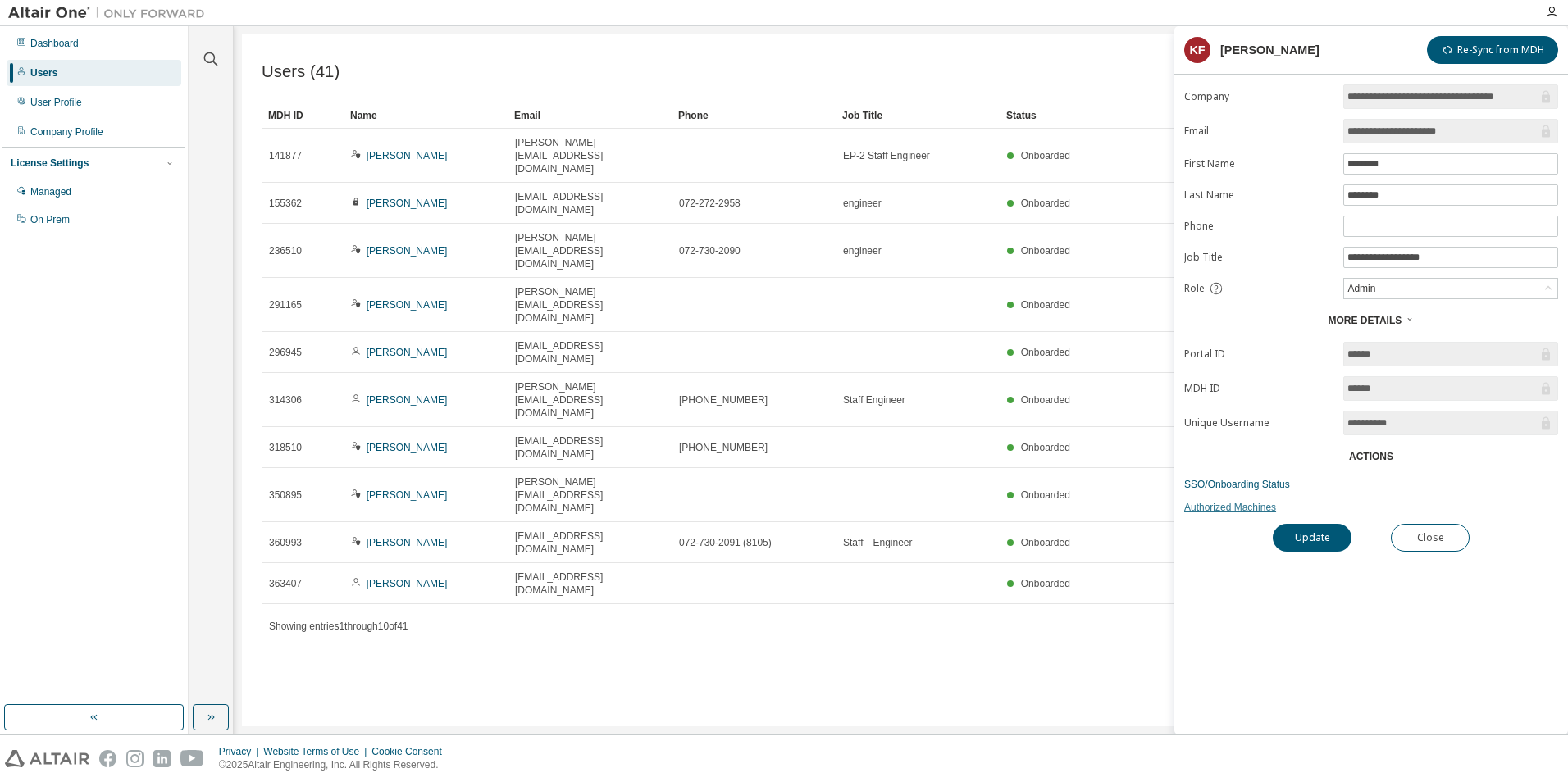
click at [1226, 508] on link "Authorized Machines" at bounding box center [1371, 507] width 374 height 13
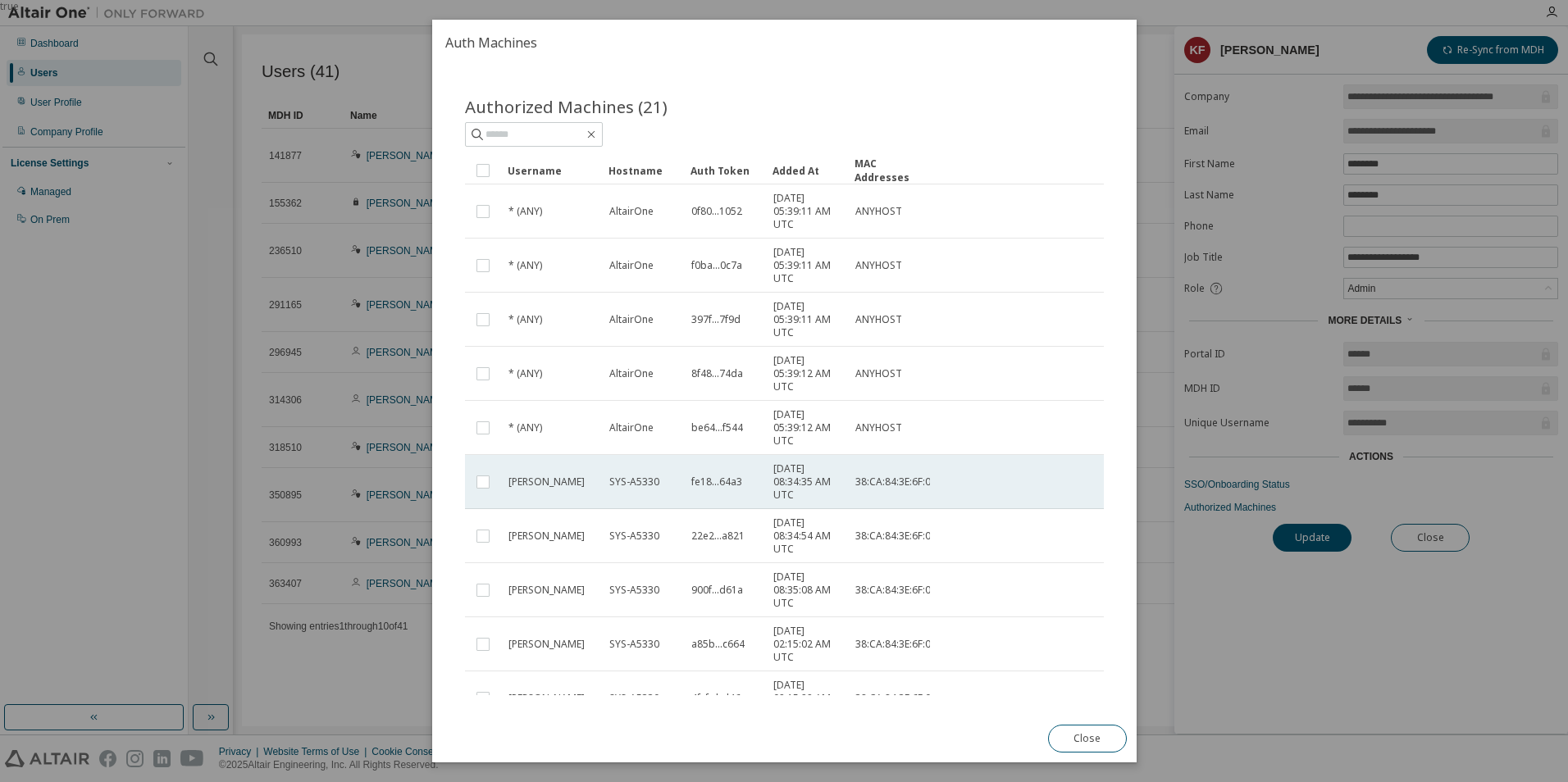
scroll to position [107, 0]
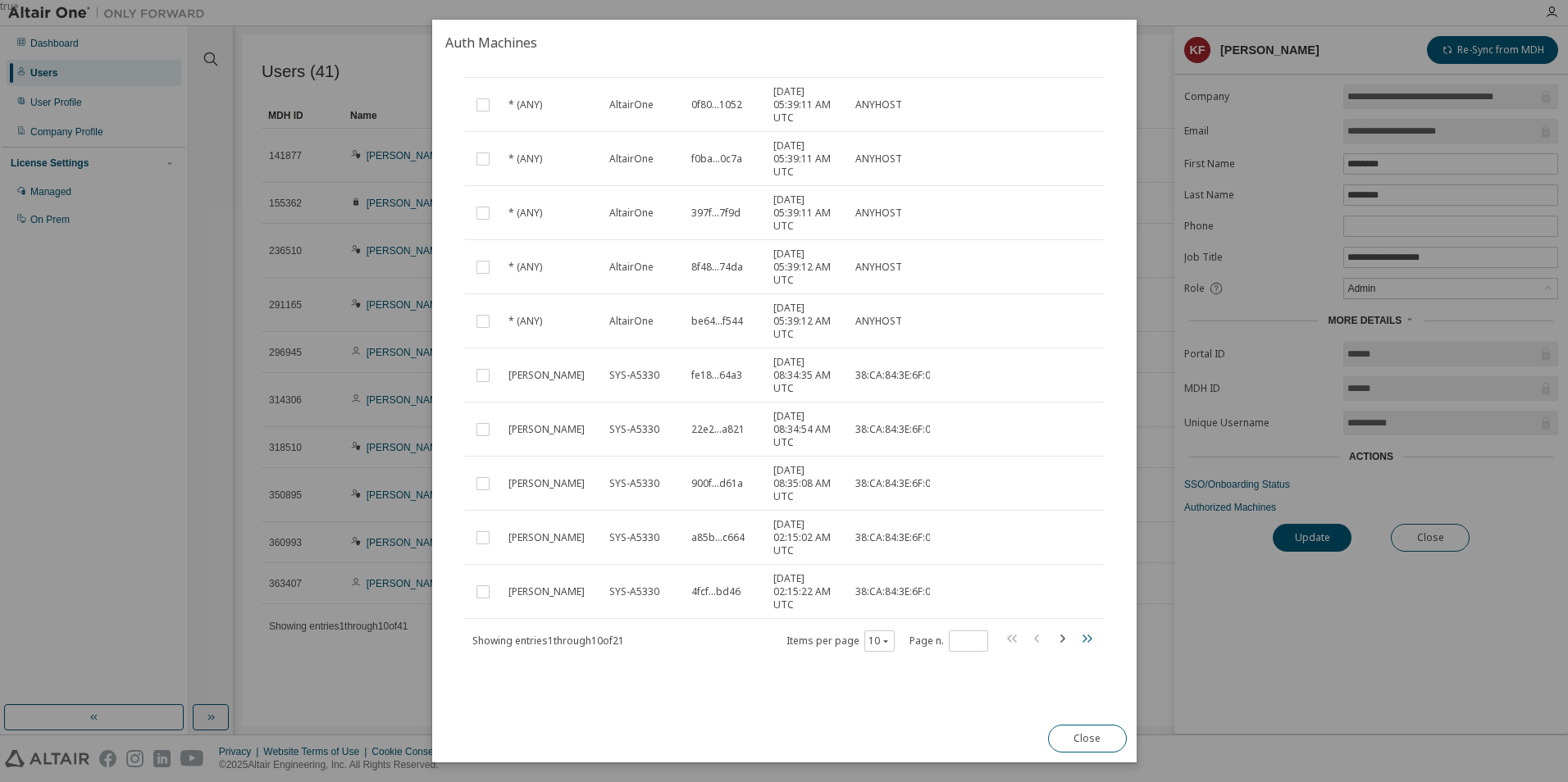
click at [1085, 636] on icon "button" at bounding box center [1085, 638] width 20 height 20
type input "*"
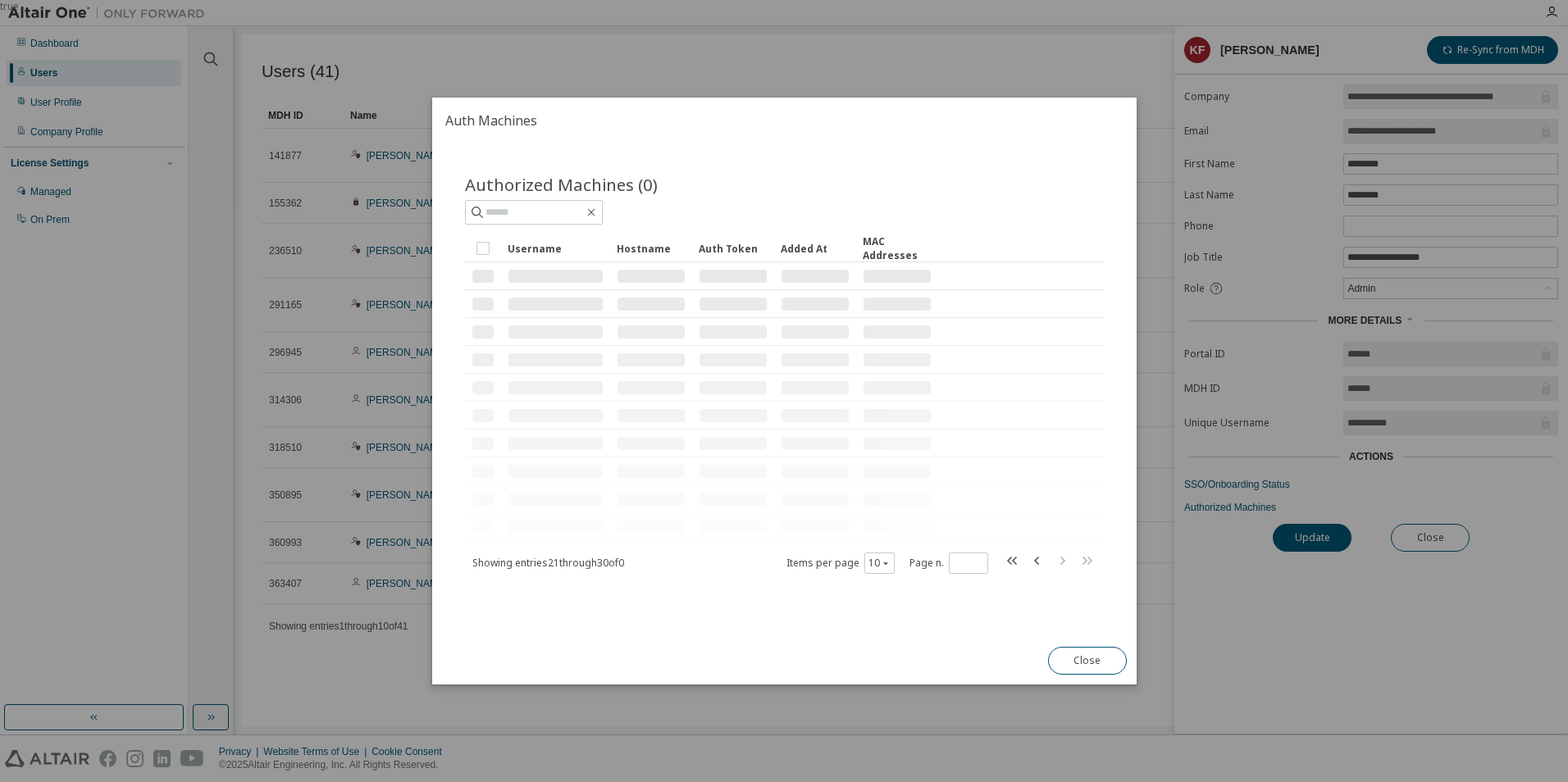
scroll to position [0, 0]
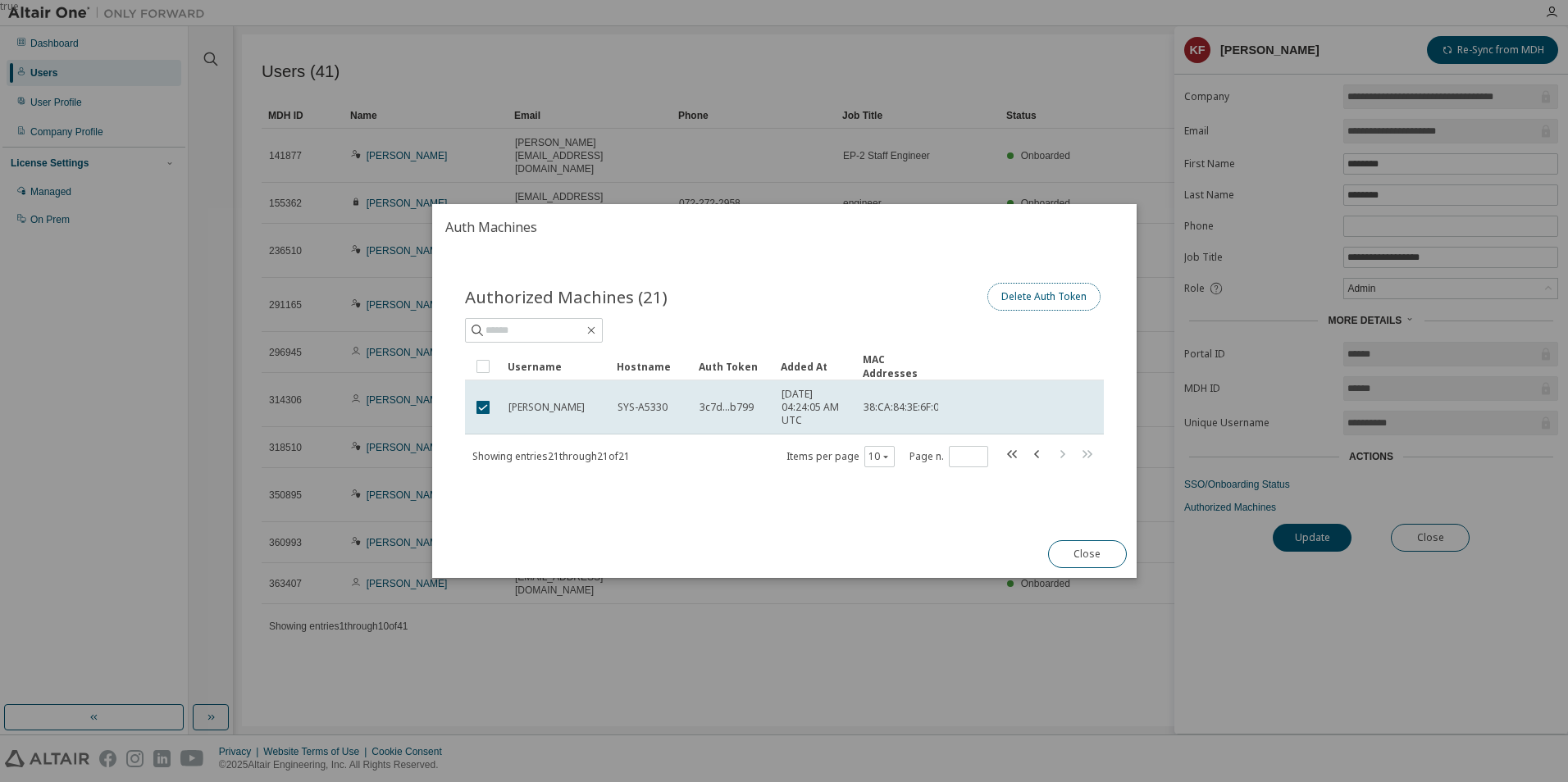
click at [1039, 298] on button "Delete Auth Token" at bounding box center [1043, 296] width 113 height 28
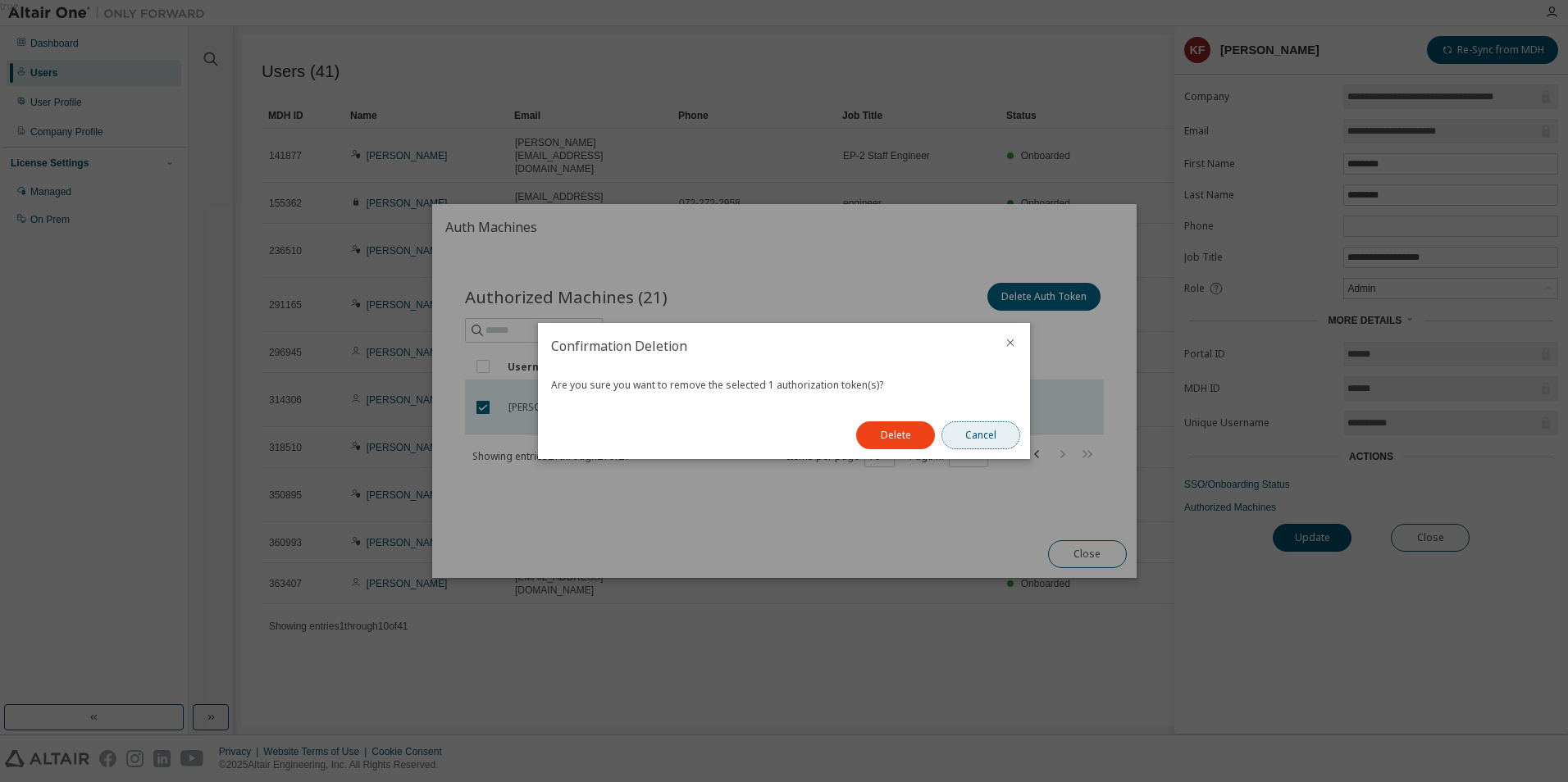
click at [966, 430] on button "Cancel" at bounding box center [981, 435] width 78 height 28
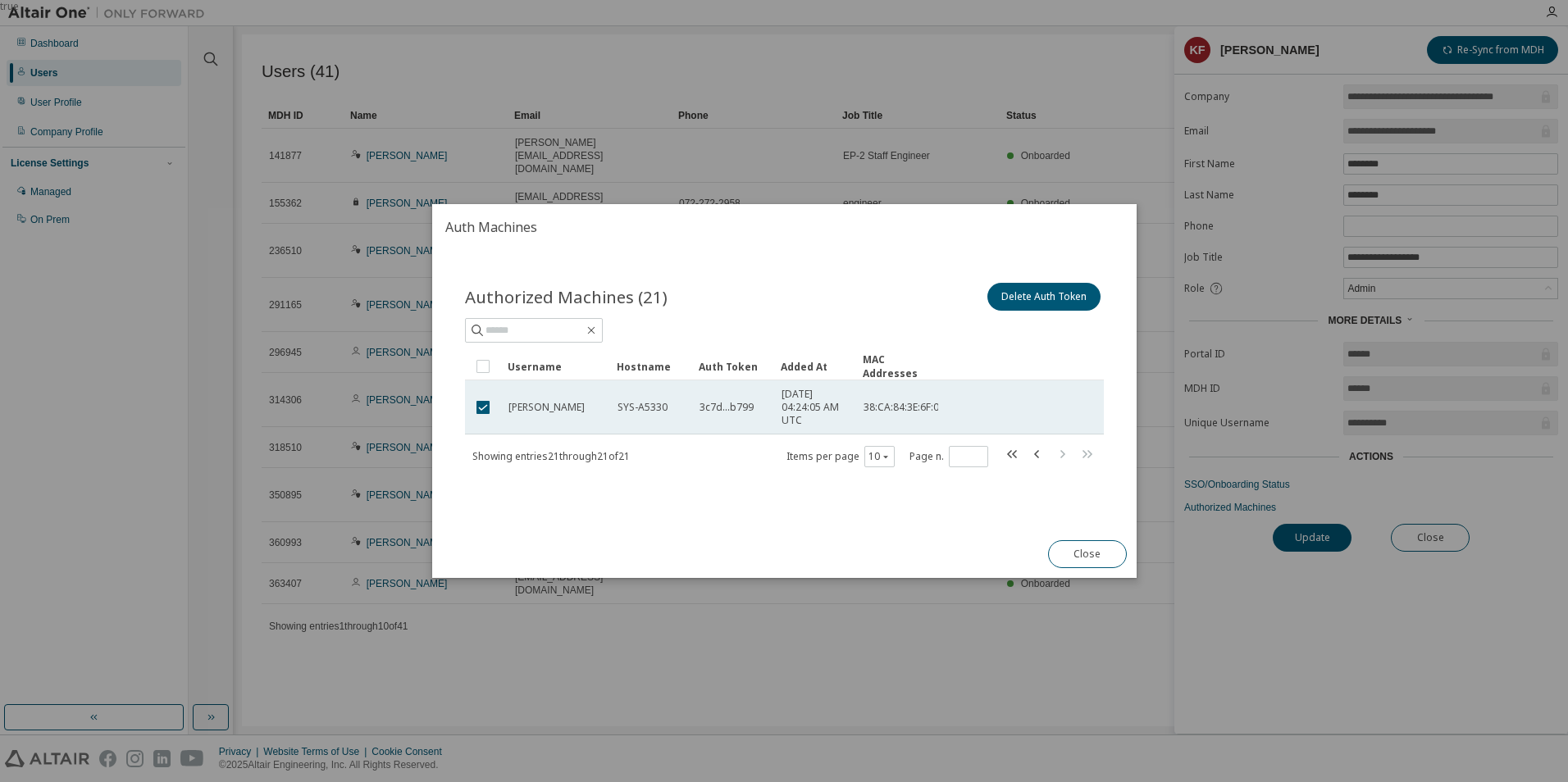
click at [527, 412] on span "k.fujimura" at bounding box center [547, 407] width 77 height 13
click at [1077, 547] on button "Close" at bounding box center [1086, 554] width 78 height 28
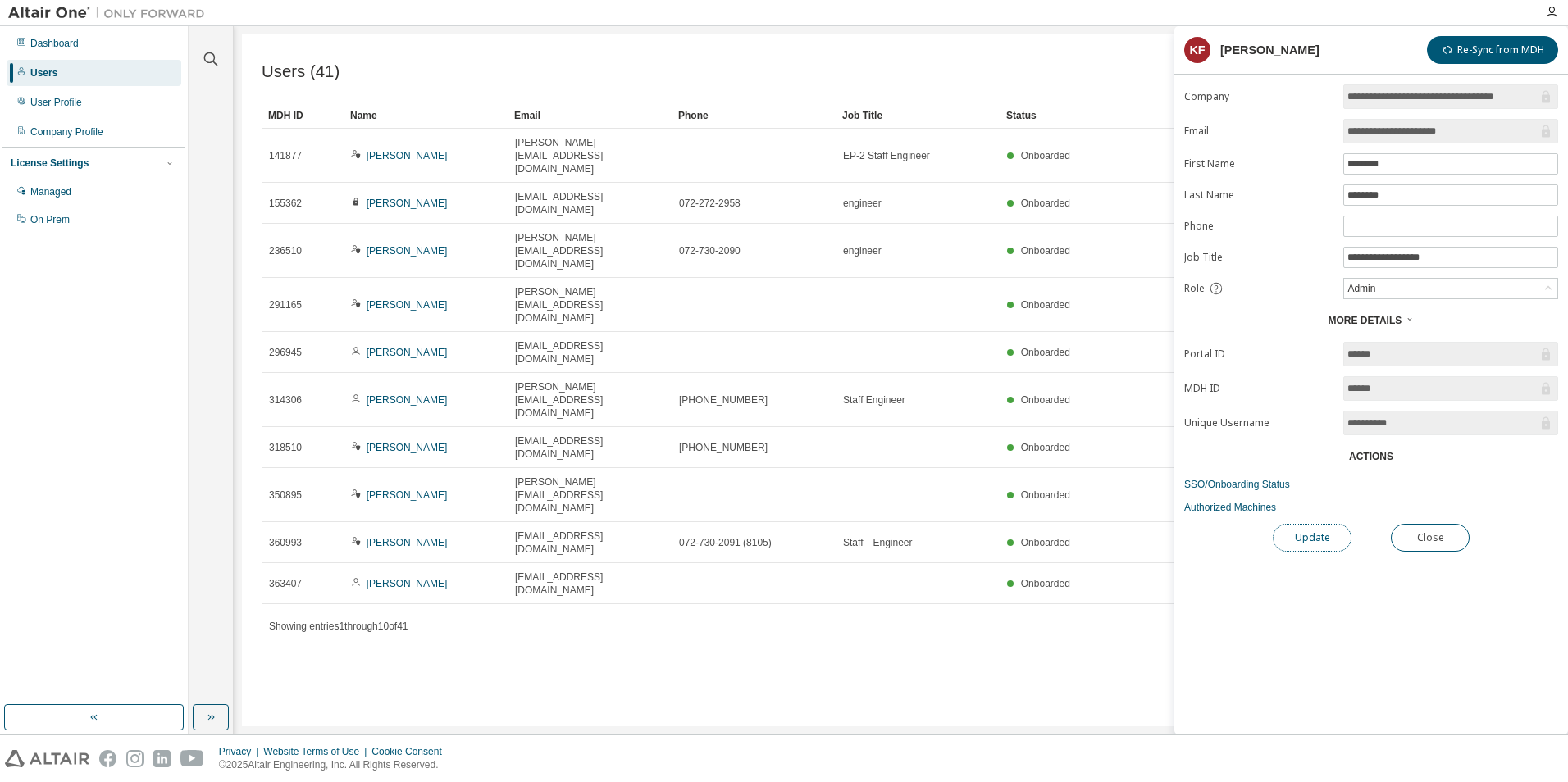
click at [1311, 539] on button "Update" at bounding box center [1312, 538] width 78 height 28
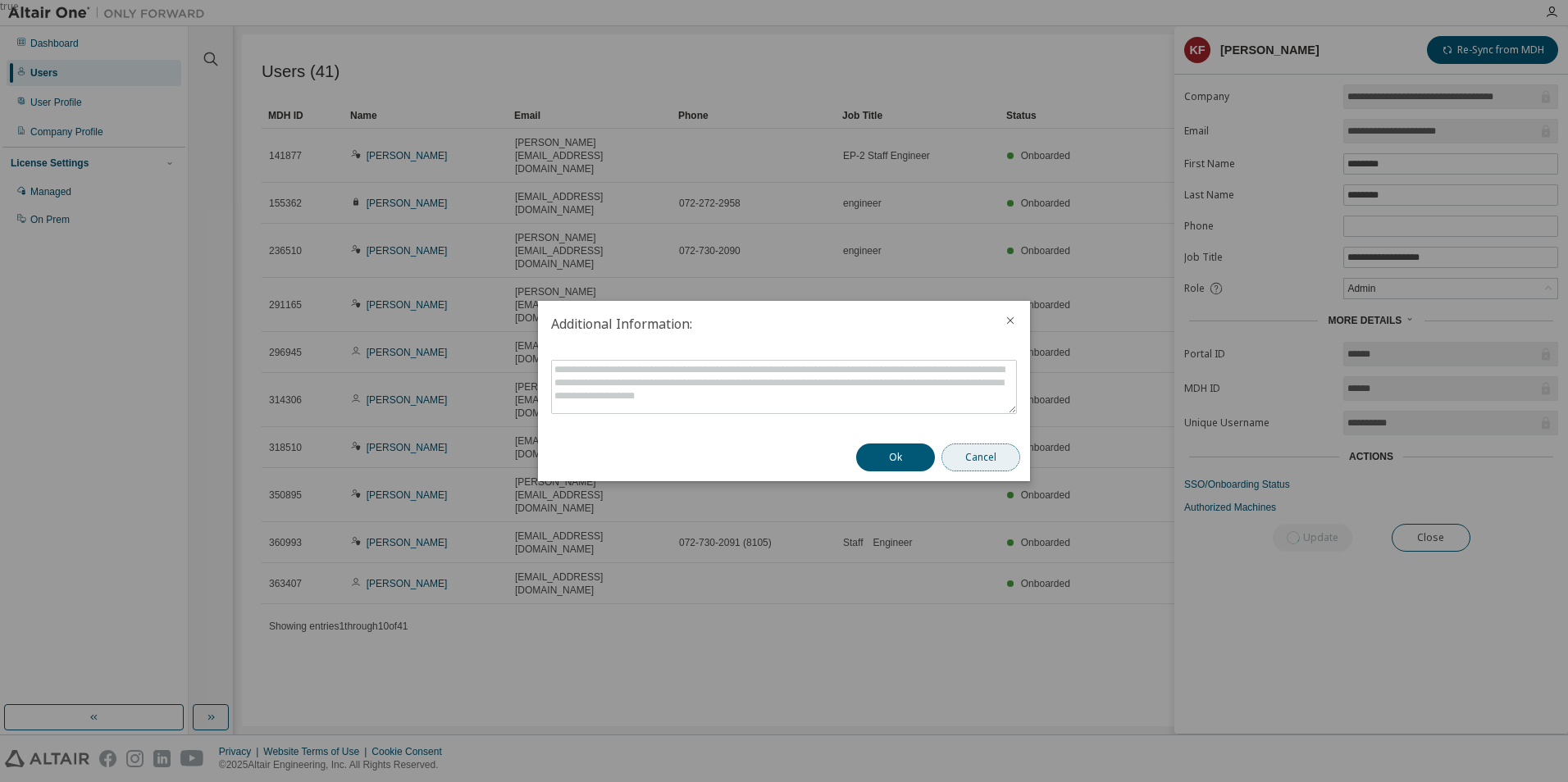
click at [968, 460] on button "Cancel" at bounding box center [981, 457] width 78 height 28
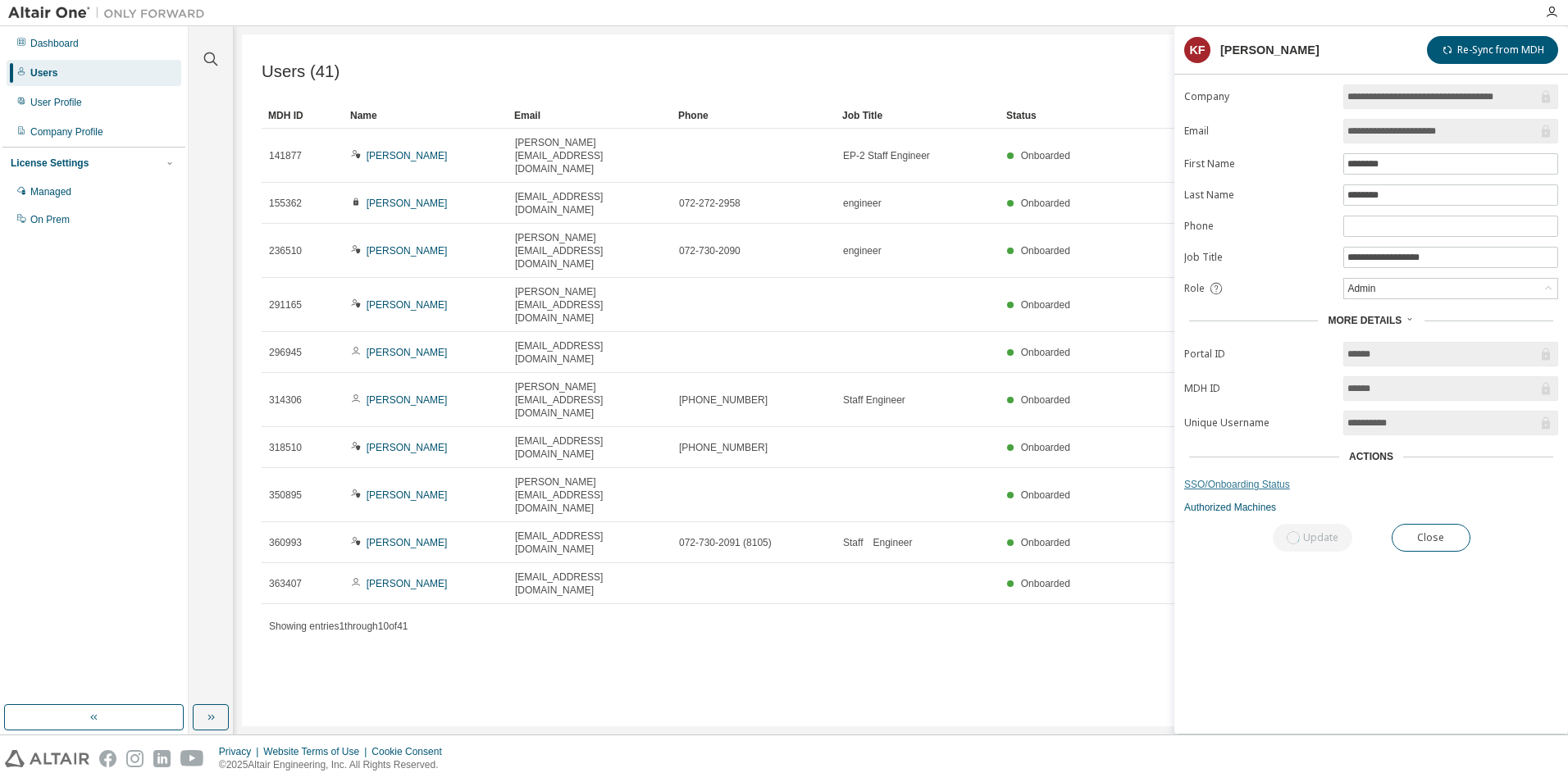
click at [1215, 478] on link "SSO/Onboarding Status" at bounding box center [1371, 484] width 374 height 13
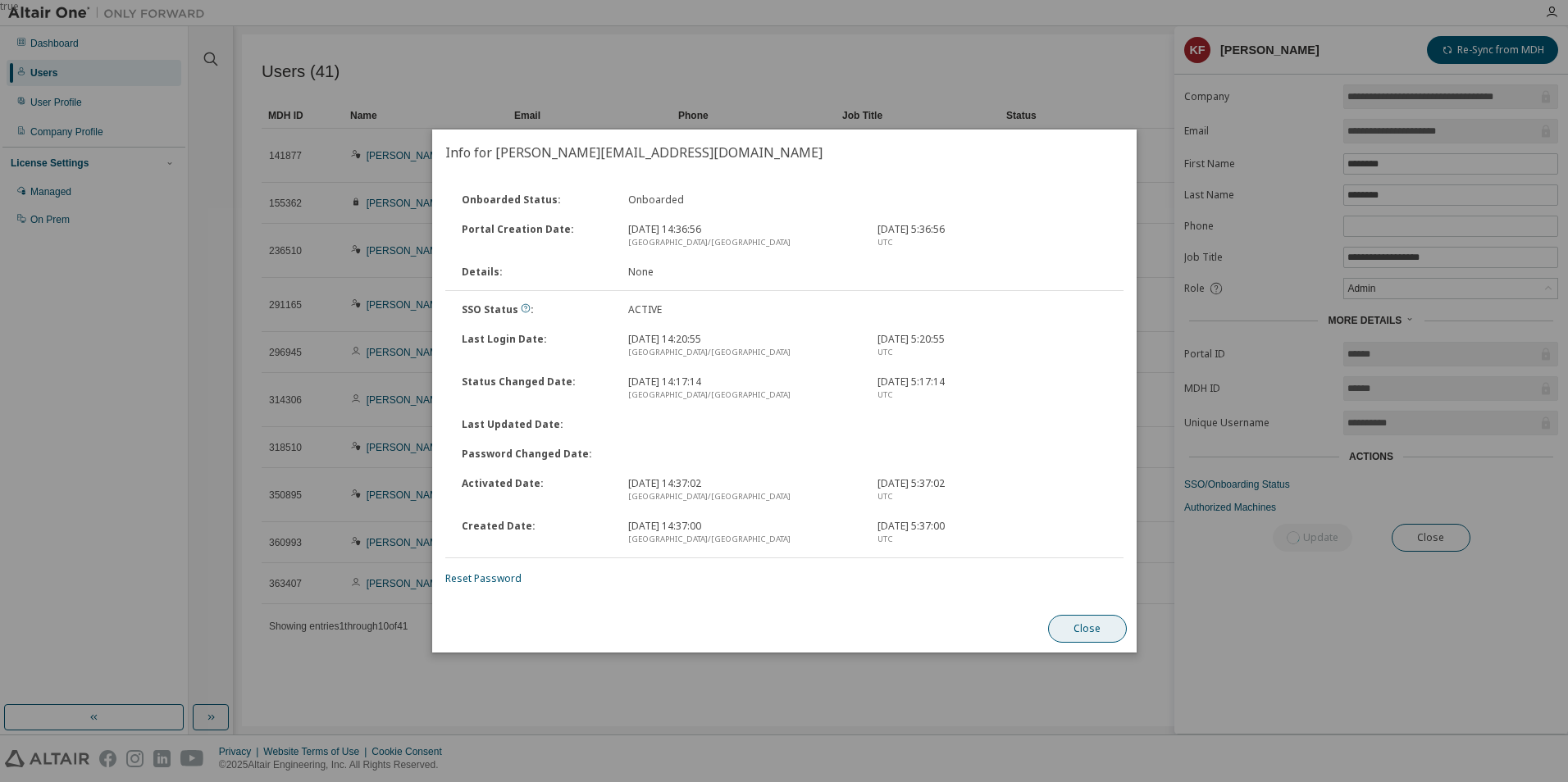
click at [1087, 626] on button "Close" at bounding box center [1086, 629] width 78 height 28
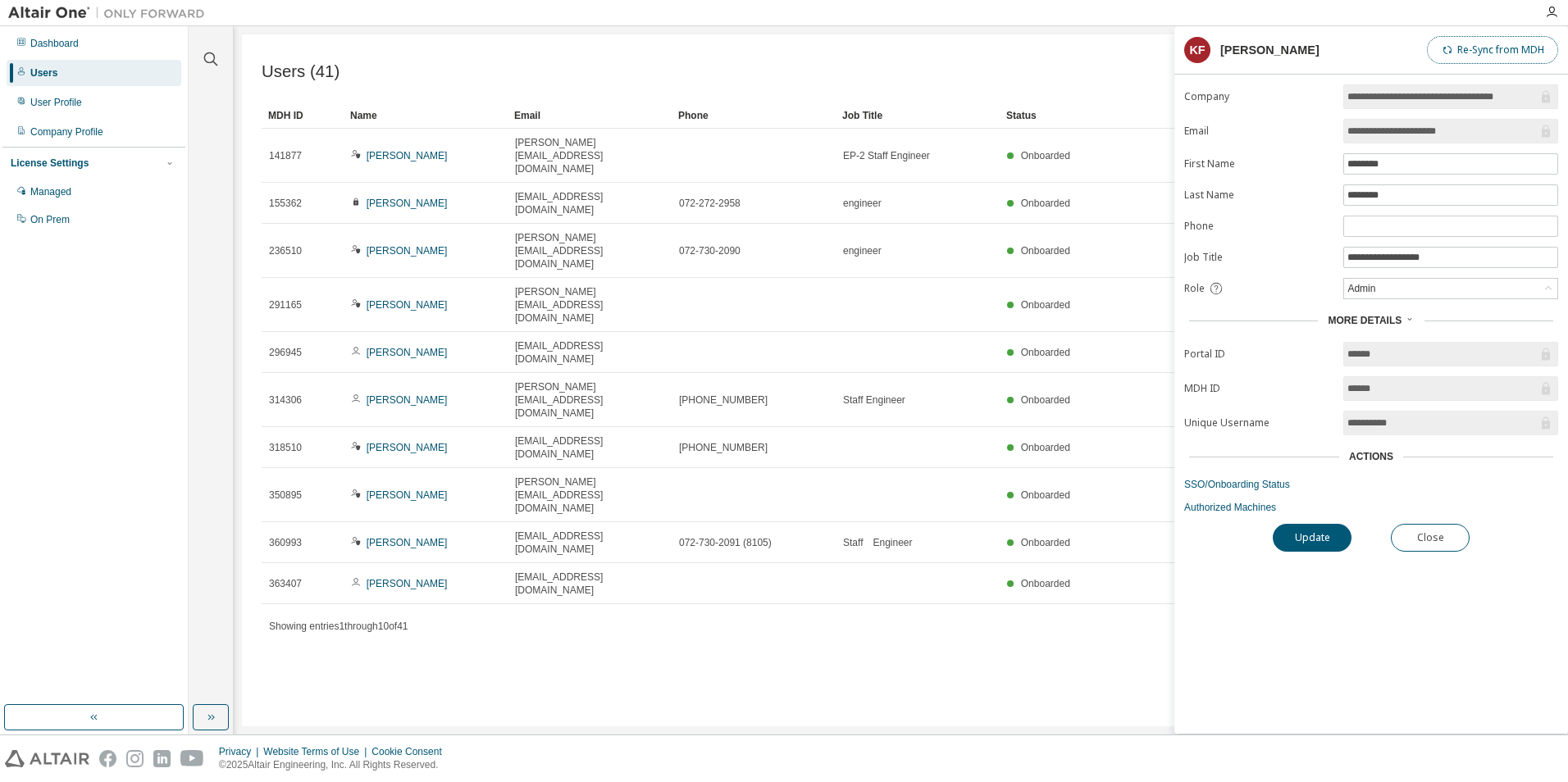
click at [1483, 47] on button "Re-Sync from MDH" at bounding box center [1492, 49] width 131 height 28
